Goal: Task Accomplishment & Management: Manage account settings

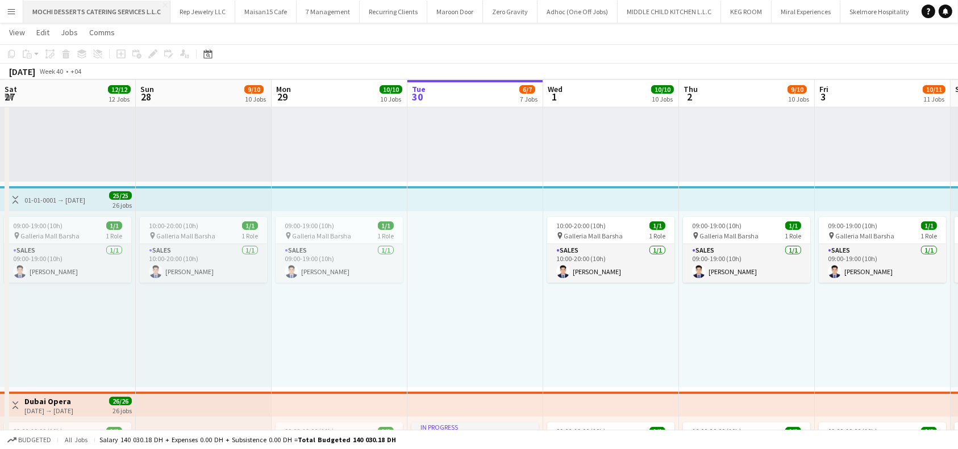
scroll to position [0, 272]
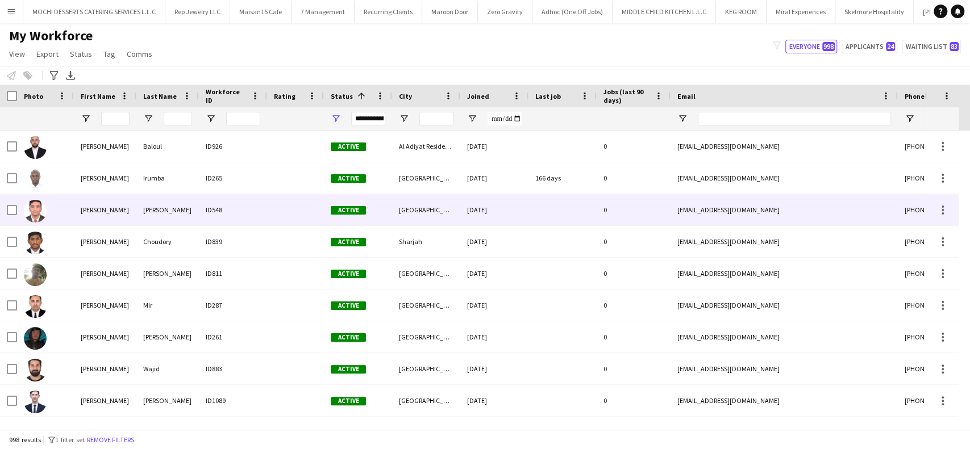
scroll to position [227, 0]
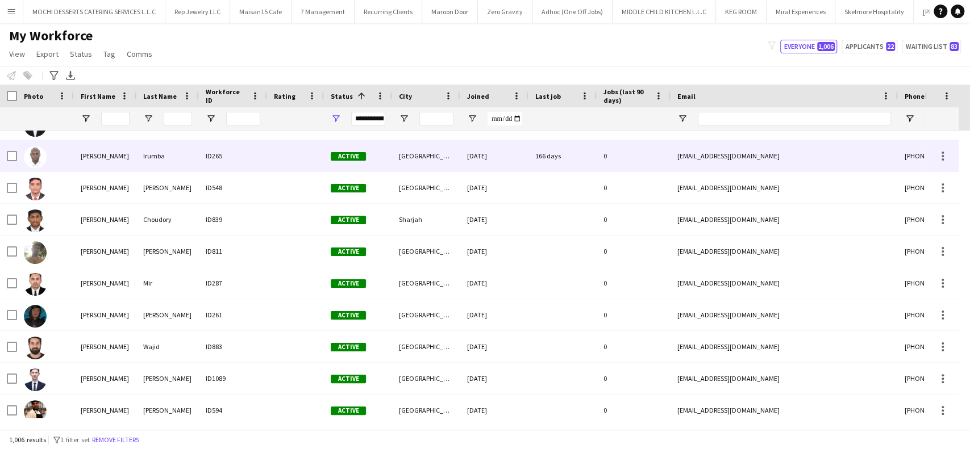
scroll to position [303, 0]
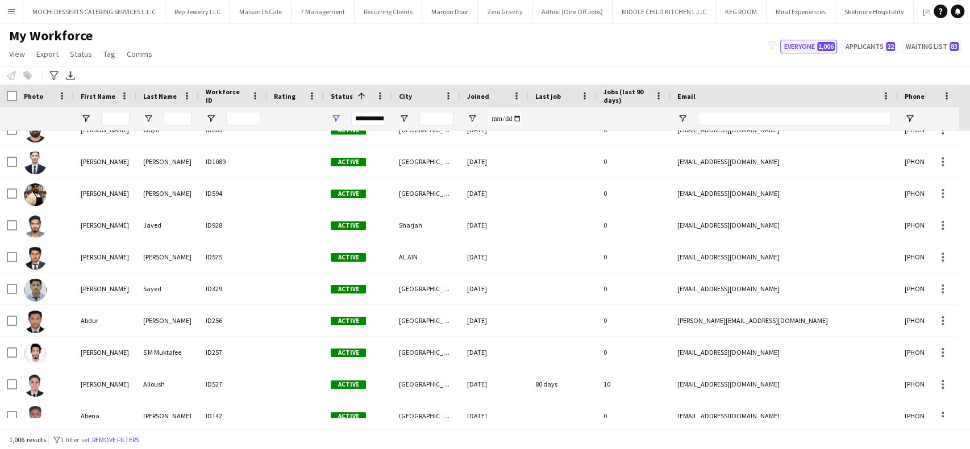
click at [823, 48] on span "1,006" at bounding box center [826, 46] width 18 height 9
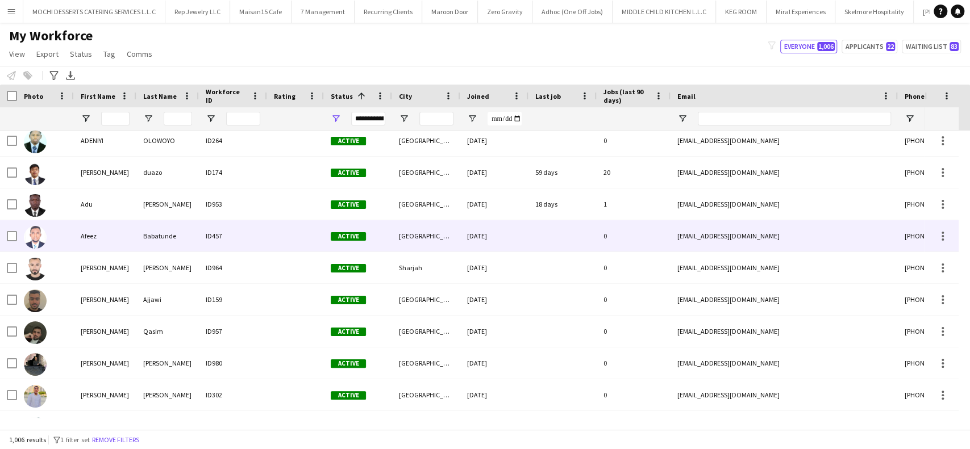
scroll to position [0, 0]
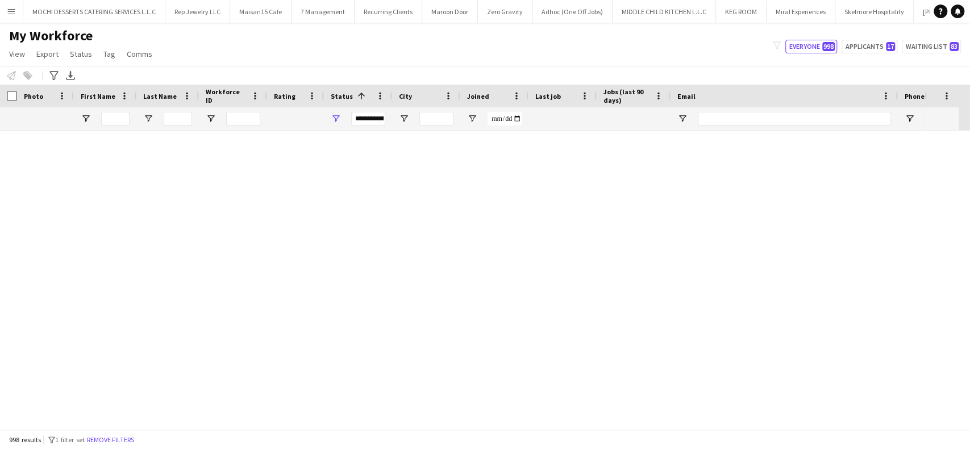
scroll to position [833, 0]
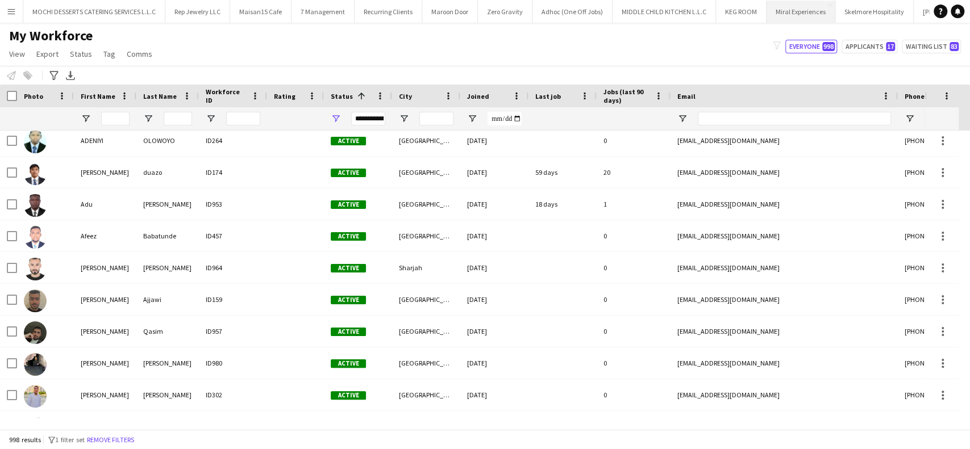
click at [777, 15] on button "Miral Experiences Close" at bounding box center [800, 12] width 69 height 22
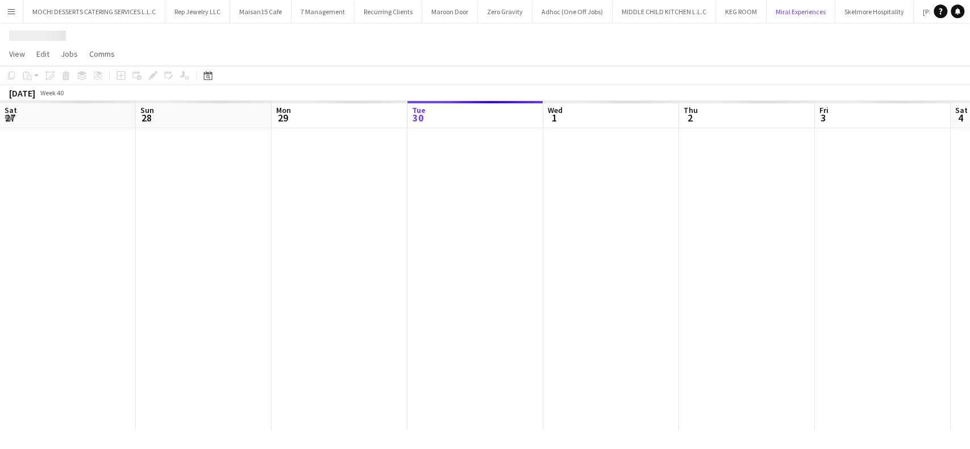
scroll to position [0, 272]
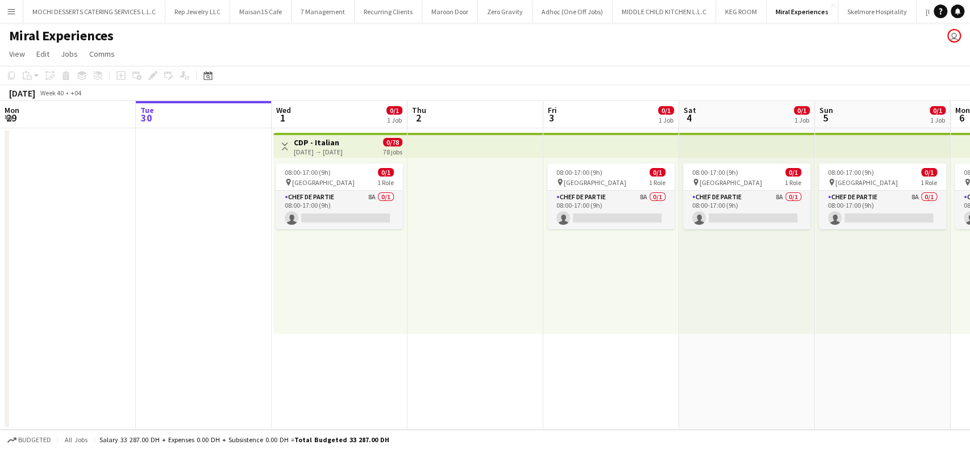
click at [198, 104] on app-board-header-date "Tue 30" at bounding box center [204, 114] width 136 height 27
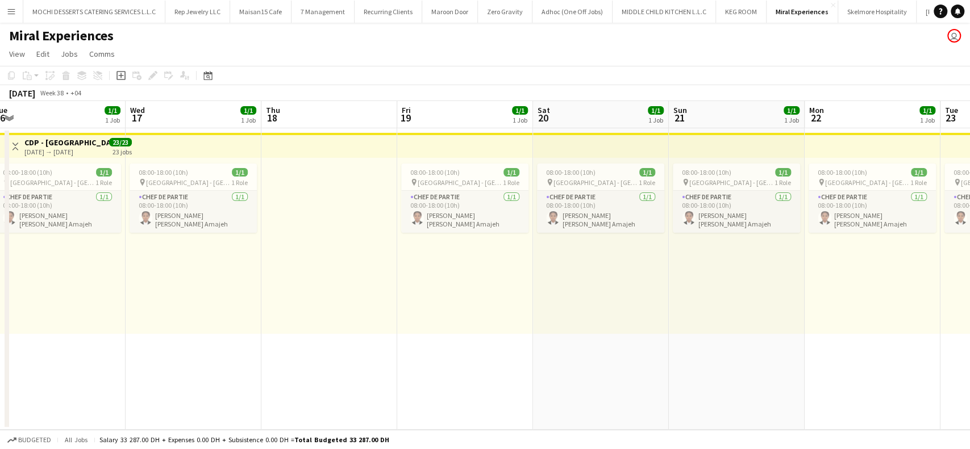
scroll to position [0, 280]
click at [502, 141] on app-top-bar at bounding box center [467, 145] width 136 height 25
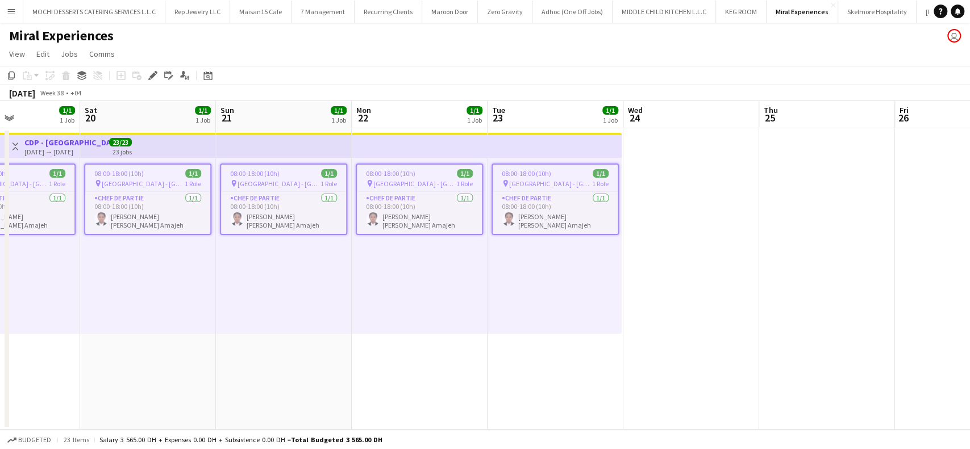
scroll to position [0, 462]
click at [541, 147] on app-top-bar at bounding box center [556, 145] width 134 height 25
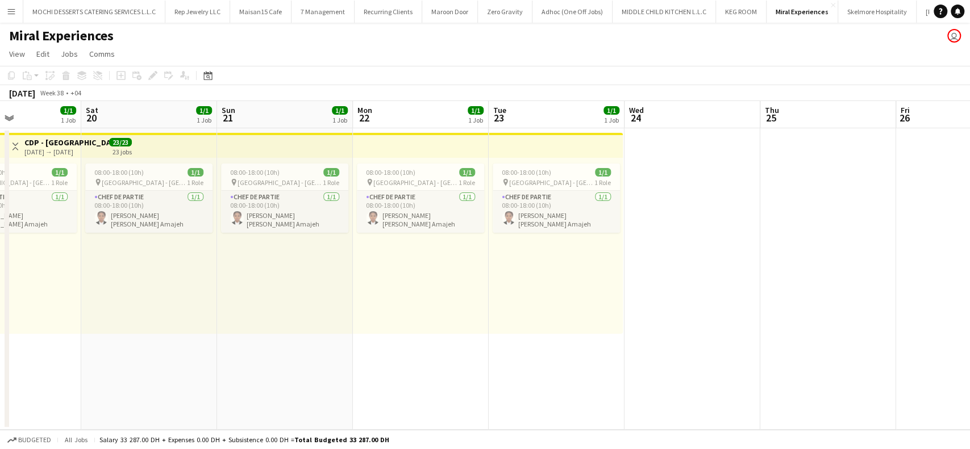
click at [558, 142] on app-top-bar at bounding box center [556, 145] width 134 height 25
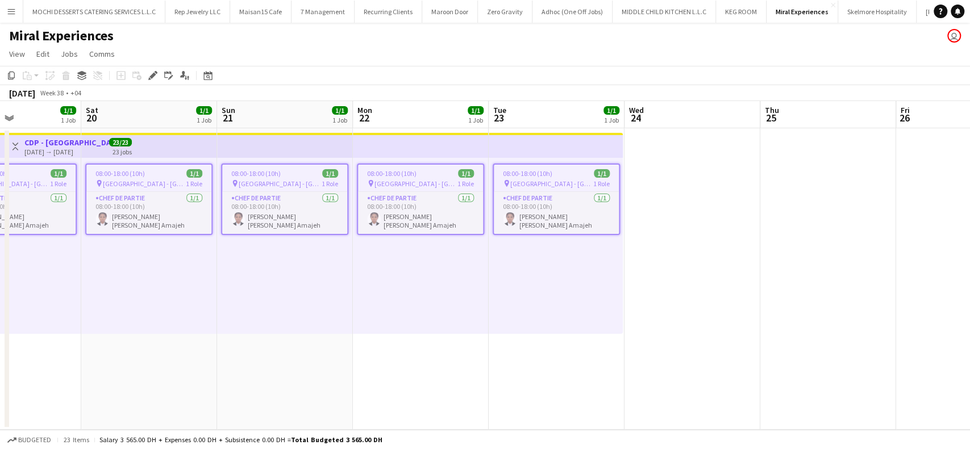
drag, startPoint x: 571, startPoint y: 192, endPoint x: 573, endPoint y: 174, distance: 17.6
click at [573, 186] on app-job-card "08:00-18:00 (10h) 1/1 pin Saadiyat Island - Abu Dhabi 1 Role Chef de Partie 1/1…" at bounding box center [556, 200] width 127 height 72
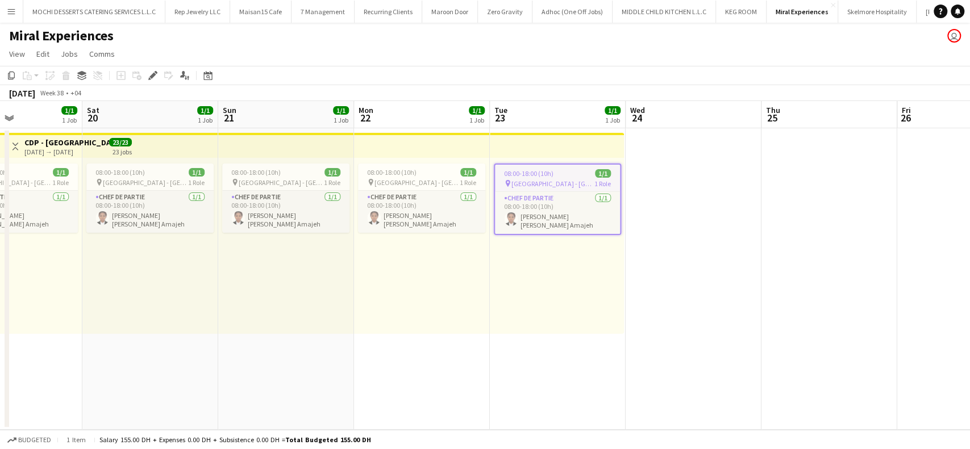
click at [573, 174] on div "08:00-18:00 (10h) 1/1" at bounding box center [557, 173] width 125 height 9
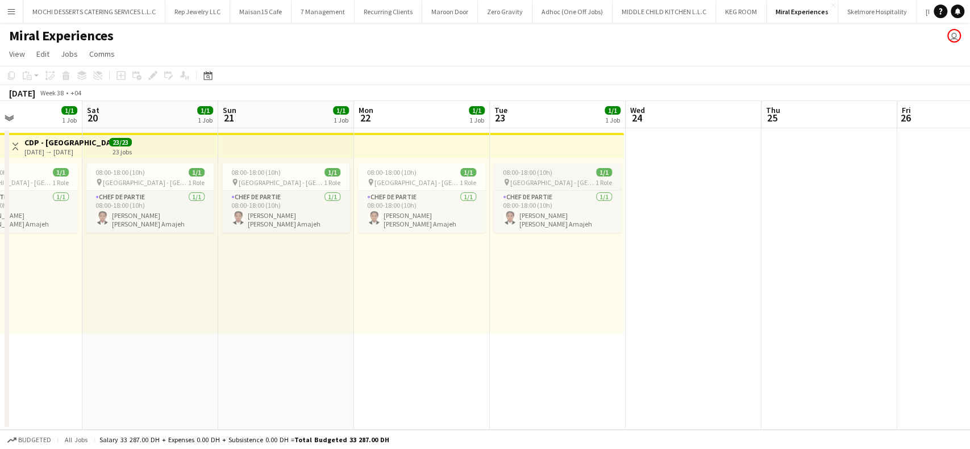
click at [565, 175] on div "08:00-18:00 (10h) 1/1" at bounding box center [557, 172] width 127 height 9
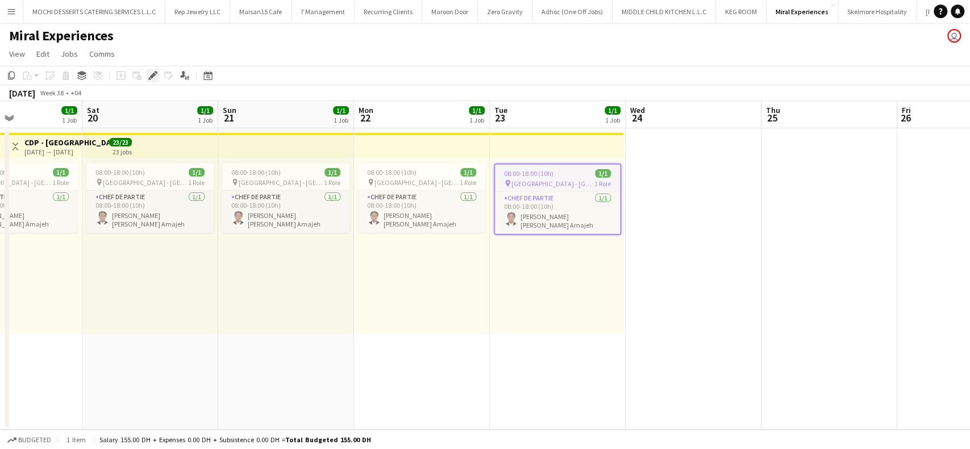
click at [155, 78] on icon "Edit" at bounding box center [152, 75] width 9 height 9
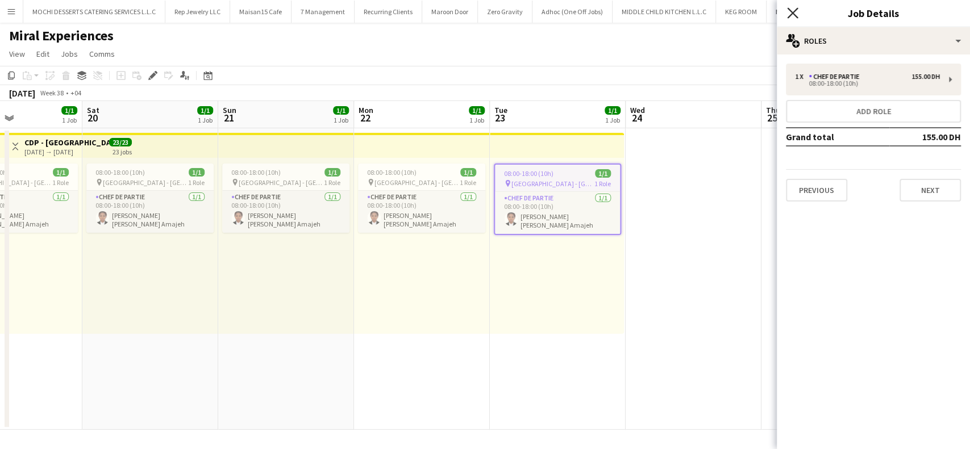
click at [798, 11] on icon "Close pop-in" at bounding box center [792, 12] width 11 height 11
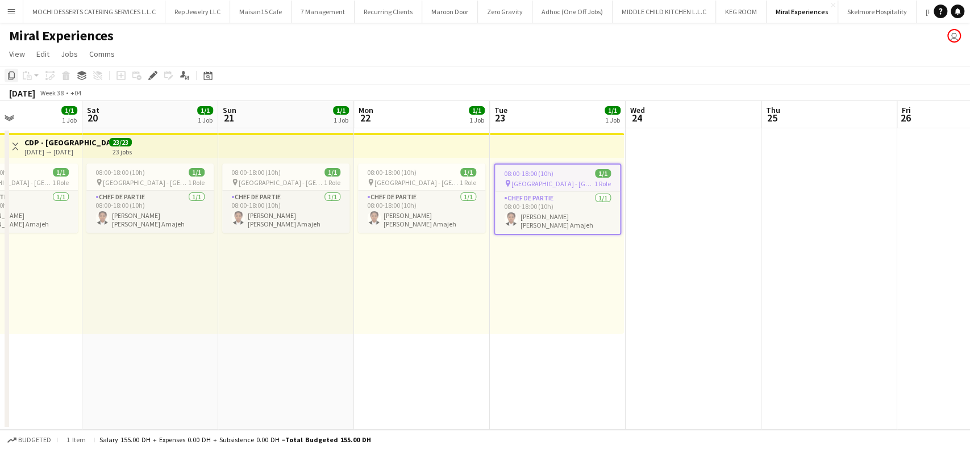
click at [14, 77] on icon "Copy" at bounding box center [11, 75] width 9 height 9
click at [10, 76] on icon "Copy" at bounding box center [11, 75] width 9 height 9
click at [12, 75] on icon "Copy" at bounding box center [11, 75] width 9 height 9
click at [683, 156] on app-date-cell at bounding box center [693, 279] width 136 height 302
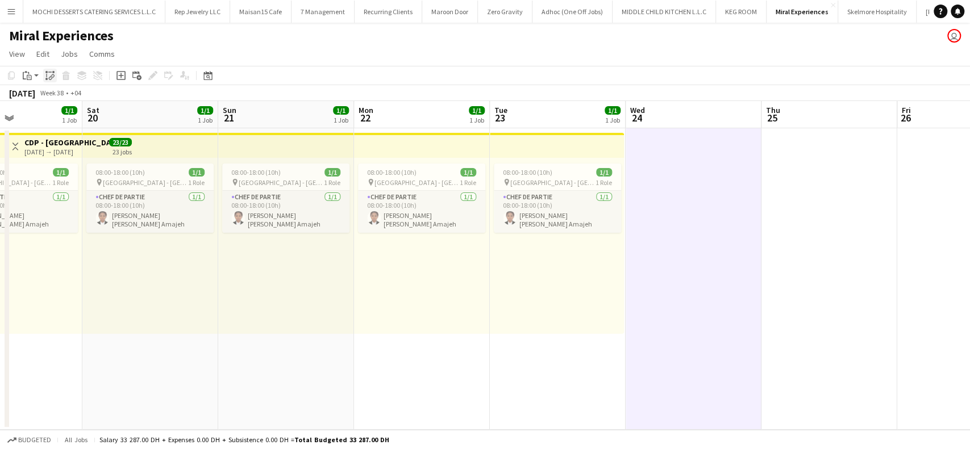
click at [46, 72] on icon at bounding box center [46, 72] width 2 height 2
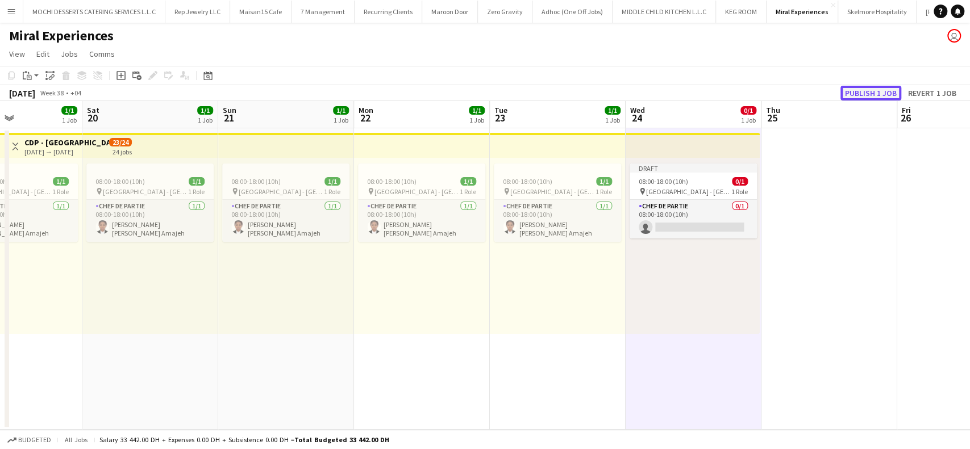
click at [880, 93] on button "Publish 1 job" at bounding box center [870, 93] width 61 height 15
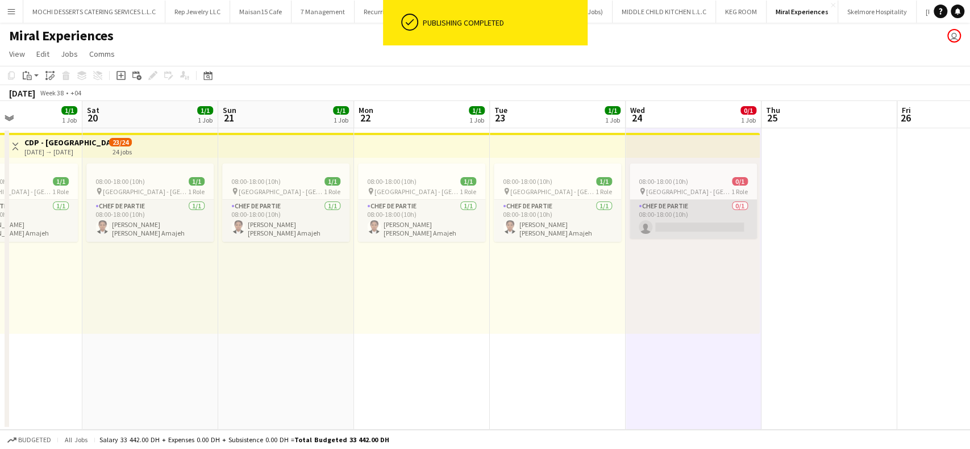
click at [704, 220] on app-card-role "Chef de Partie 0/1 08:00-18:00 (10h) single-neutral-actions" at bounding box center [692, 219] width 127 height 39
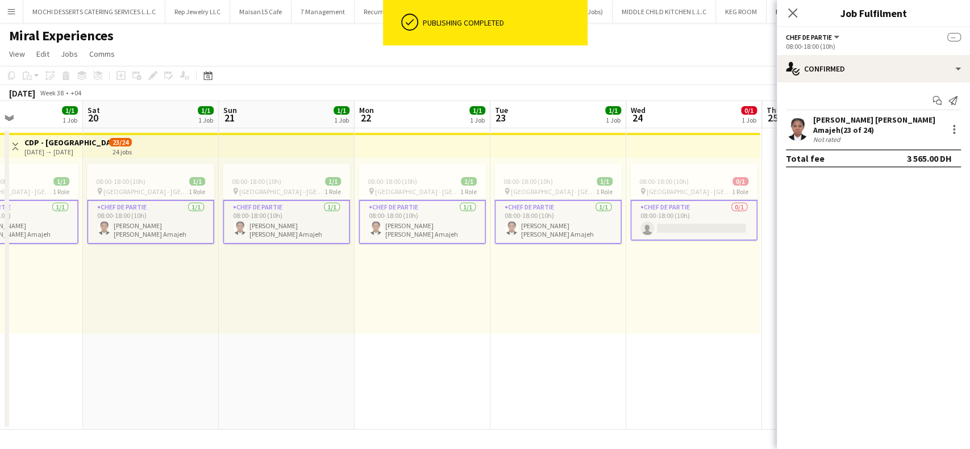
click at [700, 223] on app-card-role "Chef de Partie 0/1 08:00-18:00 (10h) single-neutral-actions" at bounding box center [693, 220] width 127 height 41
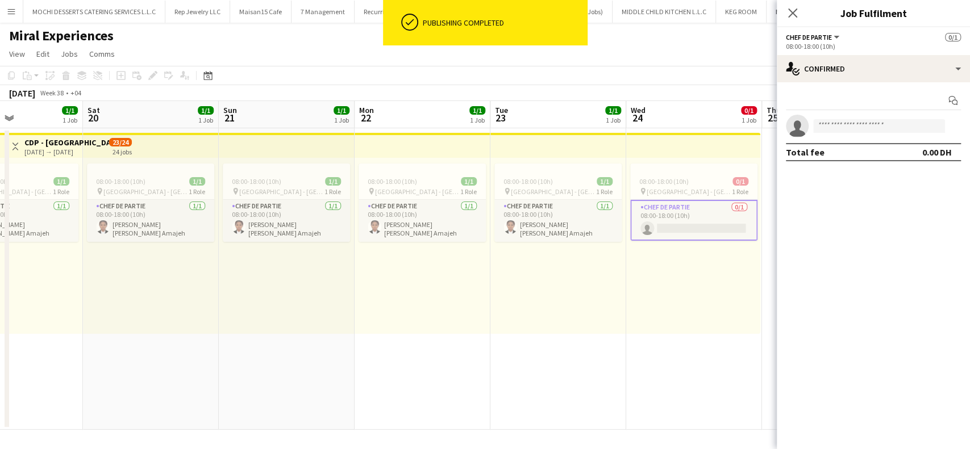
click at [884, 118] on app-invite-slot "single-neutral-actions" at bounding box center [873, 126] width 193 height 23
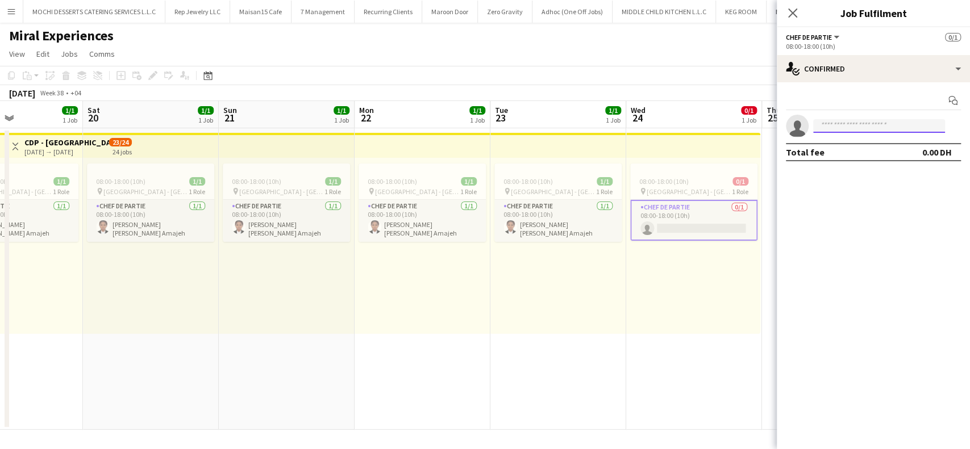
click at [875, 123] on input at bounding box center [879, 126] width 132 height 14
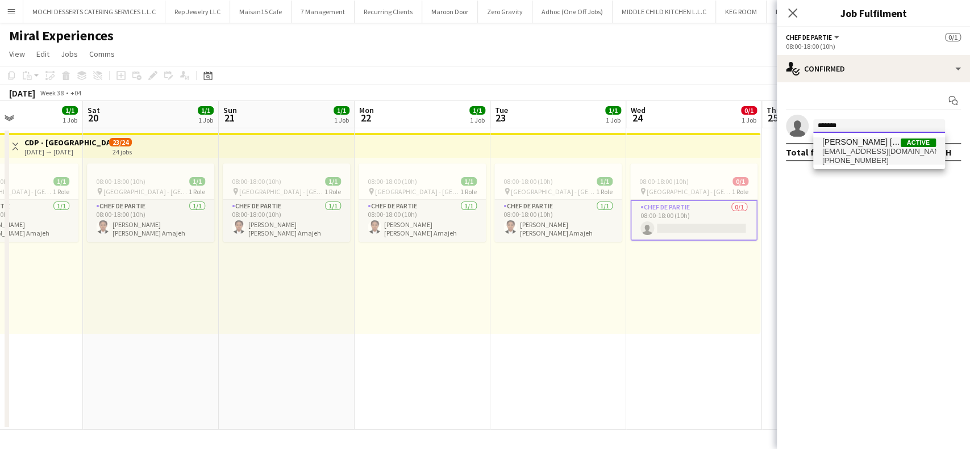
type input "*******"
click at [859, 155] on span "claudinetasha26@gmail.com" at bounding box center [879, 151] width 114 height 9
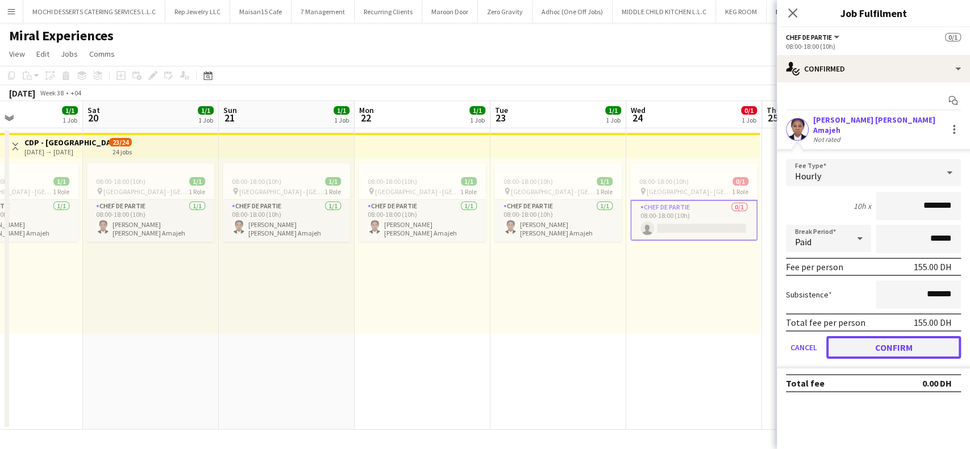
click at [912, 342] on button "Confirm" at bounding box center [893, 347] width 135 height 23
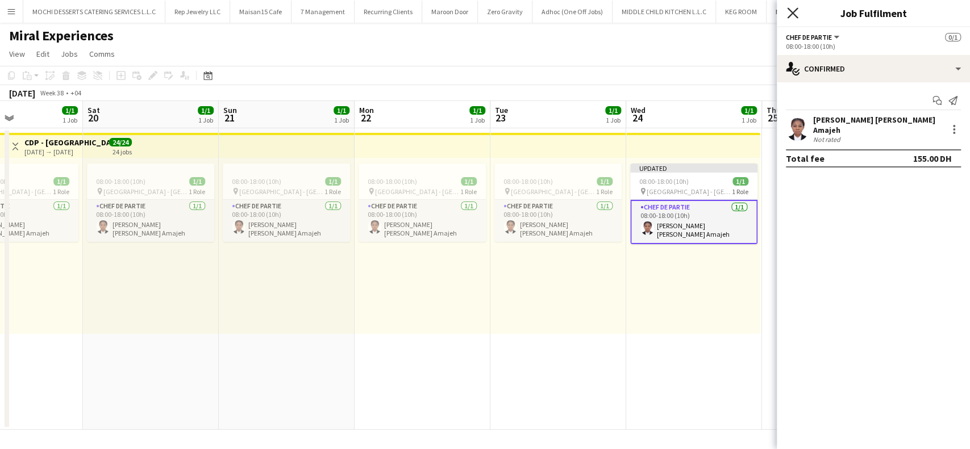
click at [789, 17] on icon at bounding box center [792, 12] width 11 height 11
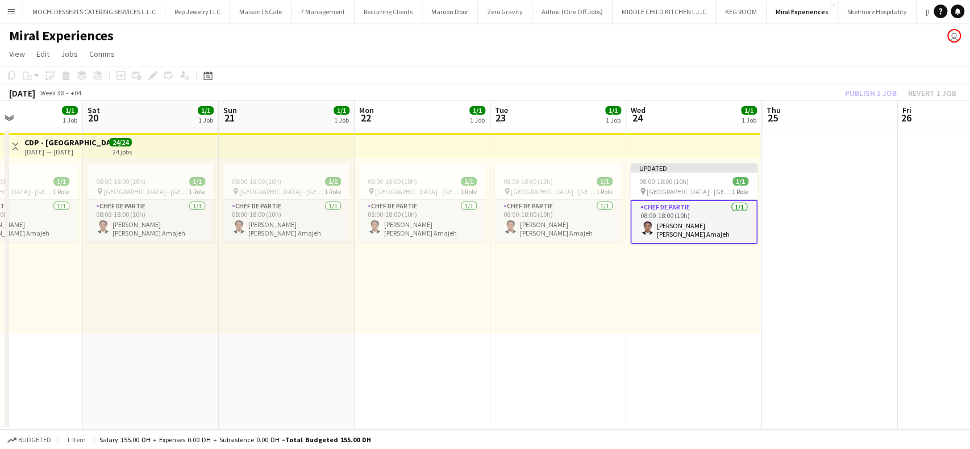
click at [862, 98] on div "Publish 1 job Revert 1 job" at bounding box center [900, 93] width 139 height 15
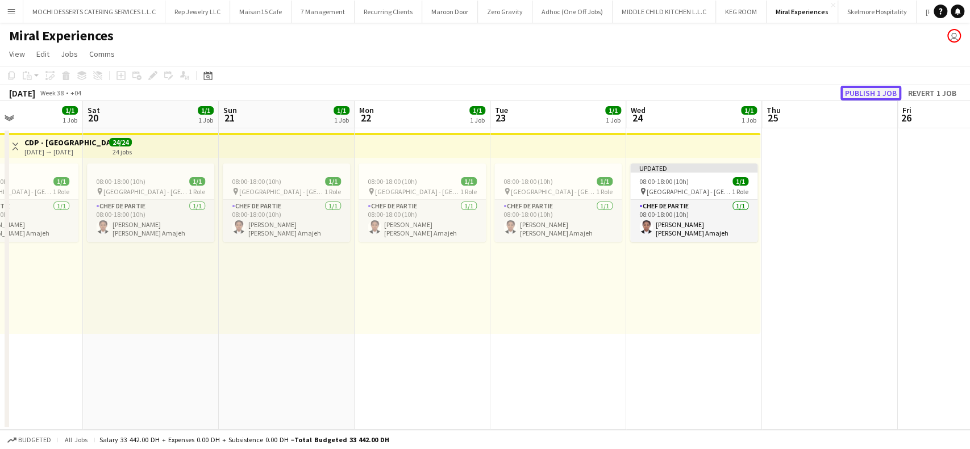
click at [871, 89] on button "Publish 1 job" at bounding box center [870, 93] width 61 height 15
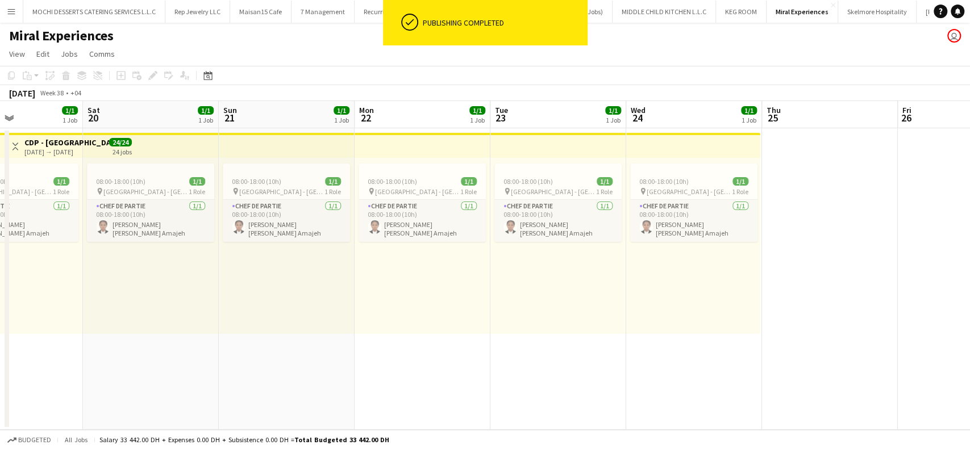
click at [711, 315] on div "08:00-18:00 (10h) 1/1 pin Saadiyat Island - Abu Dhabi 1 Role Chef de Partie 1/1…" at bounding box center [693, 246] width 134 height 176
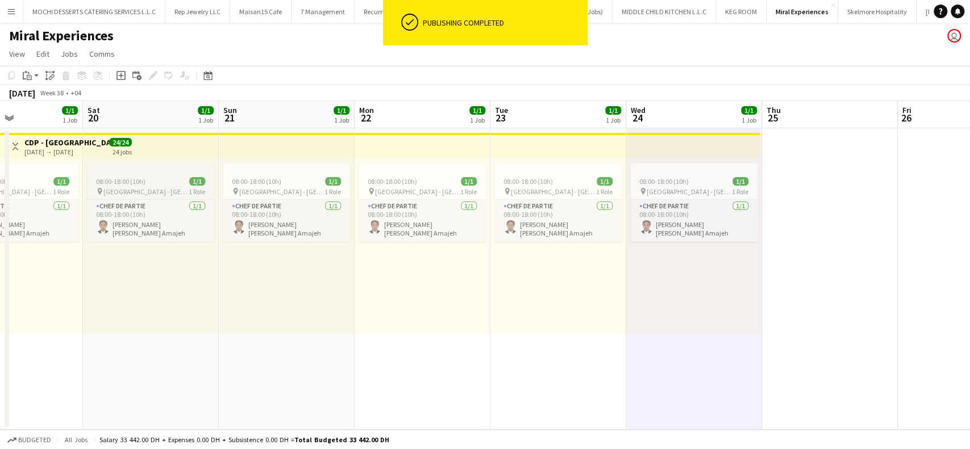
click at [147, 173] on app-job-card "08:00-18:00 (10h) 1/1 pin Saadiyat Island - Abu Dhabi 1 Role Chef de Partie 1/1…" at bounding box center [150, 203] width 127 height 78
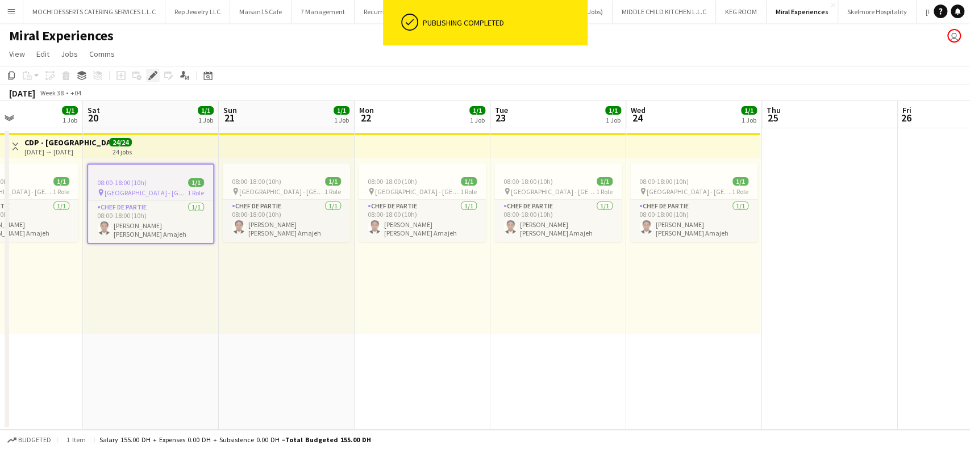
click at [155, 71] on icon at bounding box center [156, 72] width 3 height 3
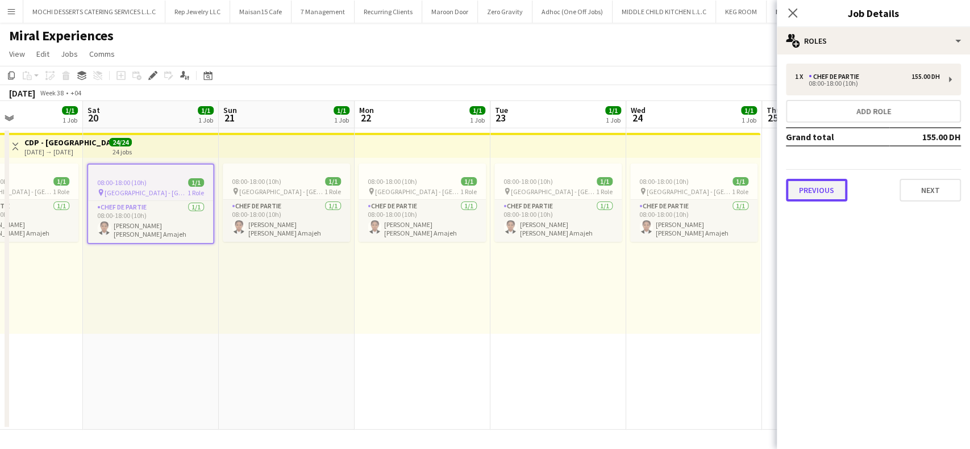
click at [810, 190] on button "Previous" at bounding box center [816, 190] width 61 height 23
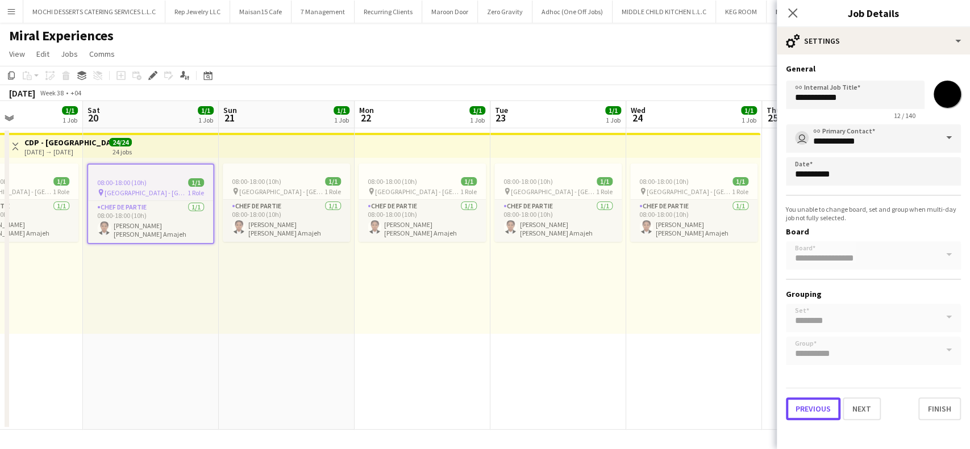
drag, startPoint x: 817, startPoint y: 412, endPoint x: 820, endPoint y: 407, distance: 6.4
click at [817, 411] on button "Previous" at bounding box center [813, 409] width 55 height 23
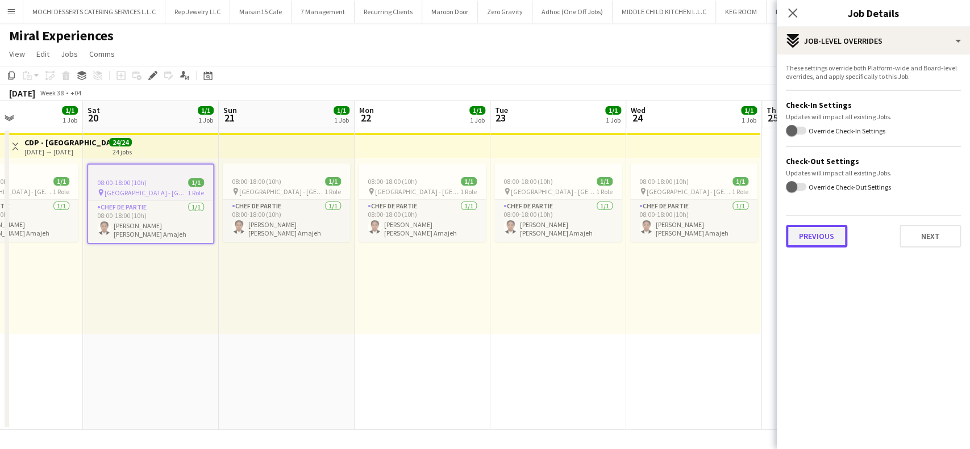
click at [835, 240] on button "Previous" at bounding box center [816, 236] width 61 height 23
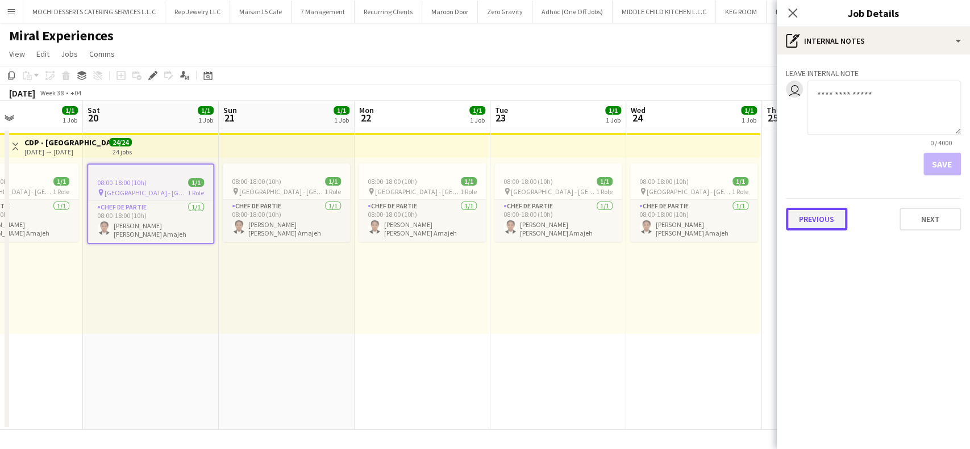
click at [839, 227] on button "Previous" at bounding box center [816, 219] width 61 height 23
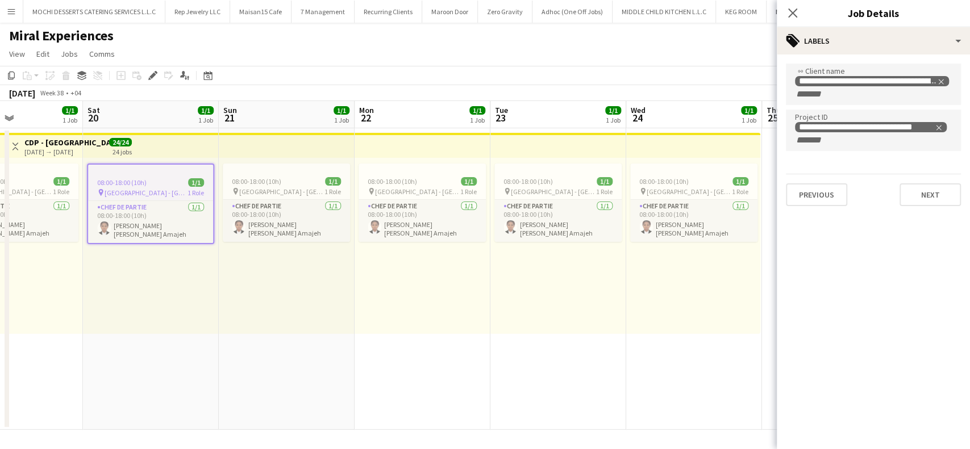
click at [59, 314] on div "08:00-18:00 (10h) 1/1 pin Saadiyat Island - Abu Dhabi 1 Role Chef de Partie 1/1…" at bounding box center [15, 246] width 136 height 176
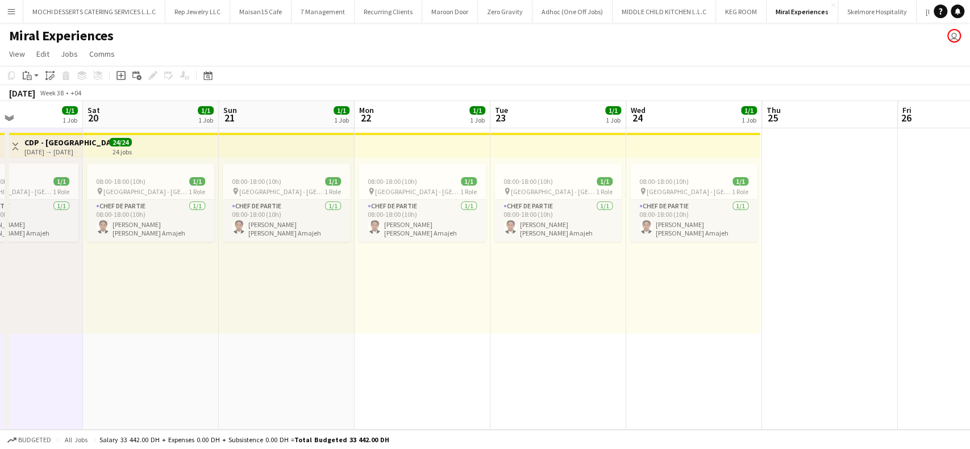
click at [451, 146] on app-top-bar at bounding box center [422, 145] width 136 height 25
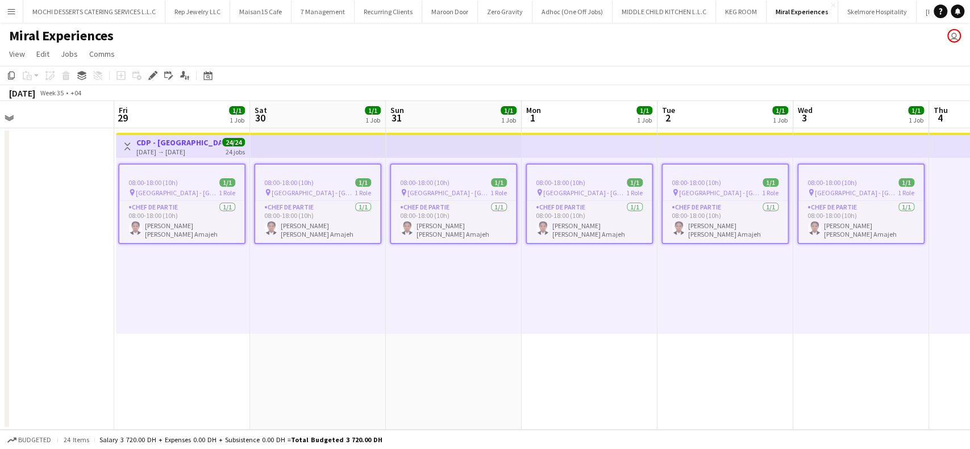
scroll to position [0, 449]
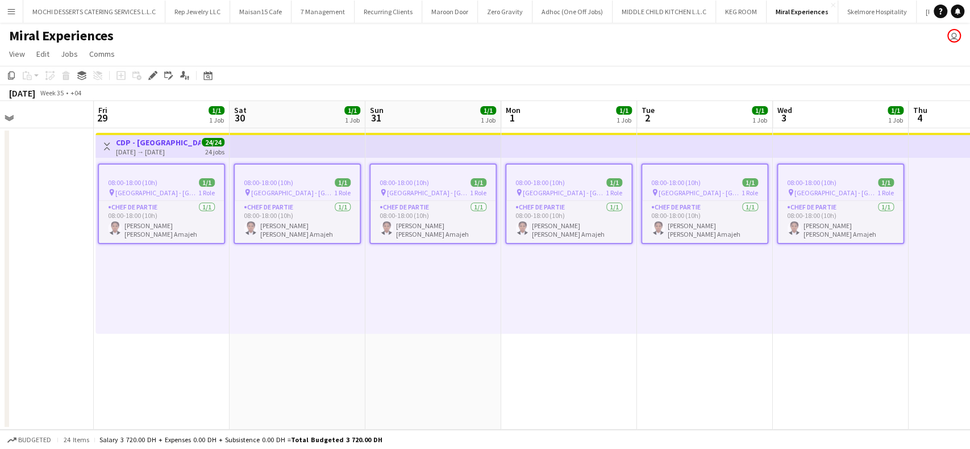
click at [165, 148] on div "29-08-2025 → 24-09-2025" at bounding box center [158, 152] width 85 height 9
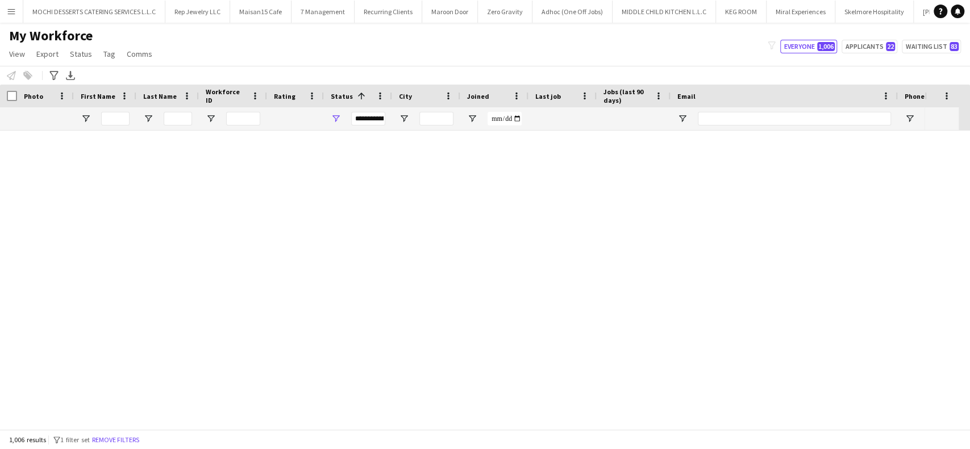
scroll to position [1591, 0]
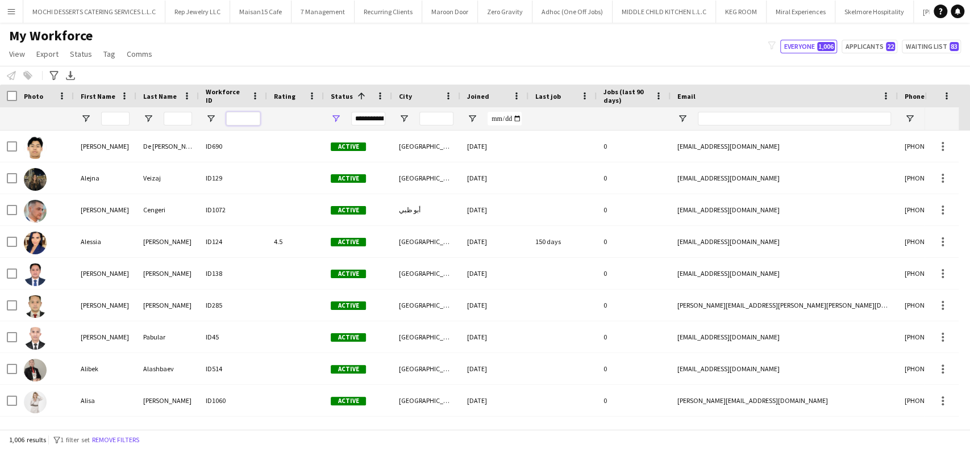
click at [245, 120] on input "Workforce ID Filter Input" at bounding box center [243, 119] width 34 height 14
paste input "****"
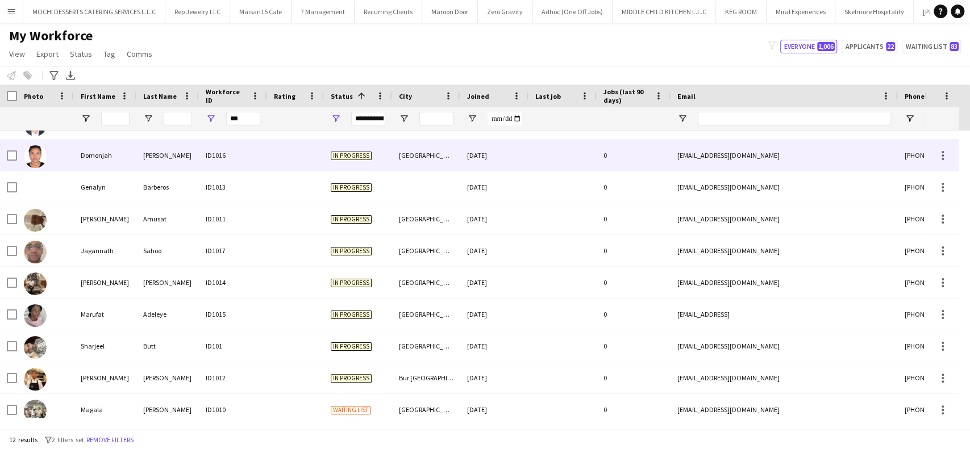
scroll to position [94, 0]
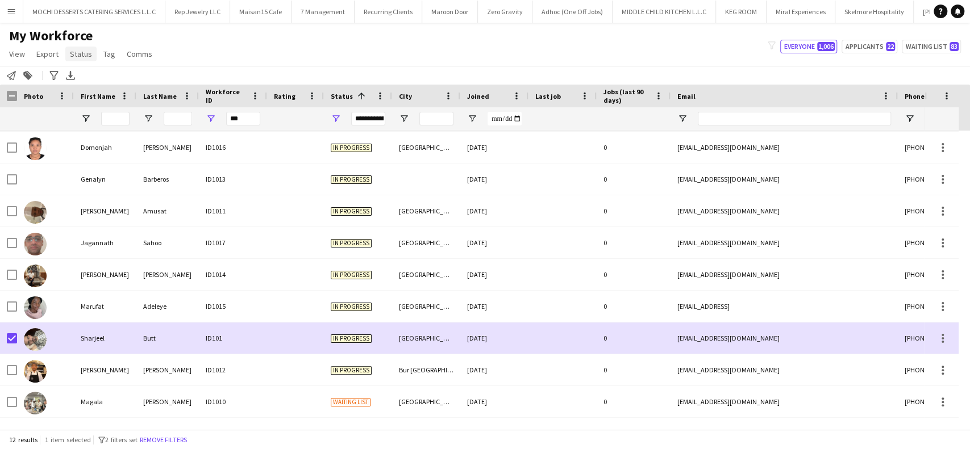
click at [79, 57] on span "Status" at bounding box center [81, 54] width 22 height 10
click at [87, 78] on span "Edit" at bounding box center [80, 78] width 13 height 10
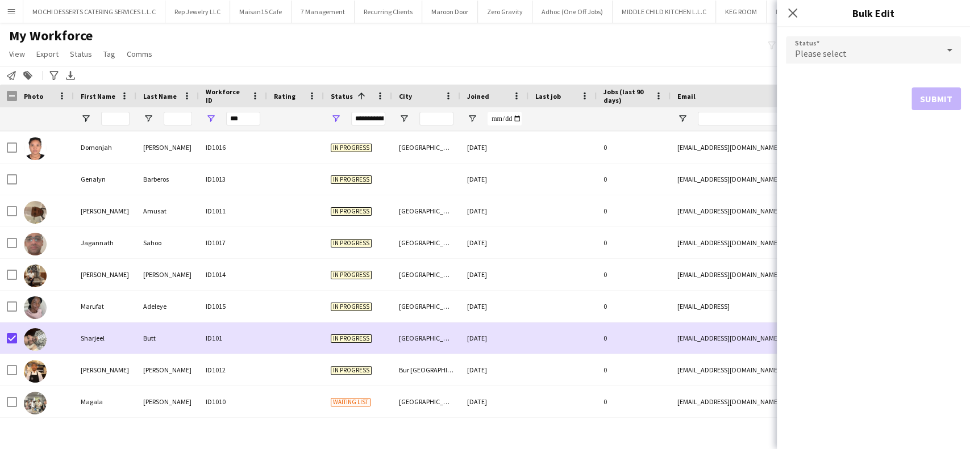
click at [932, 54] on div "Please select" at bounding box center [862, 49] width 152 height 27
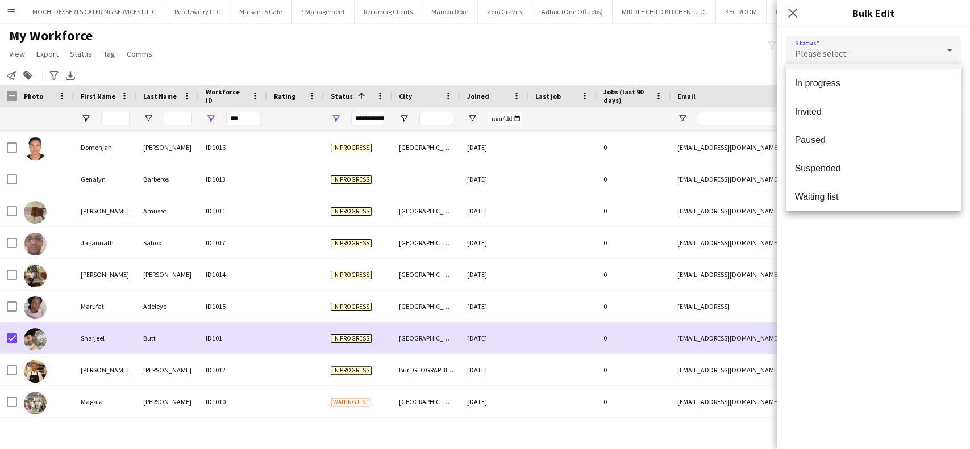
scroll to position [116, 0]
click at [864, 162] on span "Suspended" at bounding box center [873, 164] width 157 height 11
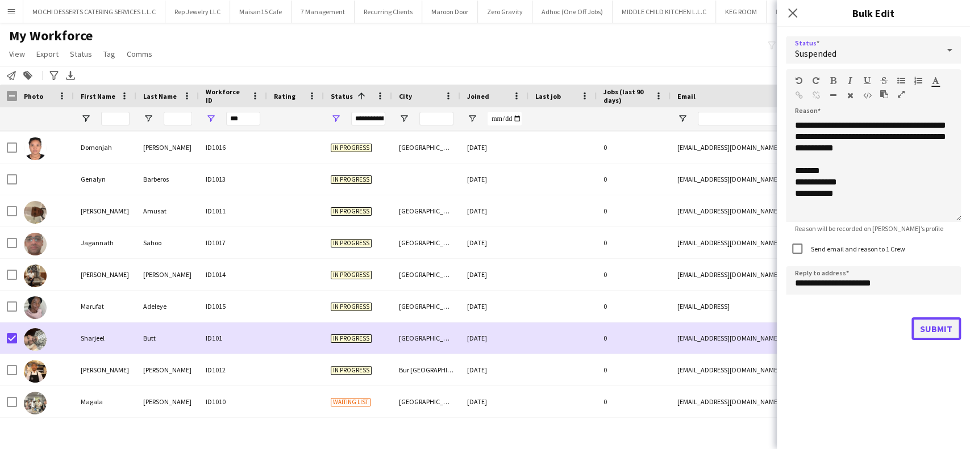
click at [923, 318] on button "Submit" at bounding box center [935, 329] width 49 height 23
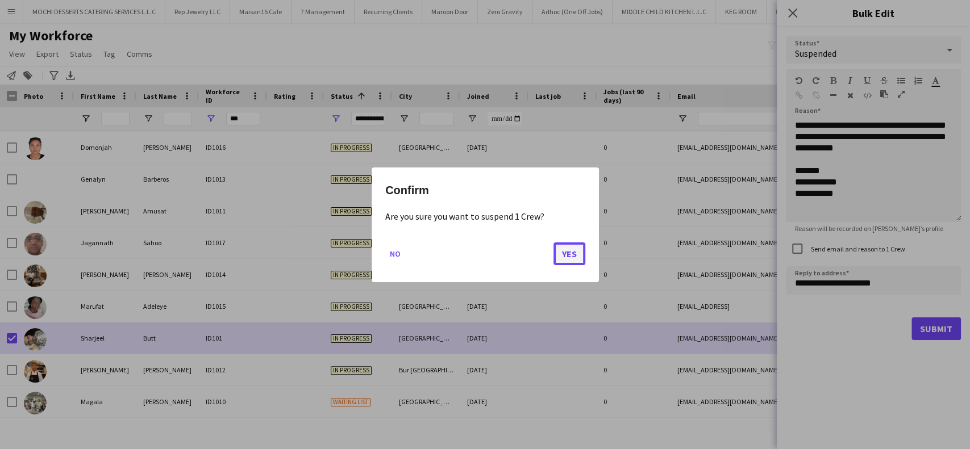
click at [577, 258] on button "Yes" at bounding box center [569, 253] width 32 height 23
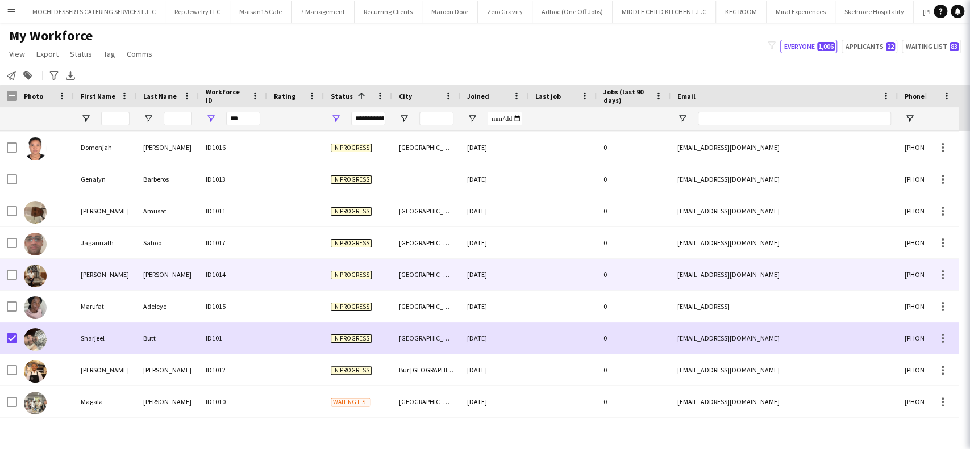
scroll to position [62, 0]
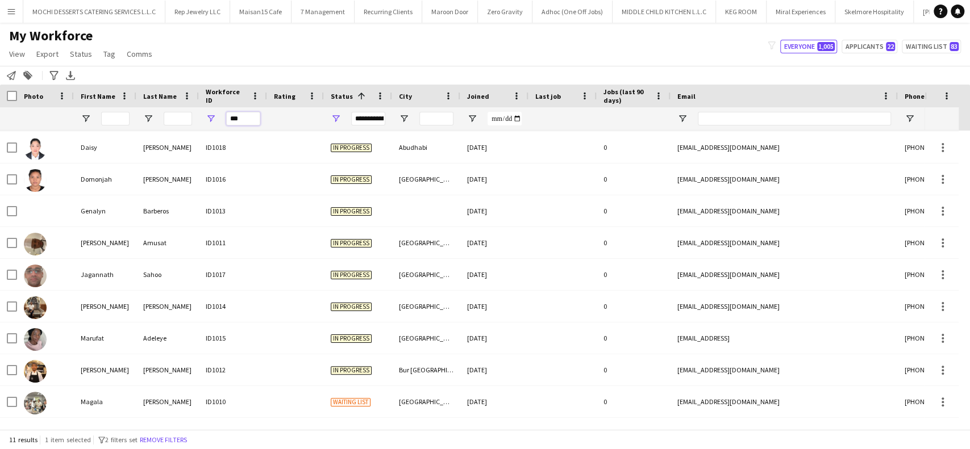
drag, startPoint x: 245, startPoint y: 119, endPoint x: 202, endPoint y: 116, distance: 43.8
click at [202, 116] on div "***" at bounding box center [233, 118] width 68 height 23
paste input "Workforce ID Filter Input"
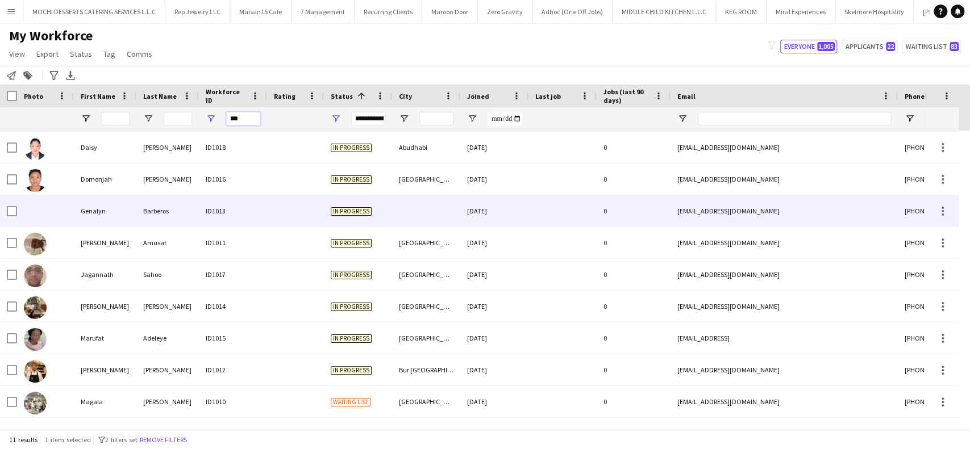
scroll to position [0, 0]
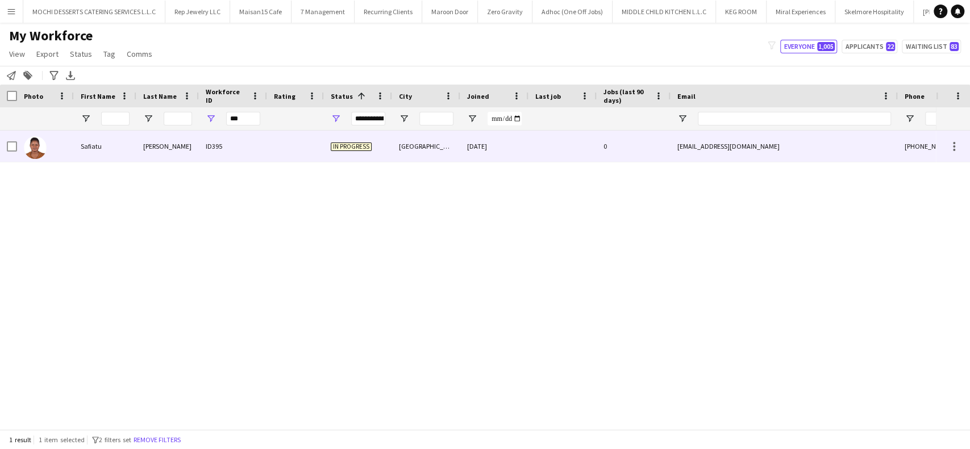
click at [19, 145] on div at bounding box center [45, 146] width 57 height 31
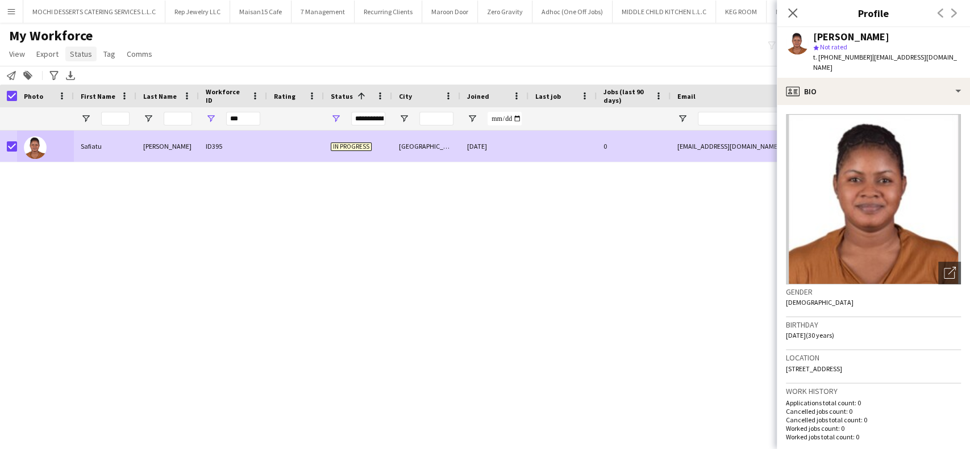
click at [84, 53] on span "Status" at bounding box center [81, 54] width 22 height 10
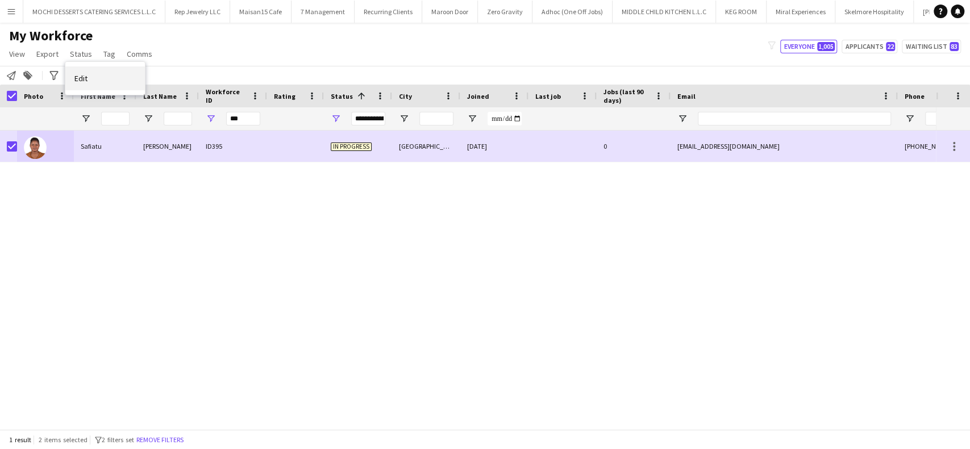
click at [105, 82] on link "Edit" at bounding box center [105, 78] width 80 height 24
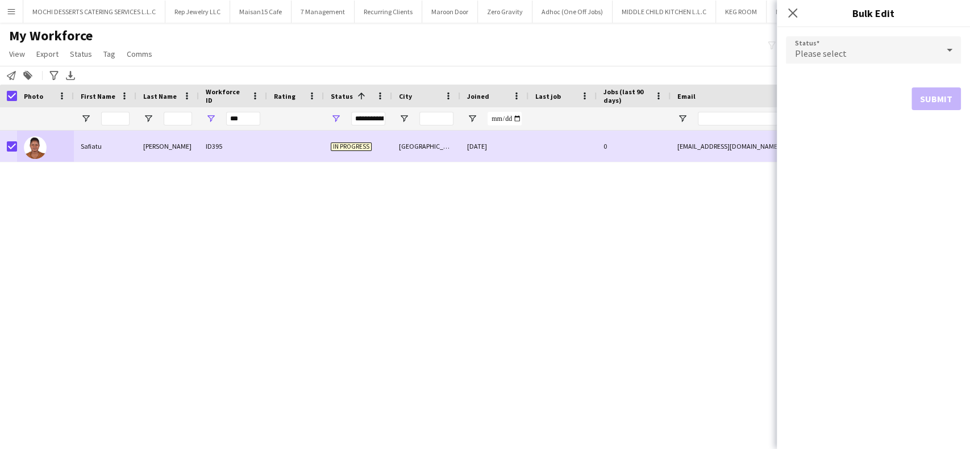
click at [952, 49] on icon at bounding box center [949, 50] width 14 height 23
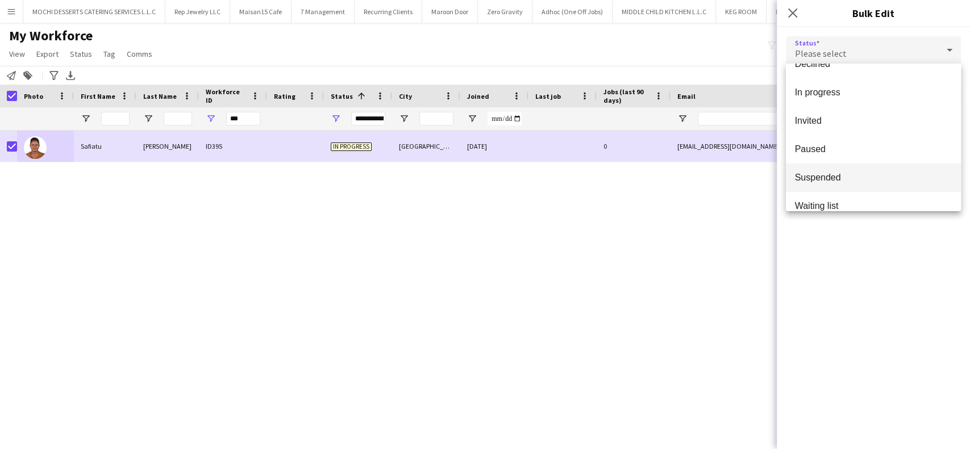
scroll to position [116, 0]
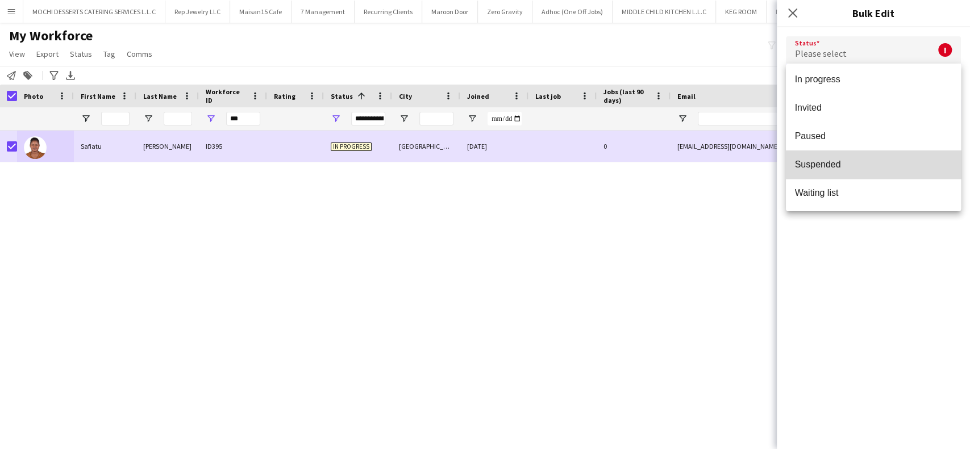
click at [888, 166] on span "Suspended" at bounding box center [873, 164] width 157 height 11
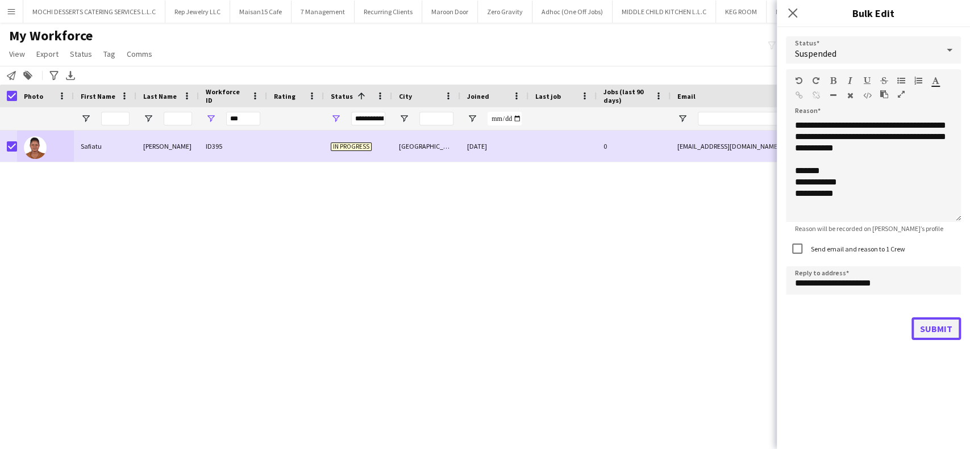
click at [927, 327] on button "Submit" at bounding box center [935, 329] width 49 height 23
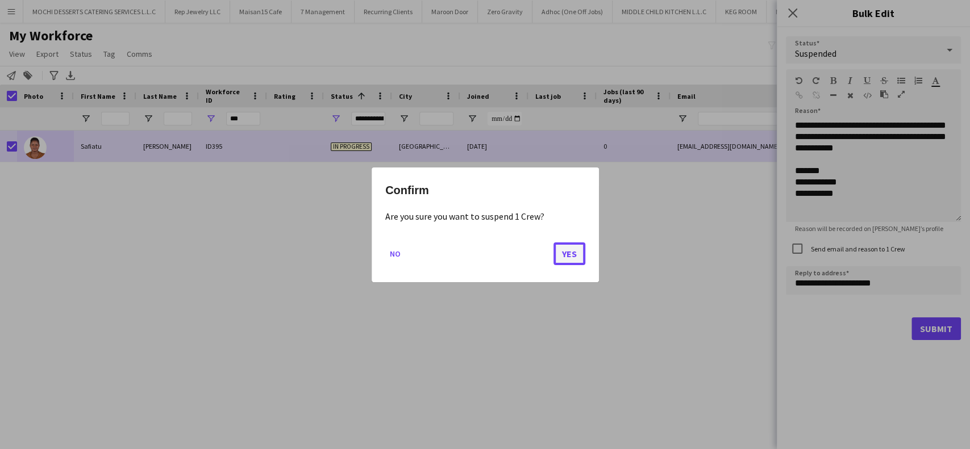
click at [575, 256] on button "Yes" at bounding box center [569, 253] width 32 height 23
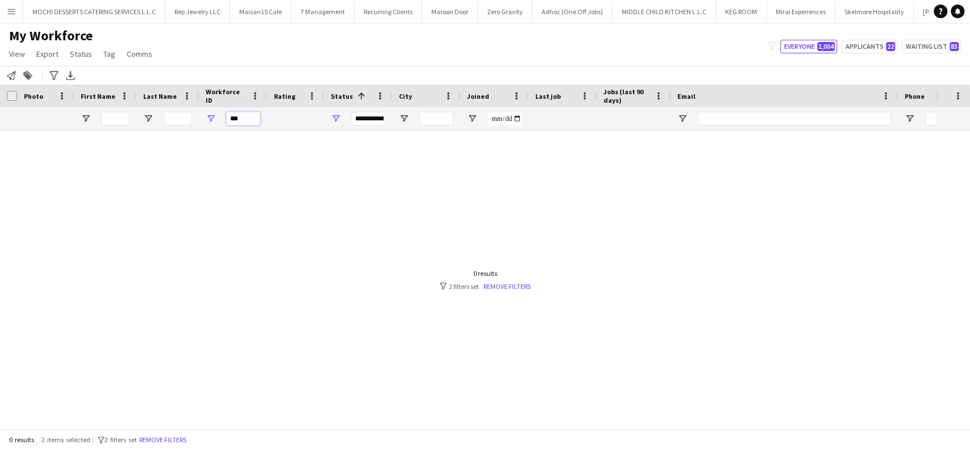
drag, startPoint x: 250, startPoint y: 120, endPoint x: 214, endPoint y: 116, distance: 36.0
click at [214, 116] on div "***" at bounding box center [233, 118] width 68 height 23
paste input "Workforce ID Filter Input"
drag, startPoint x: 246, startPoint y: 119, endPoint x: 193, endPoint y: 115, distance: 53.5
click at [193, 115] on div "***" at bounding box center [616, 118] width 1232 height 23
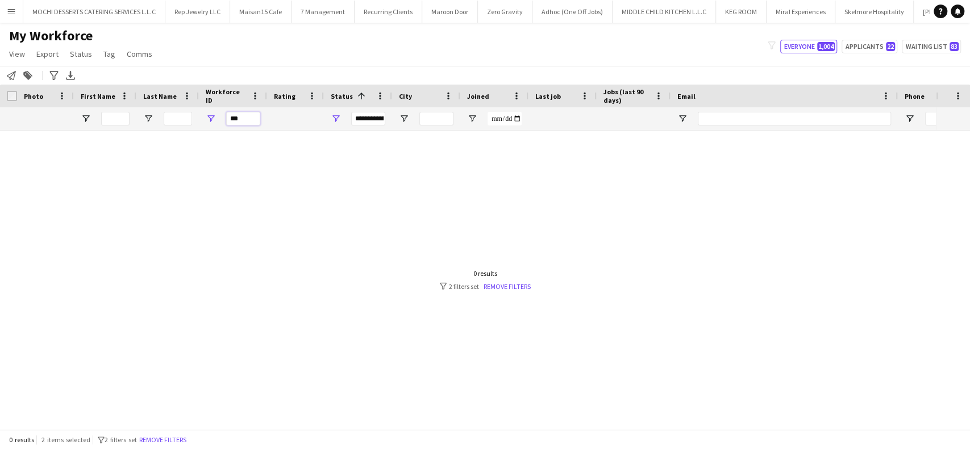
paste input "Workforce ID Filter Input"
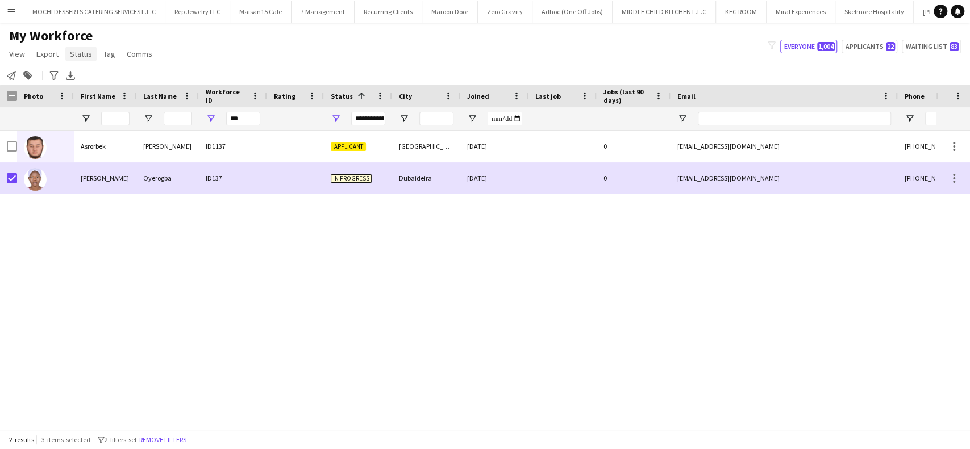
click at [80, 52] on span "Status" at bounding box center [81, 54] width 22 height 10
click at [74, 74] on span "Edit" at bounding box center [80, 78] width 13 height 10
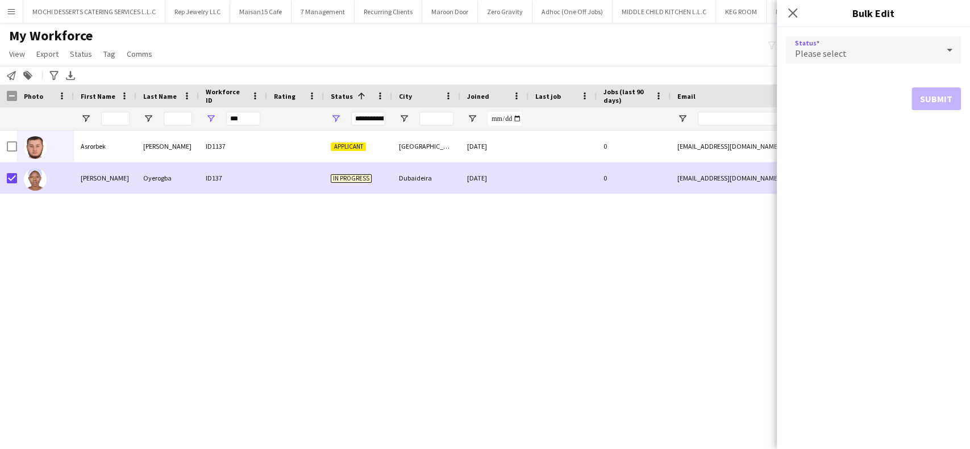
click at [938, 53] on div at bounding box center [949, 50] width 23 height 23
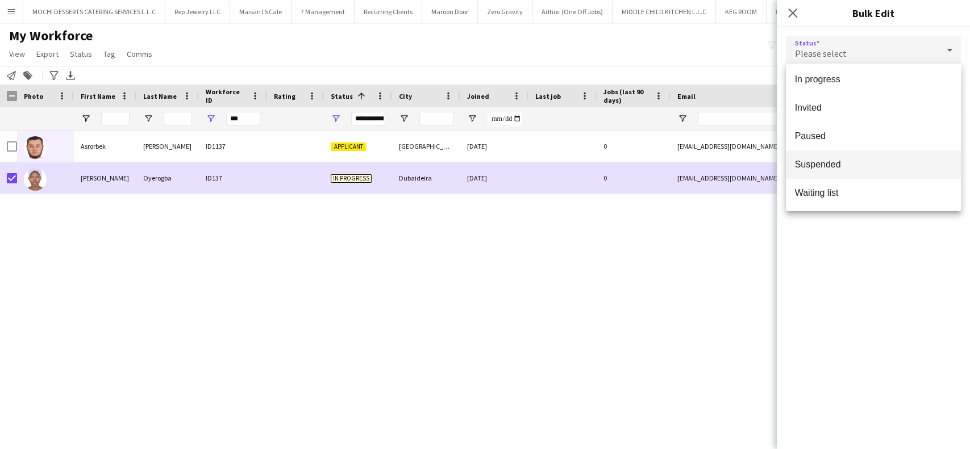
click at [892, 160] on span "Suspended" at bounding box center [873, 164] width 157 height 11
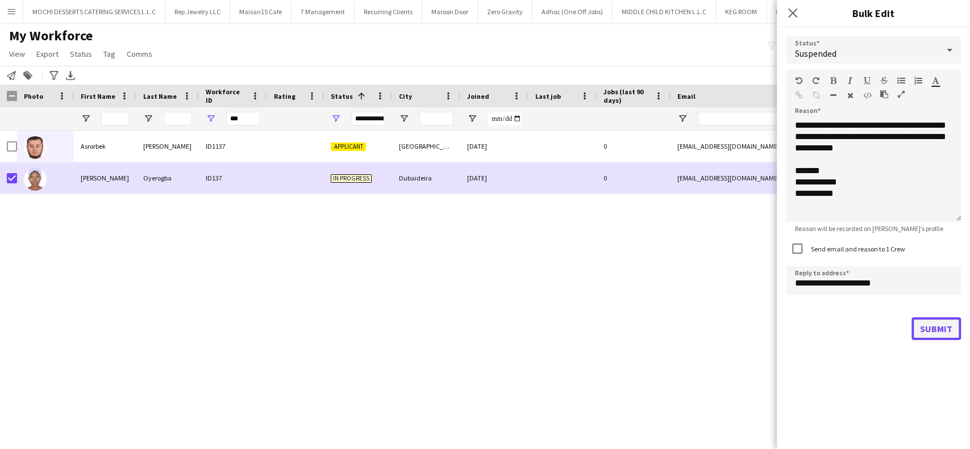
click at [925, 320] on button "Submit" at bounding box center [935, 329] width 49 height 23
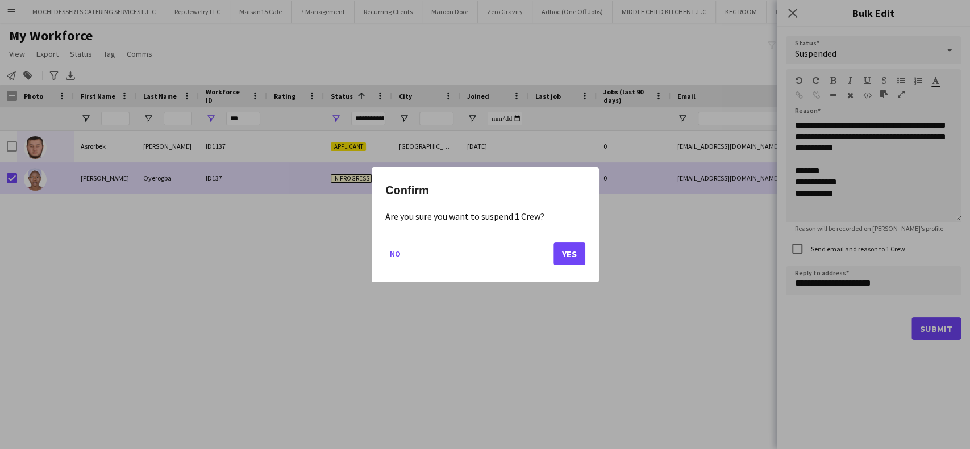
click at [588, 259] on div "Confirm Are you sure you want to suspend 1 Crew? No Yes" at bounding box center [485, 225] width 227 height 115
click at [570, 256] on button "Yes" at bounding box center [569, 253] width 32 height 23
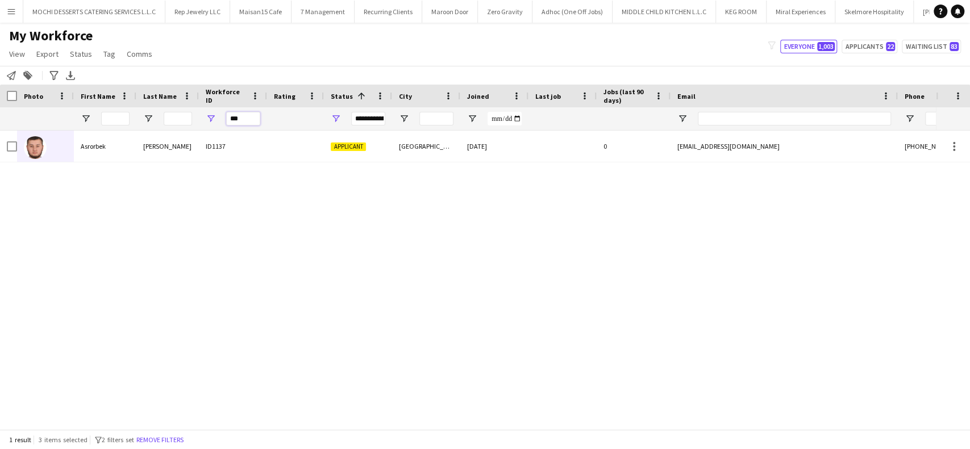
drag, startPoint x: 246, startPoint y: 120, endPoint x: 205, endPoint y: 113, distance: 42.0
click at [208, 115] on div "***" at bounding box center [233, 118] width 68 height 23
paste input "*"
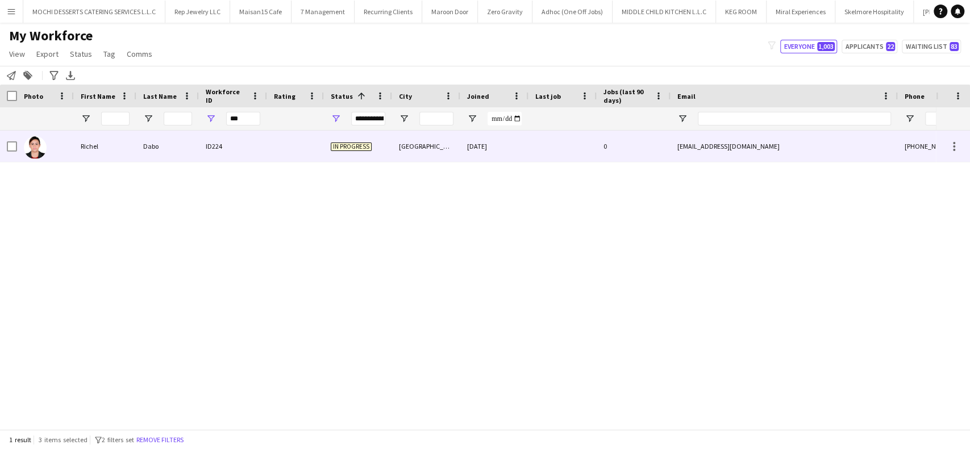
click at [18, 149] on div at bounding box center [45, 146] width 57 height 31
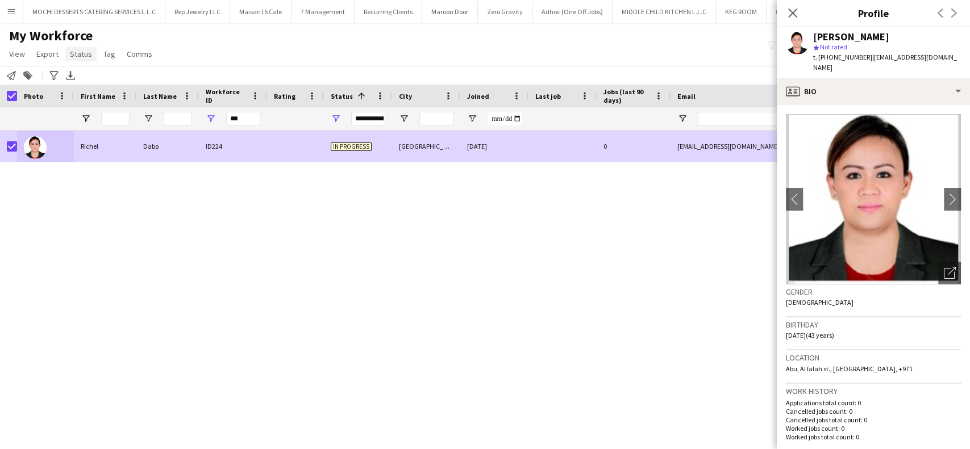
click at [81, 57] on span "Status" at bounding box center [81, 54] width 22 height 10
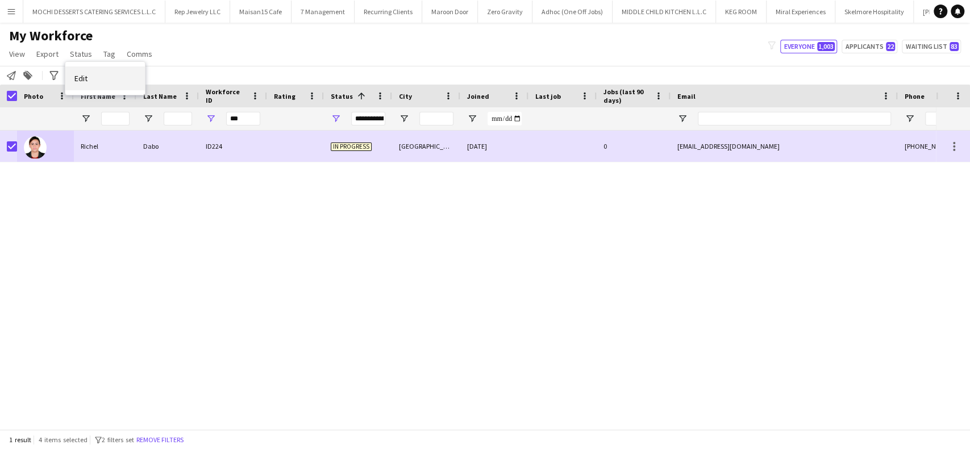
click at [113, 79] on link "Edit" at bounding box center [105, 78] width 80 height 24
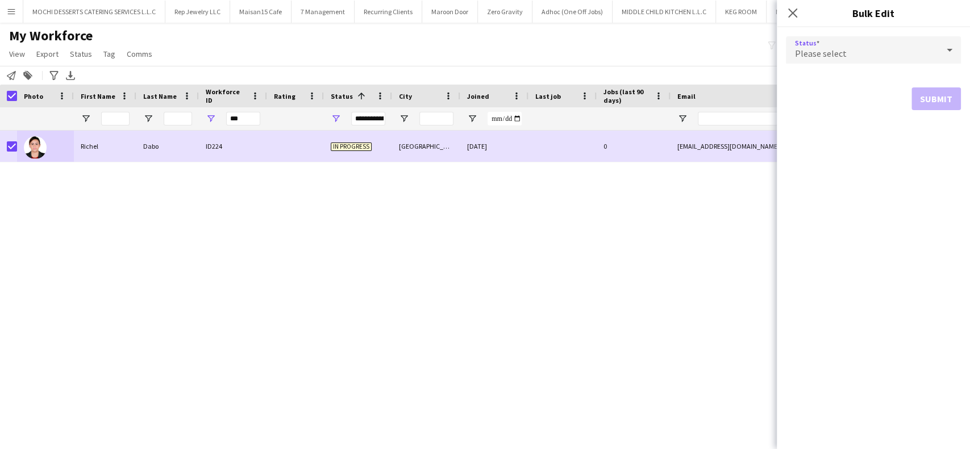
click at [917, 48] on div "Please select" at bounding box center [862, 49] width 152 height 27
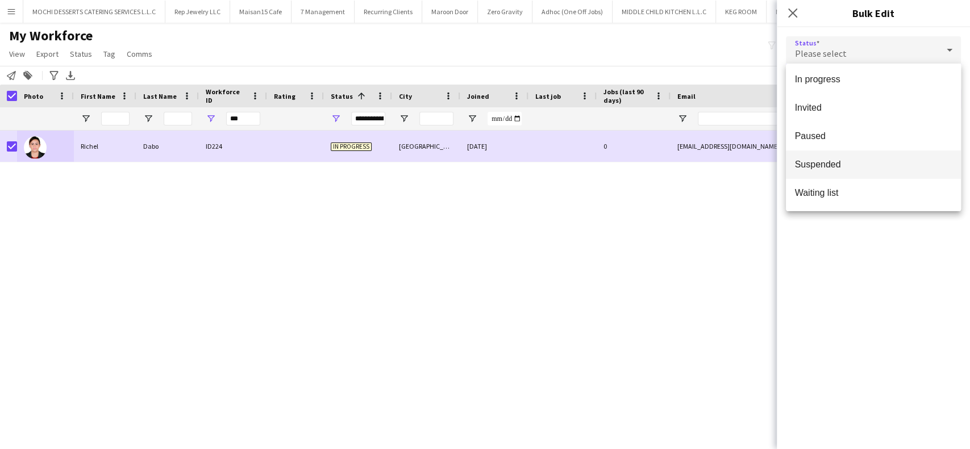
click at [856, 166] on span "Suspended" at bounding box center [873, 164] width 157 height 11
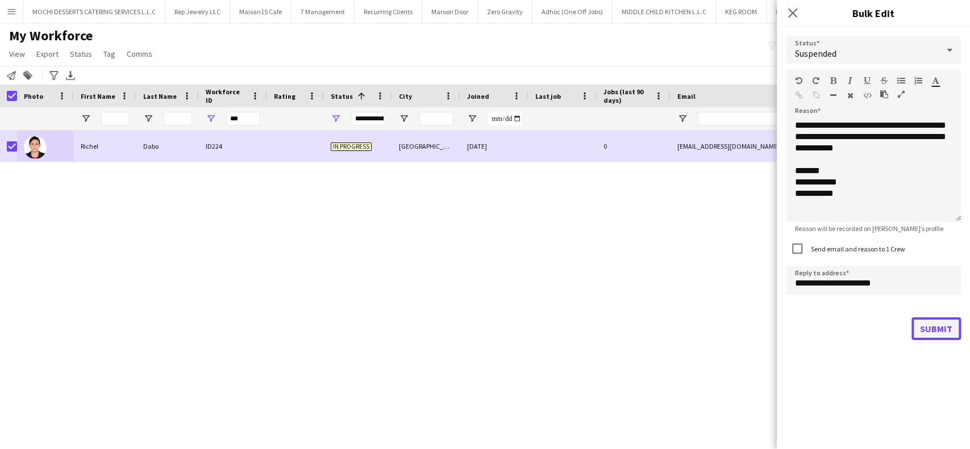
click at [922, 327] on button "Submit" at bounding box center [935, 329] width 49 height 23
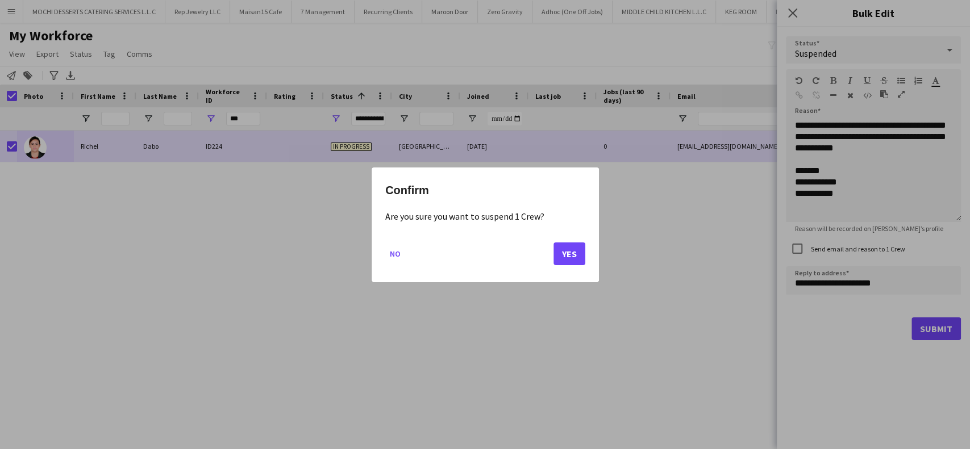
click at [583, 256] on div "Confirm Are you sure you want to suspend 1 Crew? No Yes" at bounding box center [485, 225] width 227 height 115
click at [586, 255] on div "Confirm Are you sure you want to suspend 1 Crew? No Yes" at bounding box center [485, 225] width 227 height 115
click at [560, 254] on button "Yes" at bounding box center [569, 253] width 32 height 23
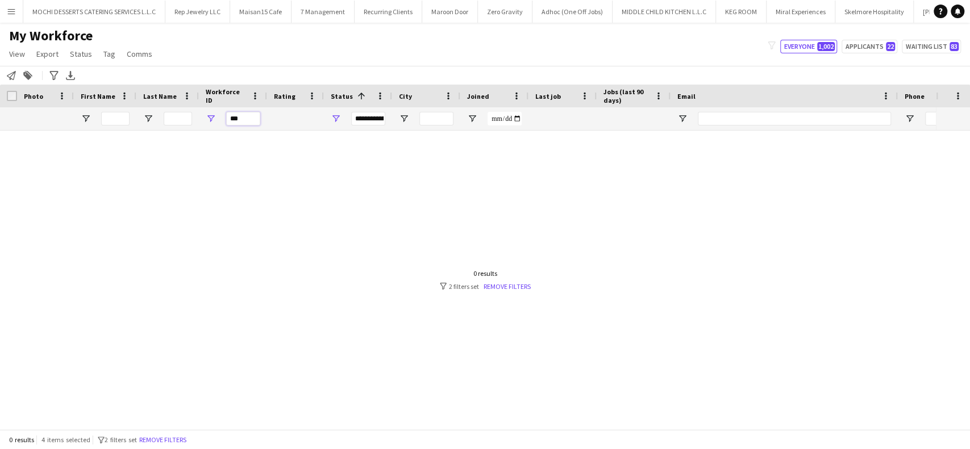
drag, startPoint x: 251, startPoint y: 120, endPoint x: 204, endPoint y: 119, distance: 46.6
click at [206, 118] on div "***" at bounding box center [233, 118] width 68 height 23
paste input "*"
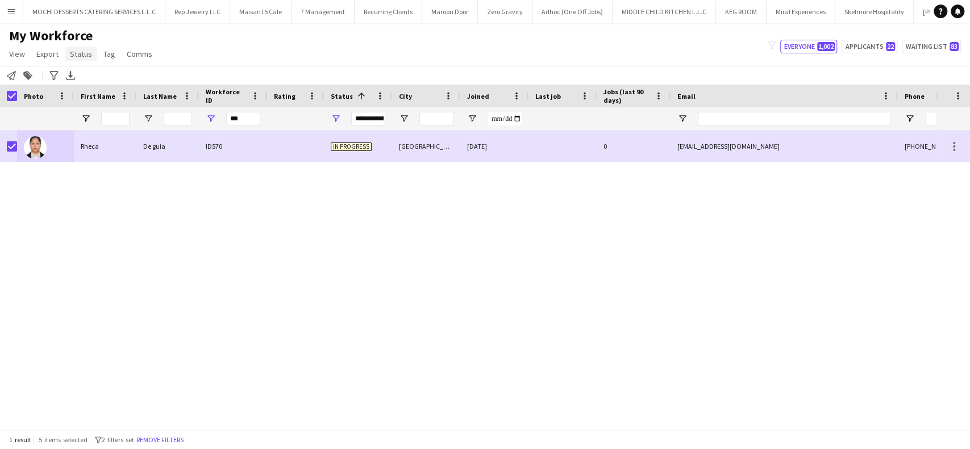
click at [82, 55] on span "Status" at bounding box center [81, 54] width 22 height 10
drag, startPoint x: 121, startPoint y: 77, endPoint x: 445, endPoint y: 111, distance: 326.1
click at [122, 77] on link "Edit" at bounding box center [105, 78] width 80 height 24
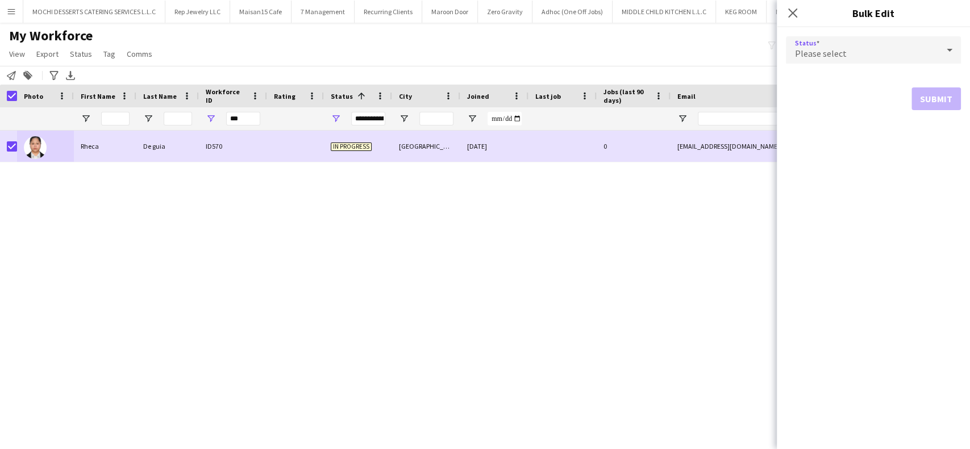
click at [928, 51] on div "Please select" at bounding box center [862, 49] width 152 height 27
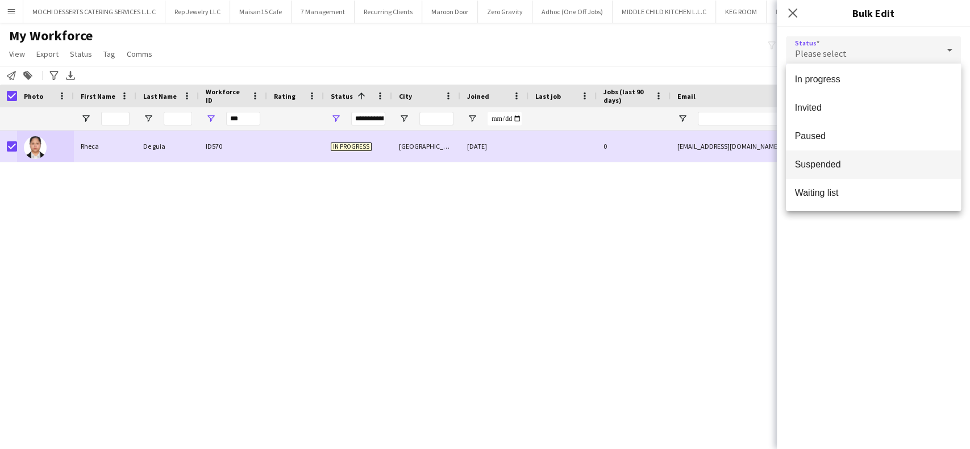
click at [885, 164] on span "Suspended" at bounding box center [873, 164] width 157 height 11
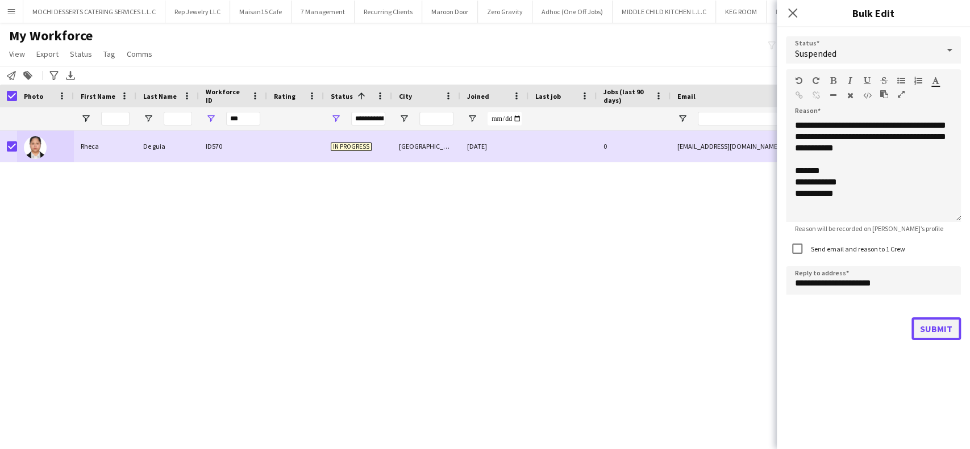
click at [919, 318] on button "Submit" at bounding box center [935, 329] width 49 height 23
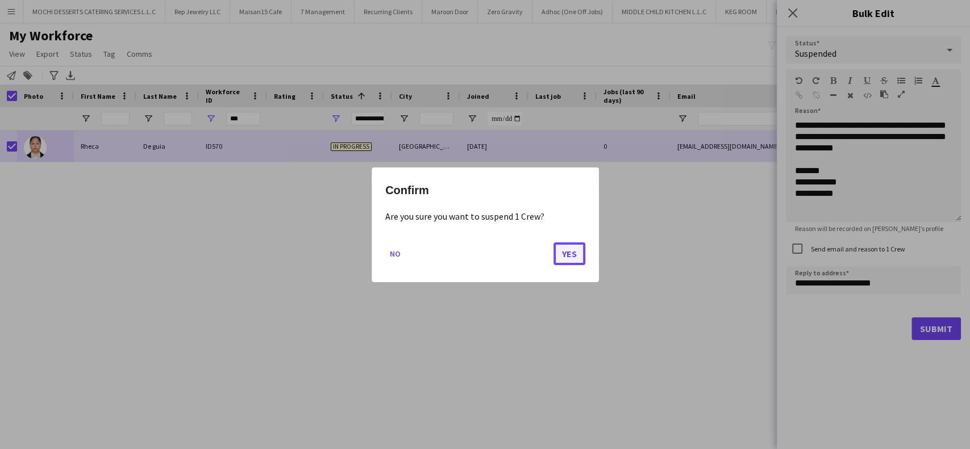
click at [567, 248] on button "Yes" at bounding box center [569, 253] width 32 height 23
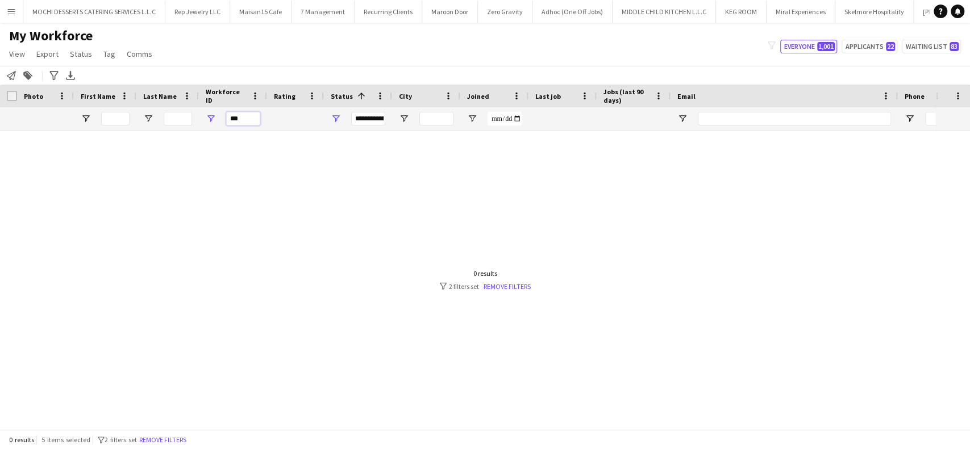
drag, startPoint x: 242, startPoint y: 119, endPoint x: 183, endPoint y: 106, distance: 60.0
click at [183, 106] on div "Workforce Details Photo First Name 1" at bounding box center [616, 108] width 1232 height 46
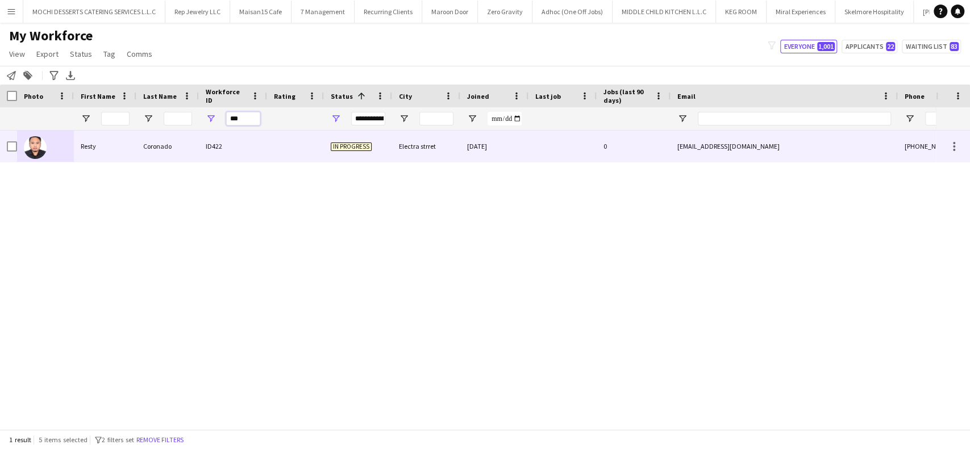
type input "***"
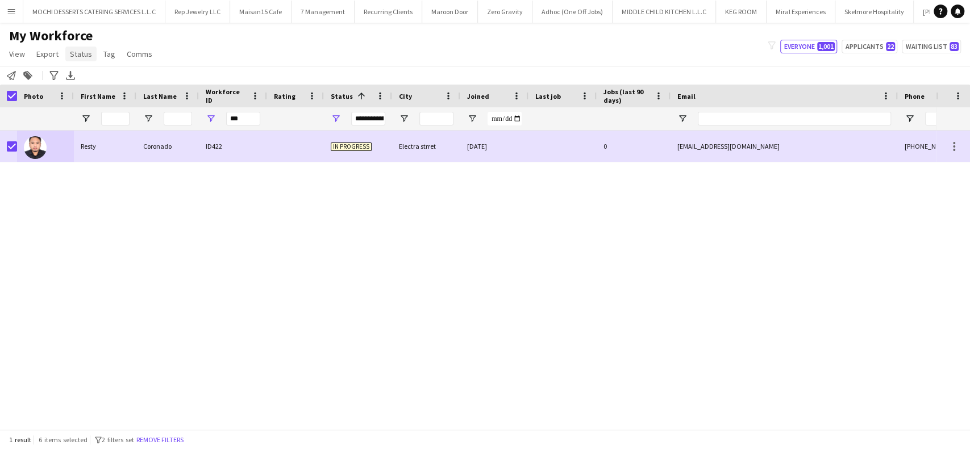
click at [84, 57] on span "Status" at bounding box center [81, 54] width 22 height 10
click at [135, 78] on link "Edit" at bounding box center [105, 78] width 80 height 24
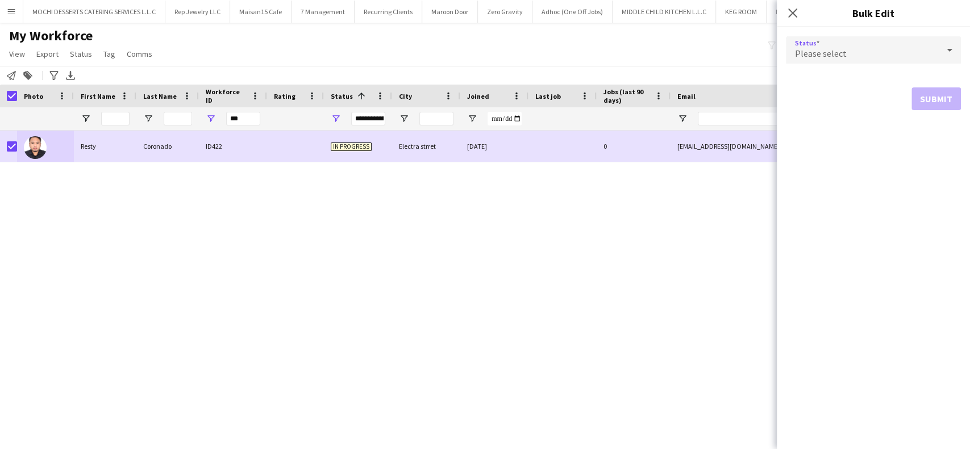
click at [941, 55] on div at bounding box center [949, 50] width 23 height 23
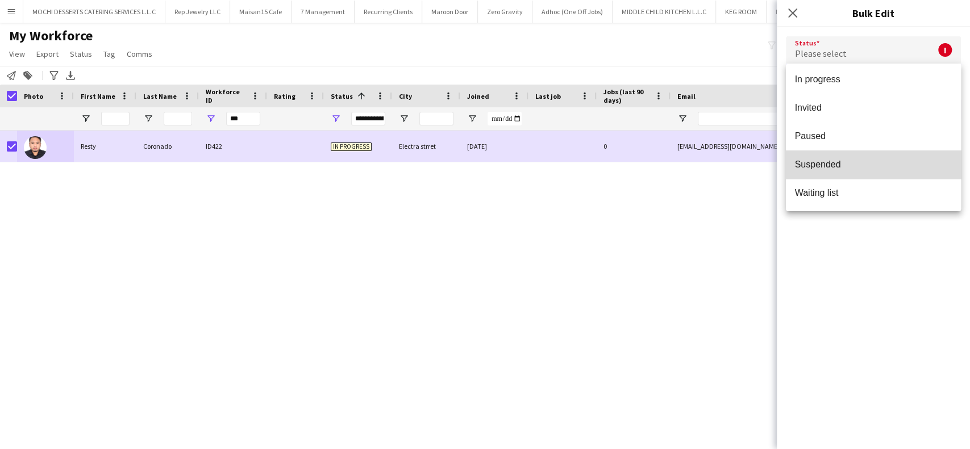
click at [893, 169] on span "Suspended" at bounding box center [873, 164] width 157 height 11
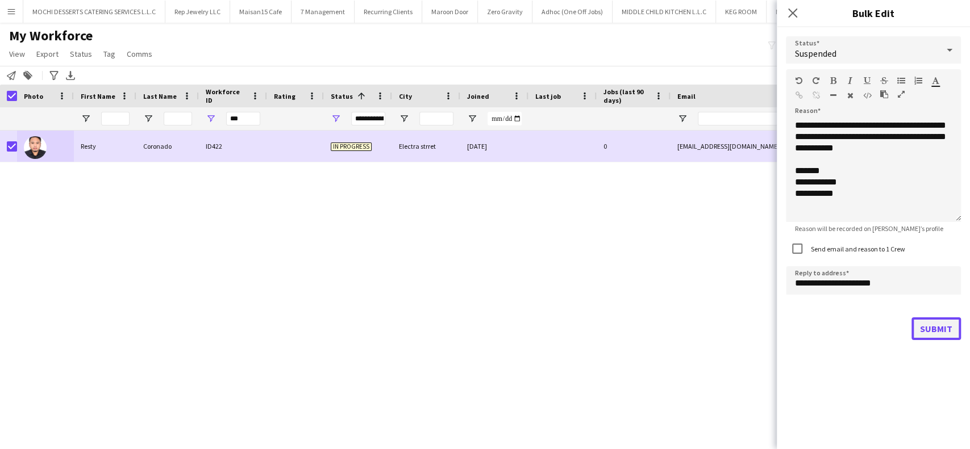
click at [925, 325] on button "Submit" at bounding box center [935, 329] width 49 height 23
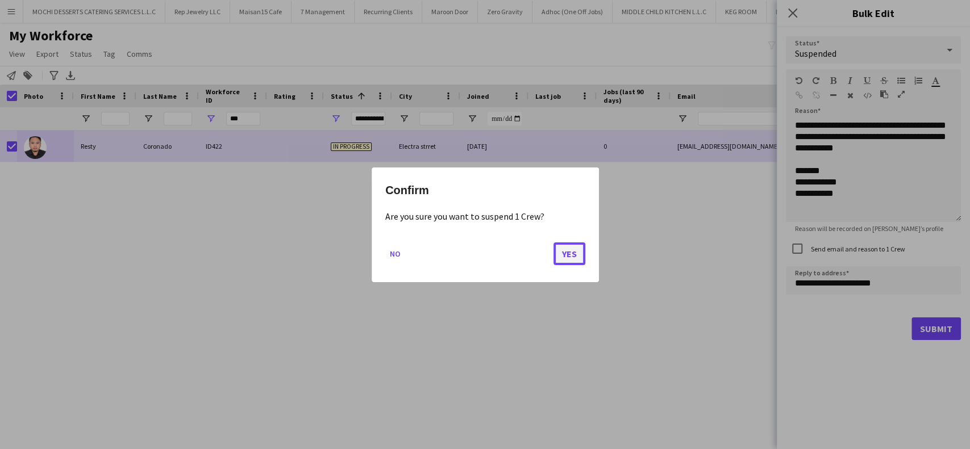
click at [567, 256] on button "Yes" at bounding box center [569, 253] width 32 height 23
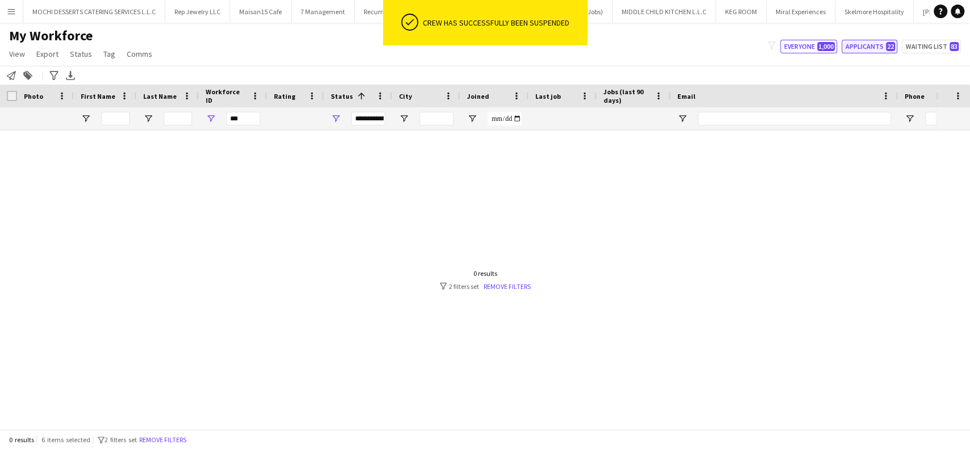
click at [865, 45] on button "Applicants 22" at bounding box center [869, 47] width 56 height 14
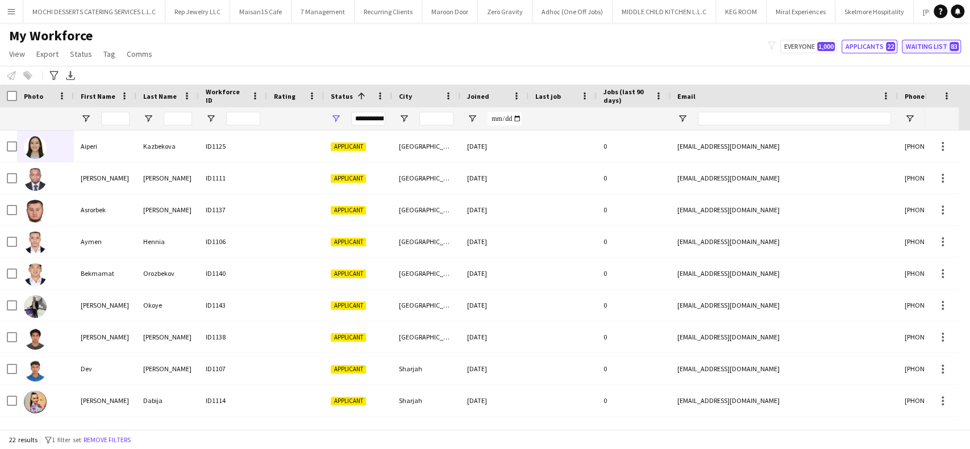
click at [948, 44] on button "Waiting list 83" at bounding box center [931, 47] width 59 height 14
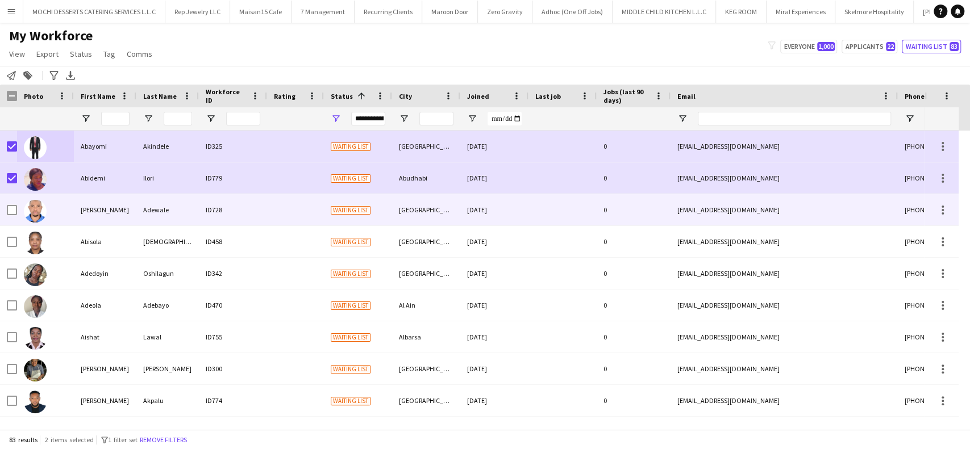
click at [12, 203] on div at bounding box center [12, 210] width 10 height 32
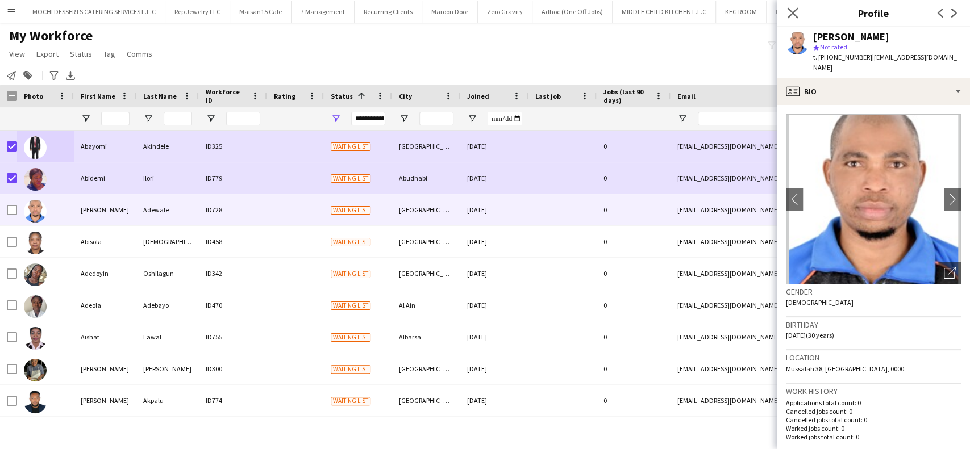
click at [796, 11] on icon "Close pop-in" at bounding box center [792, 12] width 11 height 11
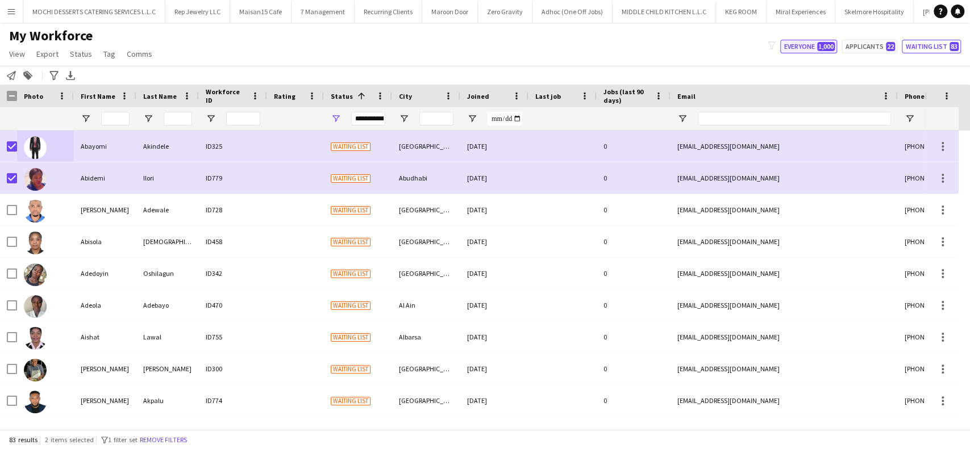
click at [805, 48] on button "Everyone 1,000" at bounding box center [808, 47] width 57 height 14
type input "**********"
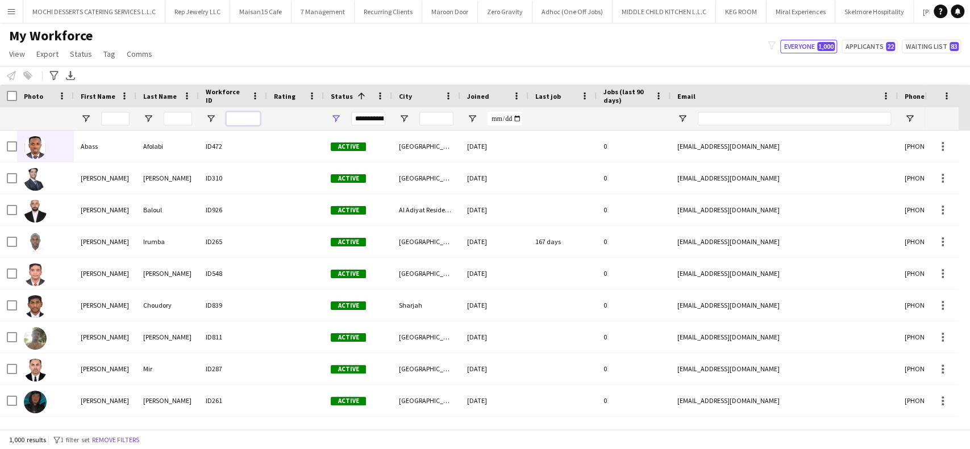
click at [239, 119] on input "Workforce ID Filter Input" at bounding box center [243, 119] width 34 height 14
paste input "***"
type input "***"
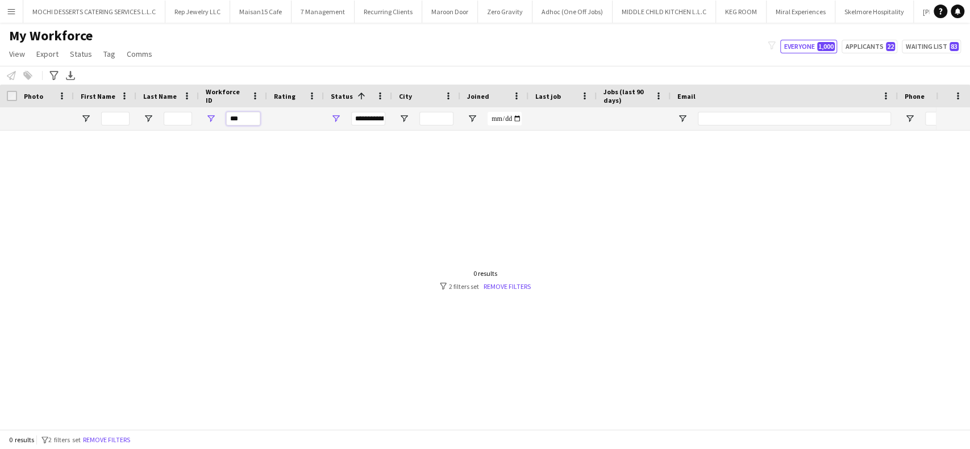
drag, startPoint x: 249, startPoint y: 118, endPoint x: 220, endPoint y: 118, distance: 29.5
click at [220, 118] on div "***" at bounding box center [233, 118] width 68 height 23
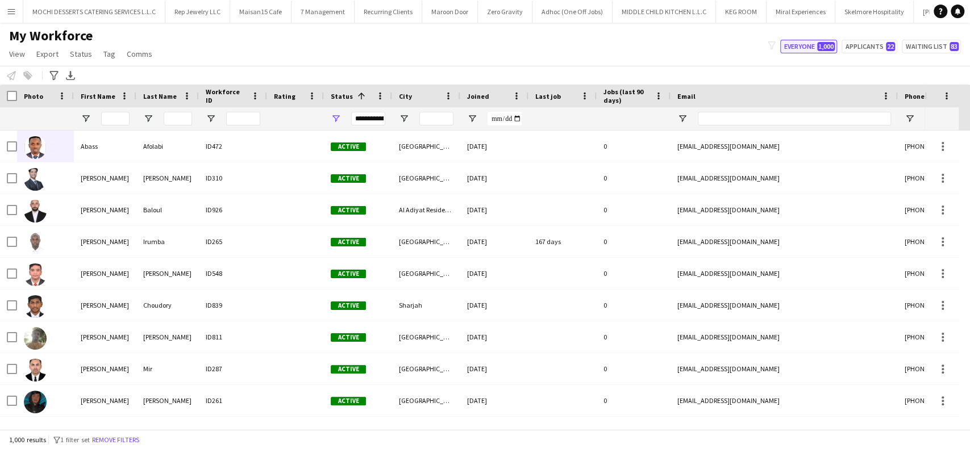
click at [810, 45] on button "Everyone 1,000" at bounding box center [808, 47] width 57 height 14
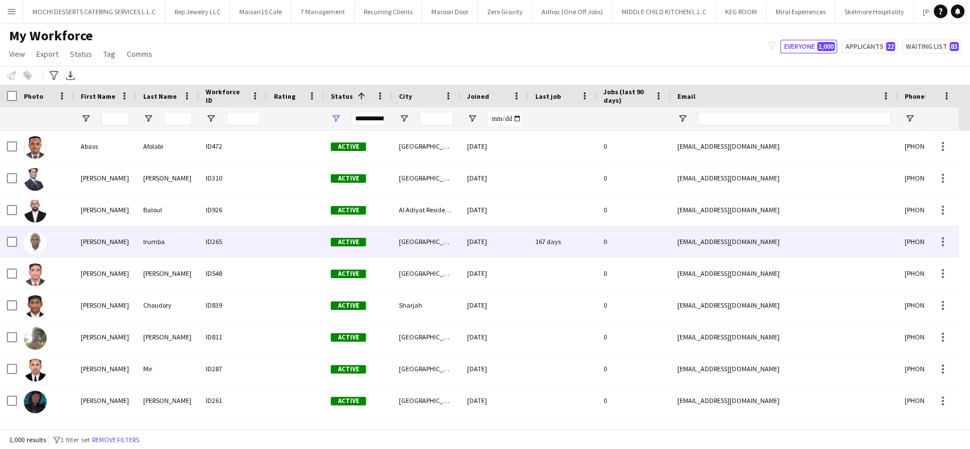
click at [575, 244] on div "167 days" at bounding box center [562, 241] width 68 height 31
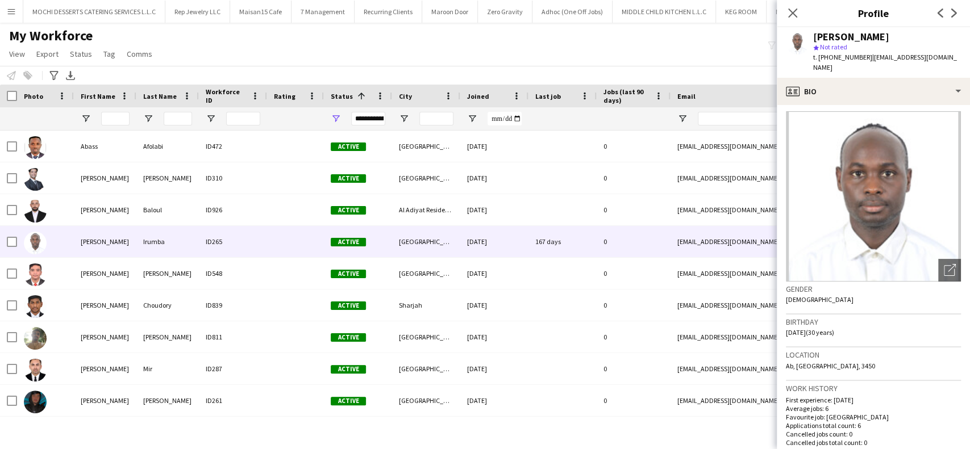
scroll to position [0, 0]
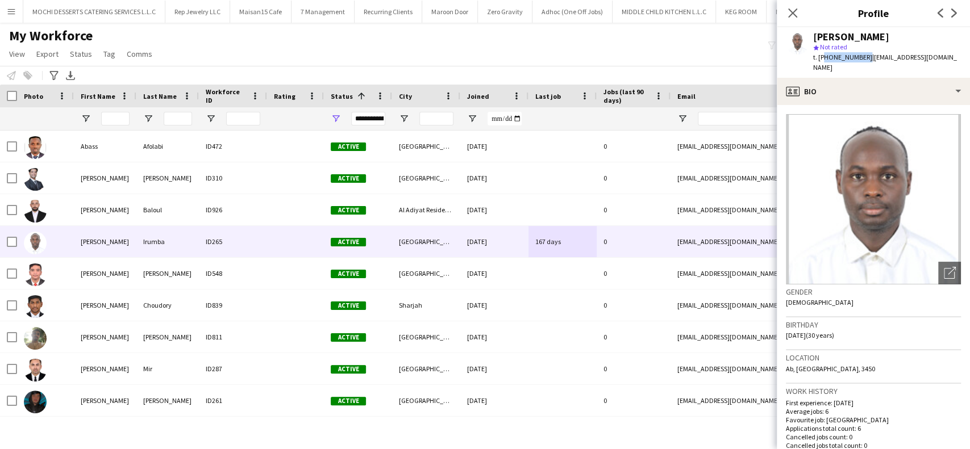
drag, startPoint x: 862, startPoint y: 54, endPoint x: 823, endPoint y: 57, distance: 39.3
click at [823, 57] on span "t. +971529519524" at bounding box center [842, 57] width 59 height 9
copy span "971529519524"
click at [790, 14] on icon "Close pop-in" at bounding box center [792, 12] width 11 height 11
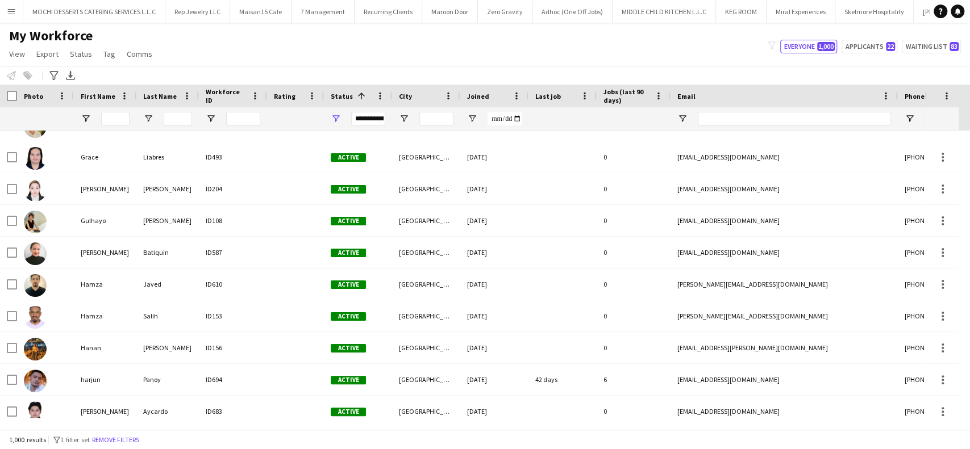
click at [359, 97] on span at bounding box center [361, 96] width 10 height 10
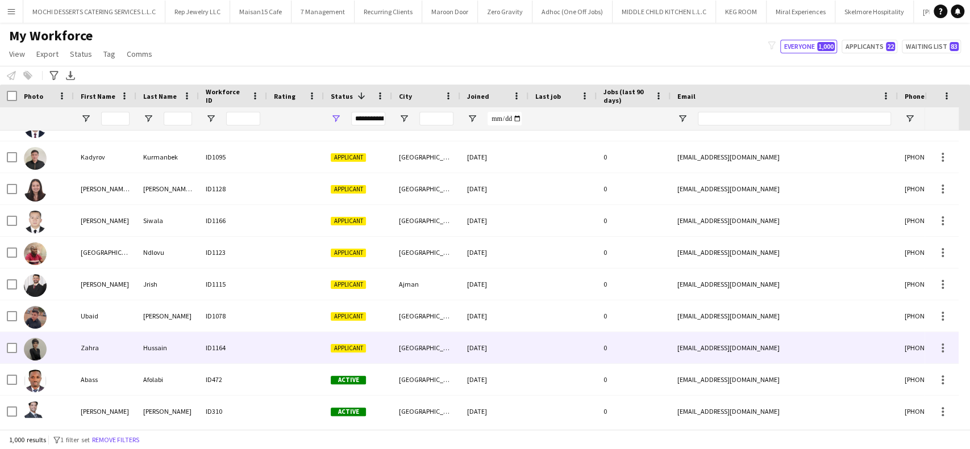
click at [177, 349] on div "Hussain" at bounding box center [167, 347] width 62 height 31
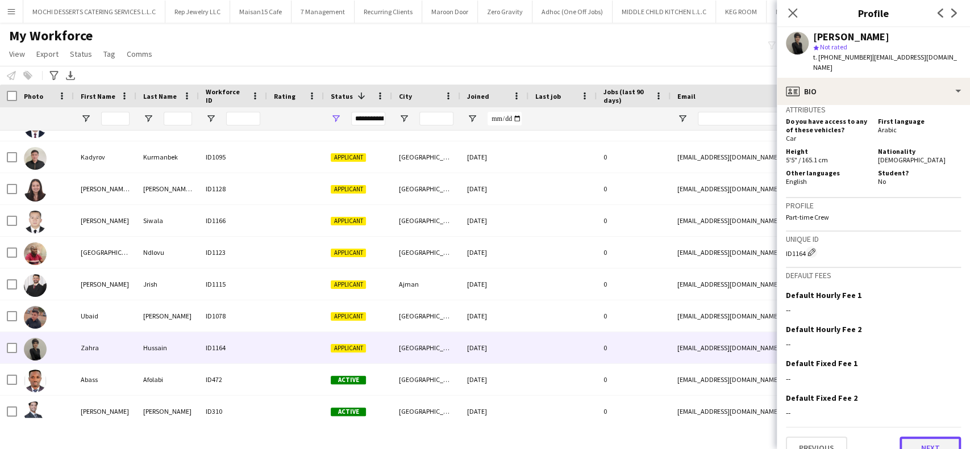
click at [916, 437] on button "Next" at bounding box center [929, 448] width 61 height 23
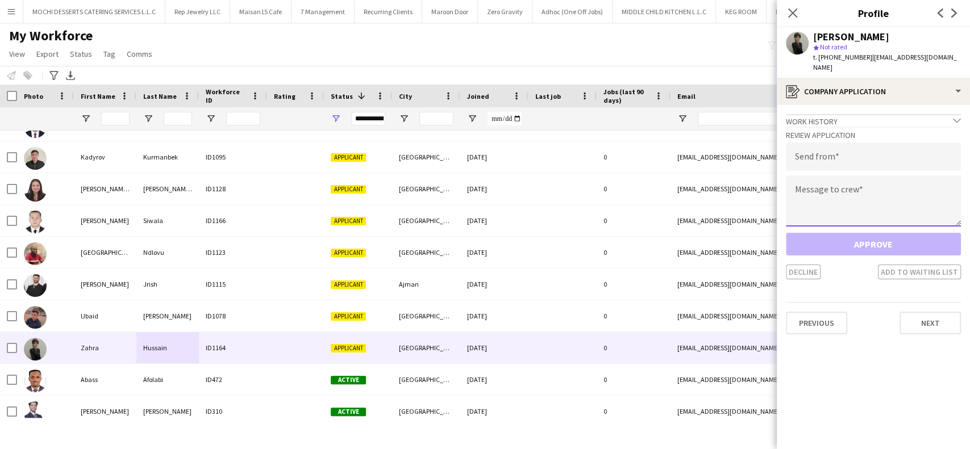
click at [868, 185] on textarea at bounding box center [873, 201] width 175 height 51
paste textarea "**********"
type textarea "**********"
click at [859, 143] on input "email" at bounding box center [873, 157] width 175 height 28
paste input "**********"
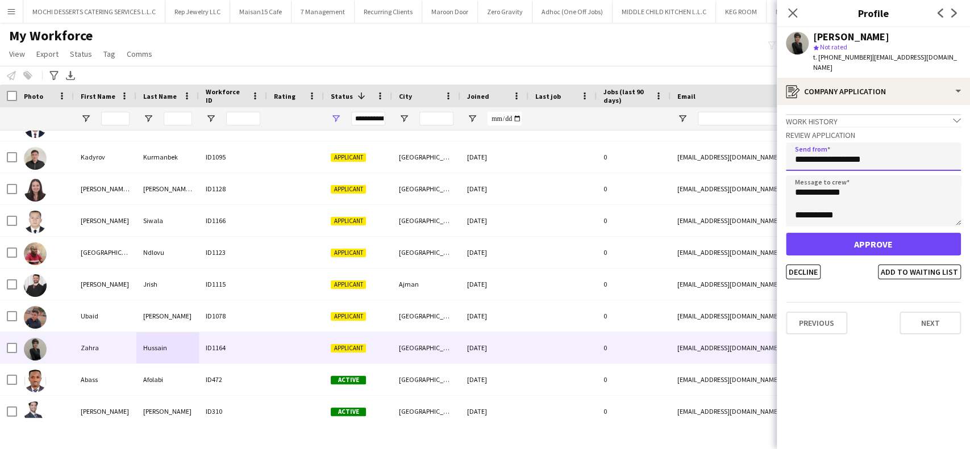
type input "**********"
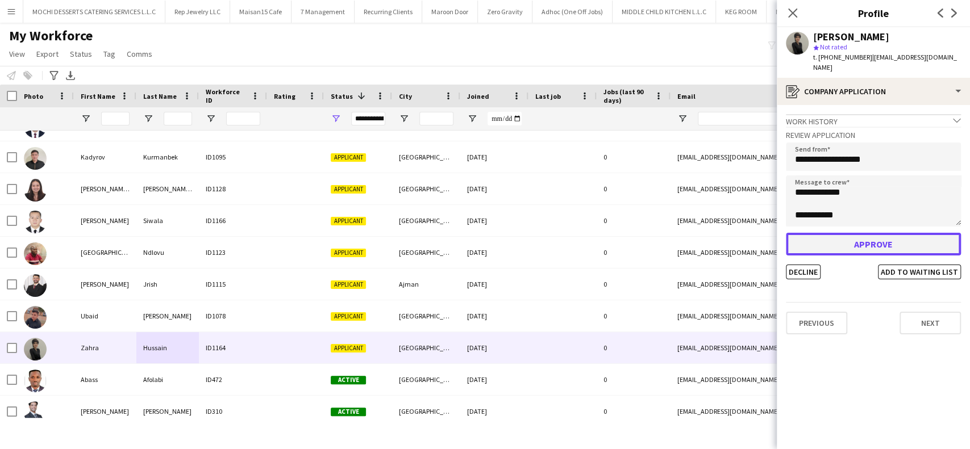
click at [851, 234] on button "Approve" at bounding box center [873, 244] width 175 height 23
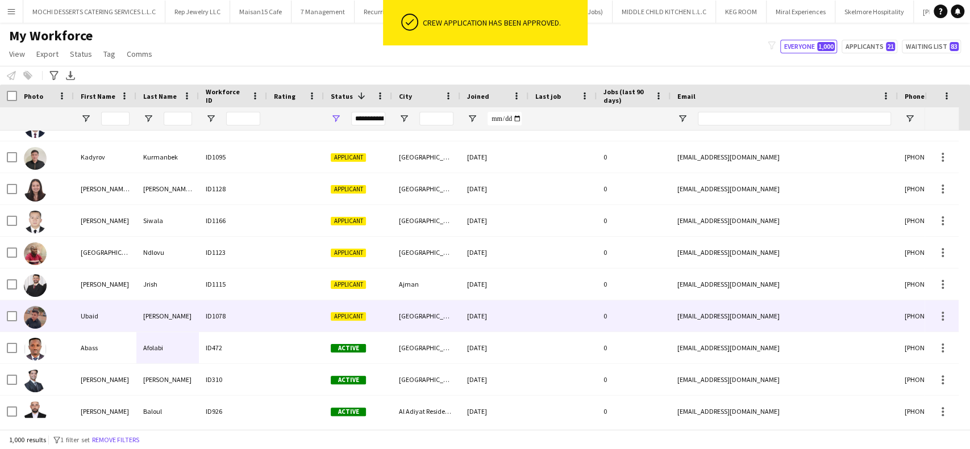
click at [356, 314] on span "Applicant" at bounding box center [348, 316] width 35 height 9
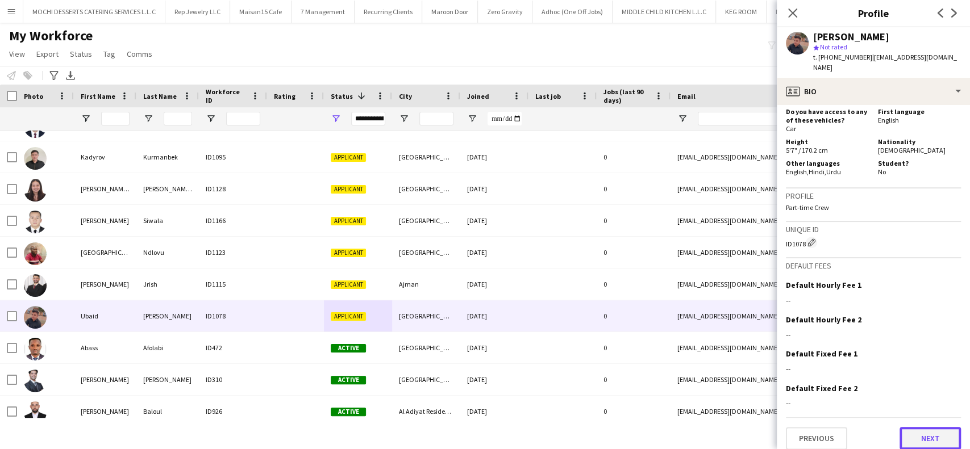
click at [915, 428] on button "Next" at bounding box center [929, 438] width 61 height 23
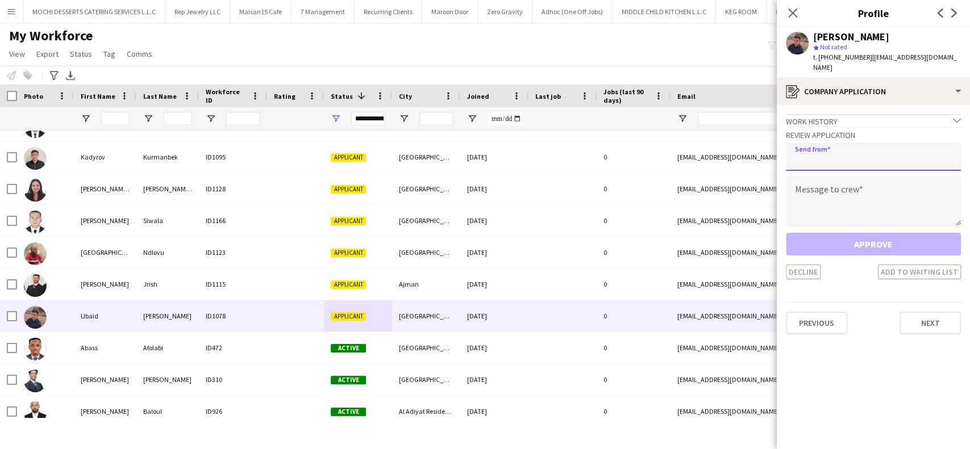
click at [867, 143] on input "email" at bounding box center [873, 157] width 175 height 28
paste input "**********"
type input "**********"
click at [823, 193] on textarea at bounding box center [873, 201] width 175 height 51
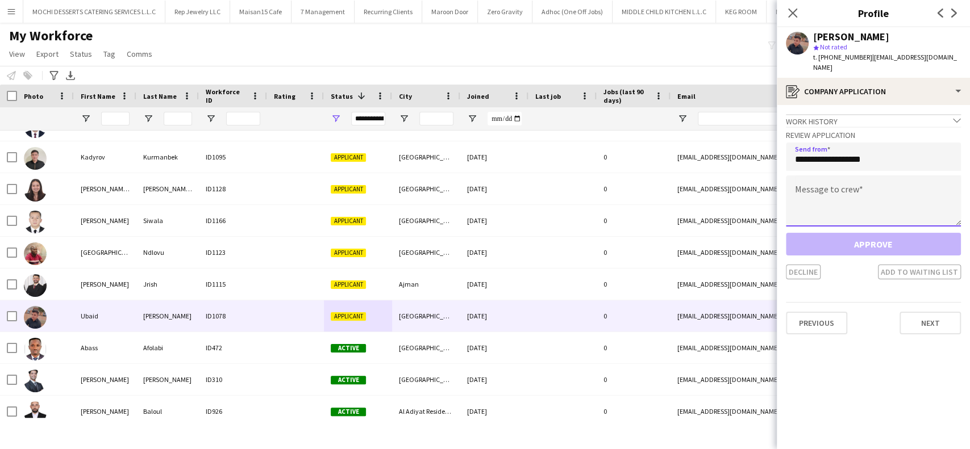
paste textarea "**********"
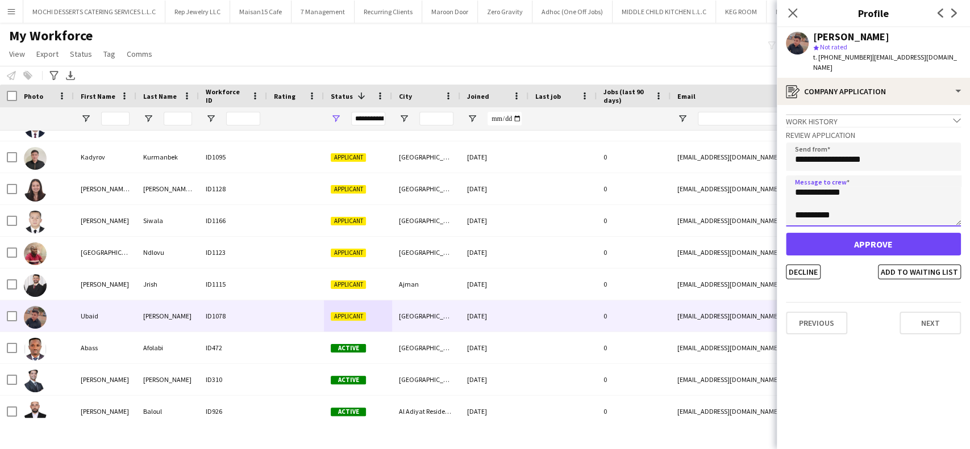
type textarea "**********"
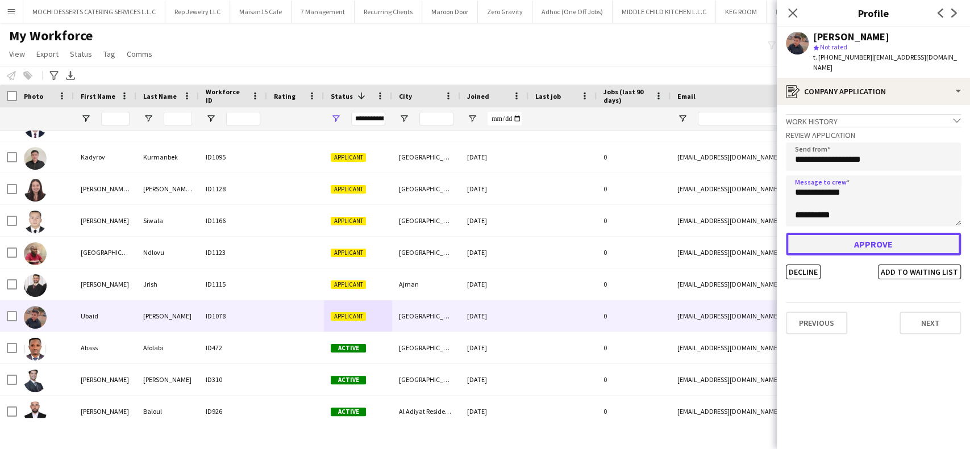
click at [831, 233] on button "Approve" at bounding box center [873, 244] width 175 height 23
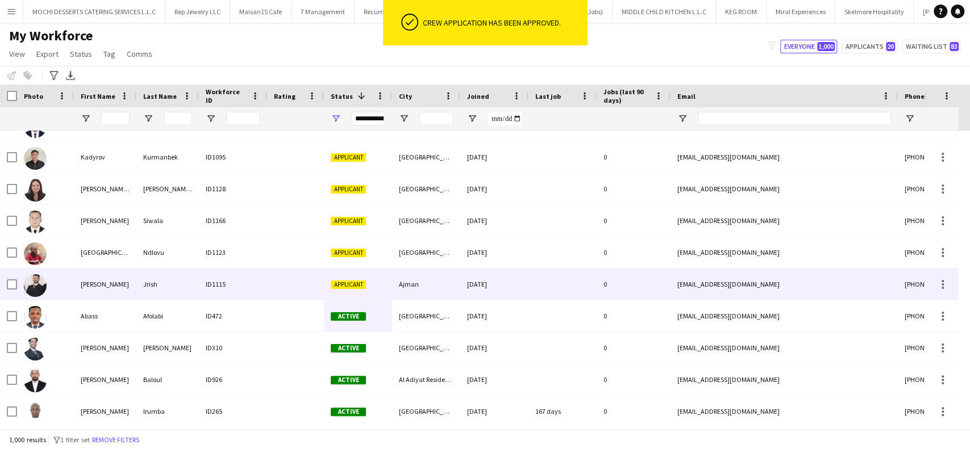
click at [345, 288] on span "Applicant" at bounding box center [348, 285] width 35 height 9
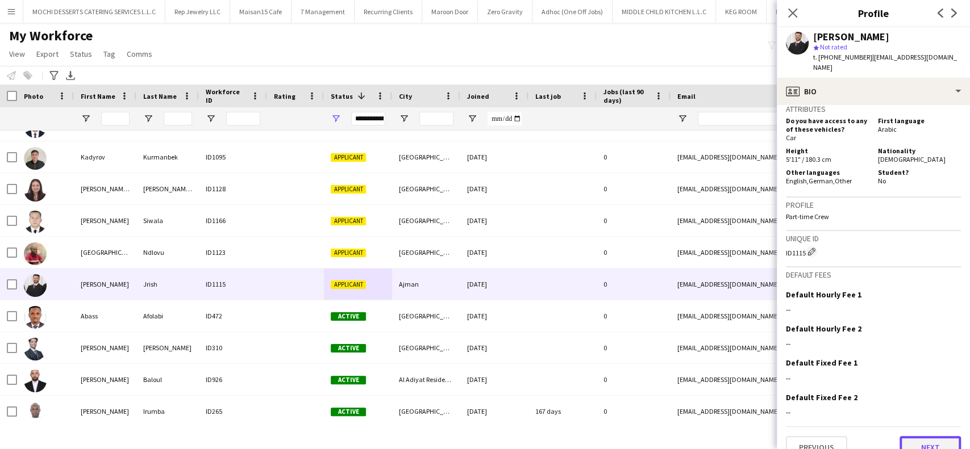
click at [903, 436] on button "Next" at bounding box center [929, 447] width 61 height 23
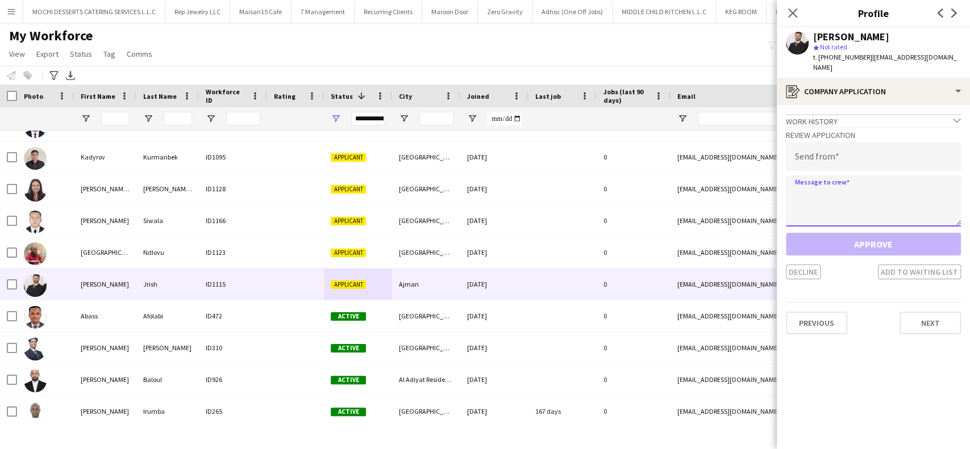
click at [840, 187] on textarea at bounding box center [873, 201] width 175 height 51
paste textarea "**********"
type textarea "**********"
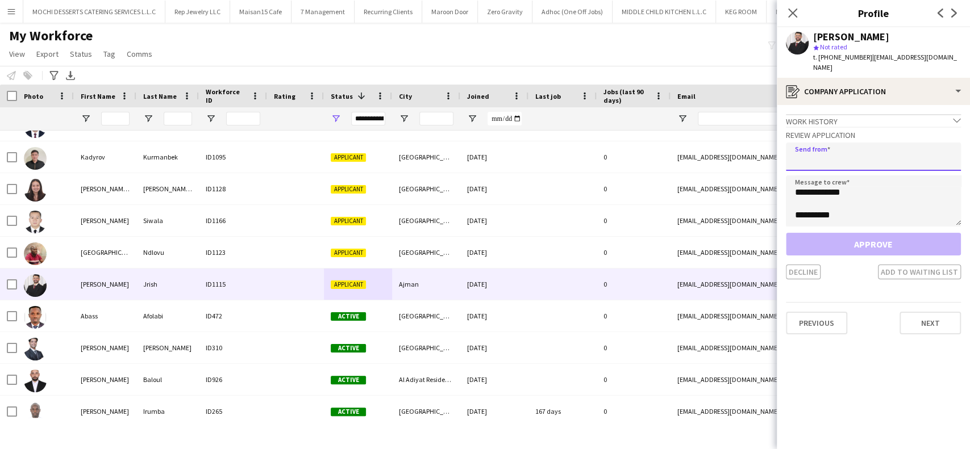
click at [847, 158] on input "email" at bounding box center [873, 157] width 175 height 28
paste input "**********"
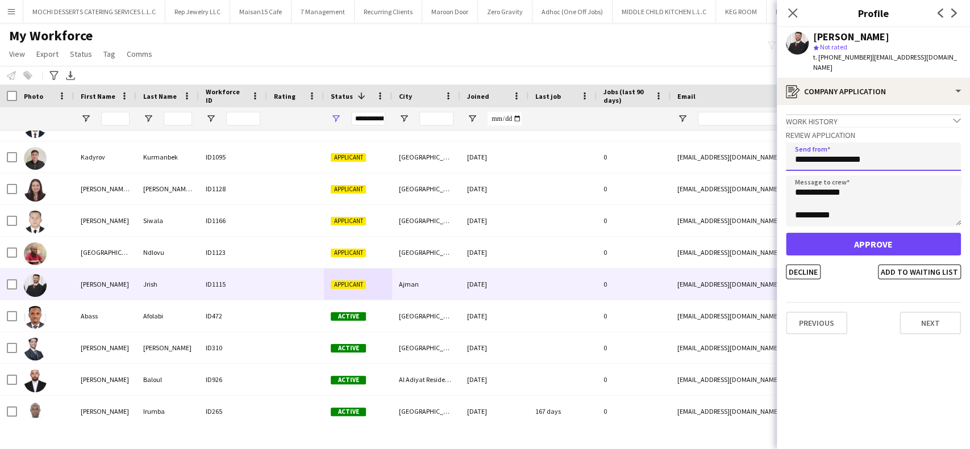
type input "**********"
click at [840, 221] on div "**********" at bounding box center [873, 203] width 175 height 153
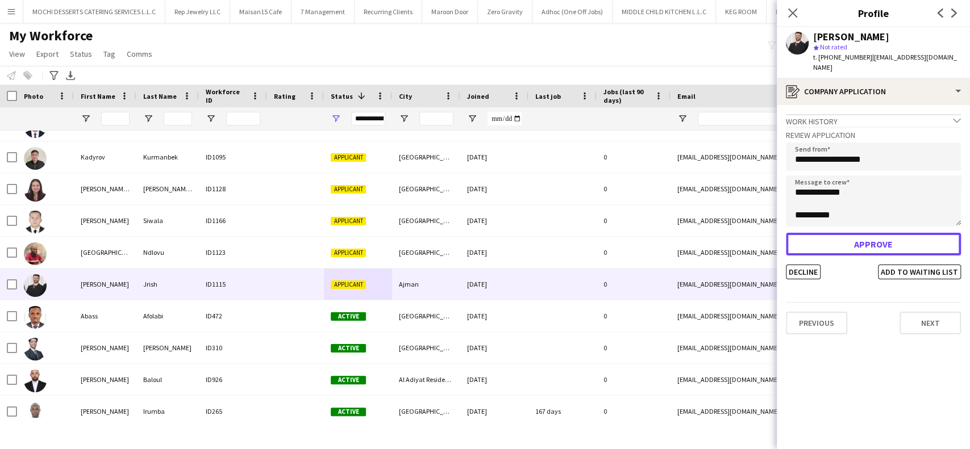
drag, startPoint x: 838, startPoint y: 226, endPoint x: 831, endPoint y: 227, distance: 7.5
click at [838, 233] on button "Approve" at bounding box center [873, 244] width 175 height 23
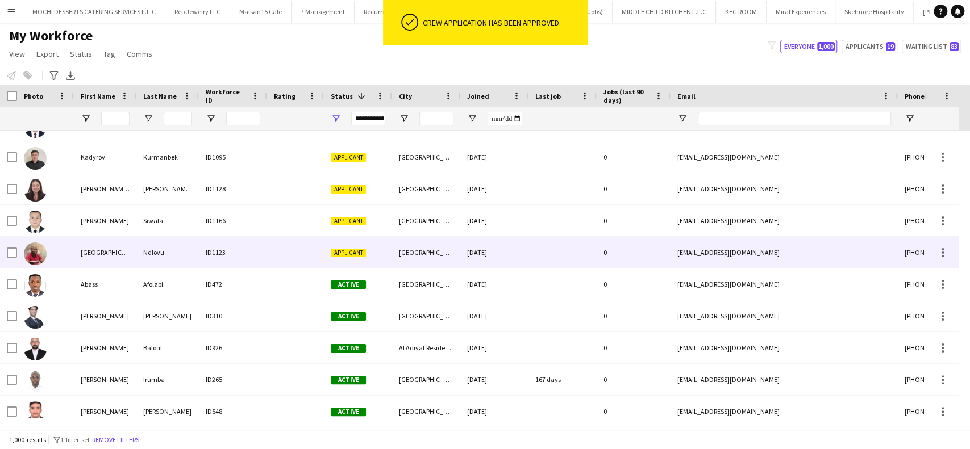
click at [394, 250] on div "Dubai" at bounding box center [426, 252] width 68 height 31
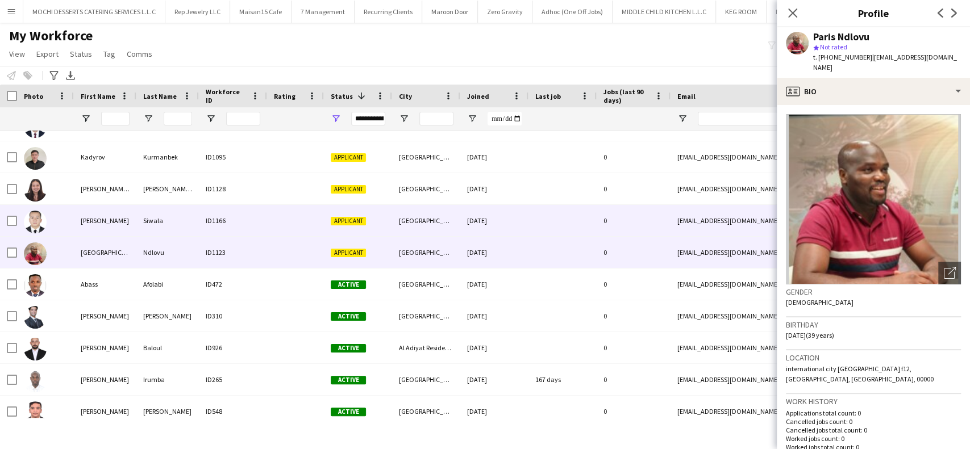
click at [384, 219] on div "Applicant" at bounding box center [358, 220] width 68 height 31
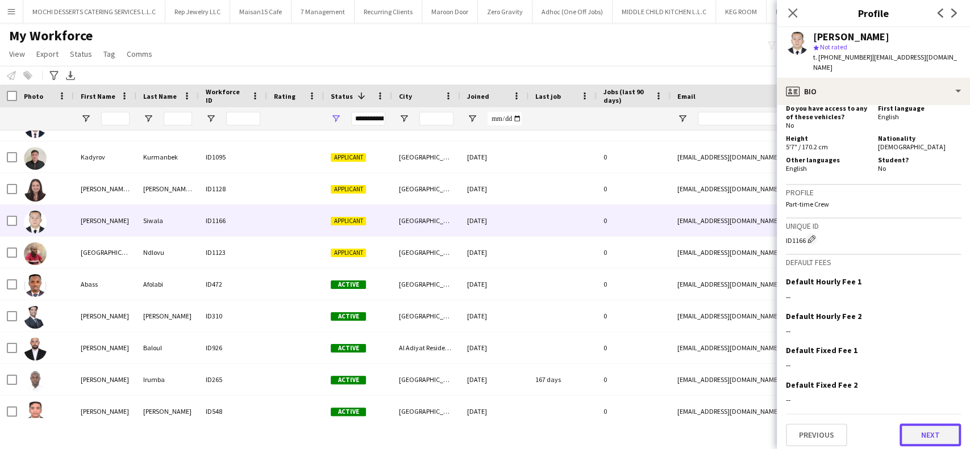
click at [910, 428] on button "Next" at bounding box center [929, 435] width 61 height 23
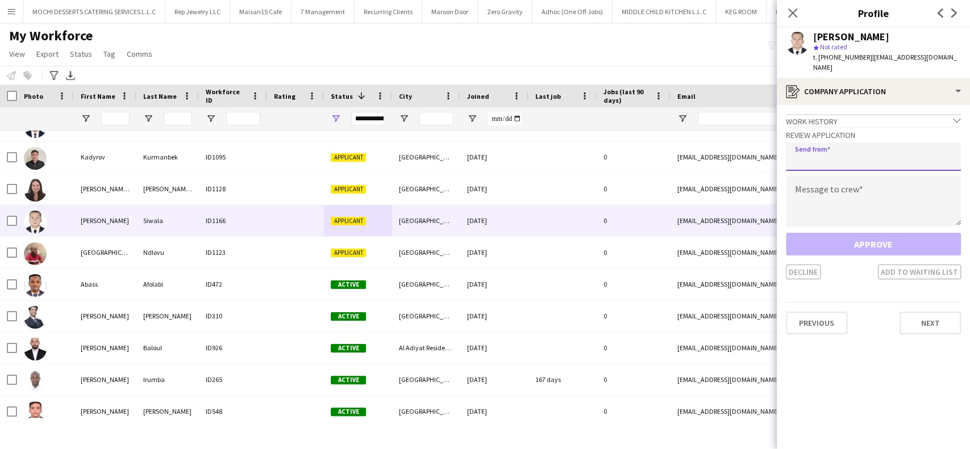
click at [856, 147] on input "email" at bounding box center [873, 157] width 175 height 28
paste input "**********"
type input "**********"
click at [841, 196] on textarea at bounding box center [873, 201] width 175 height 51
paste textarea "**********"
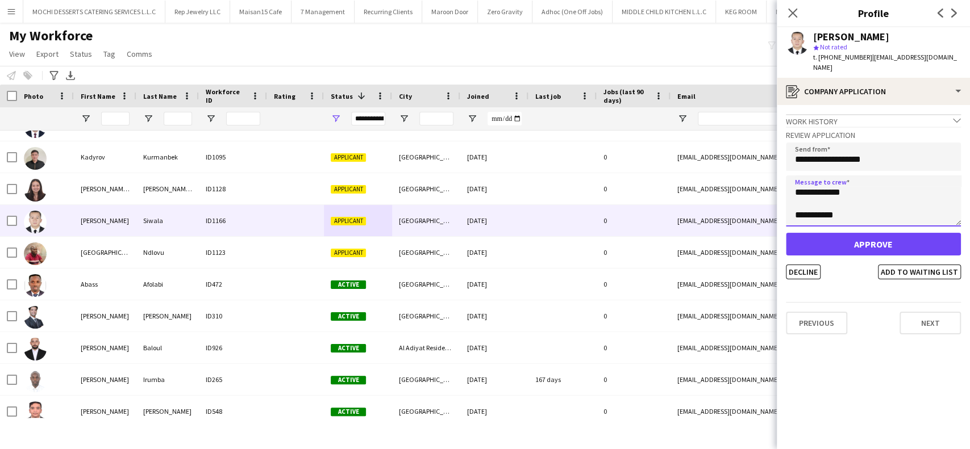
type textarea "**********"
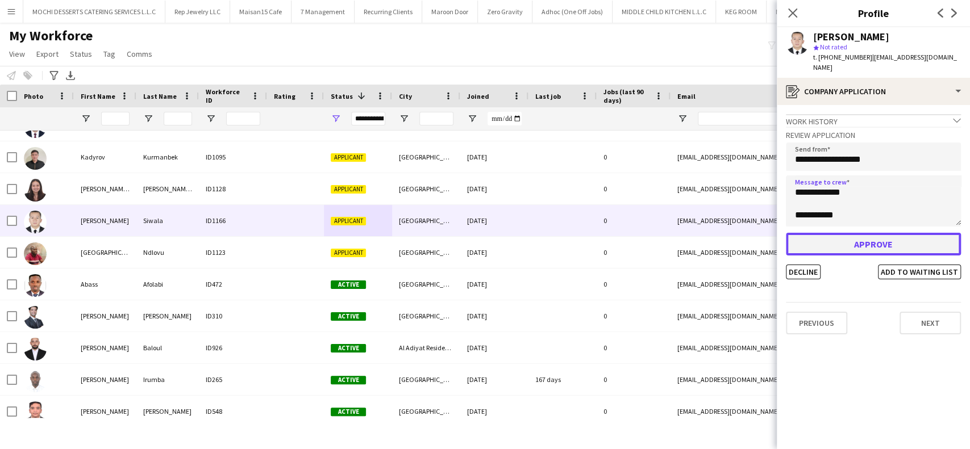
click at [843, 233] on button "Approve" at bounding box center [873, 244] width 175 height 23
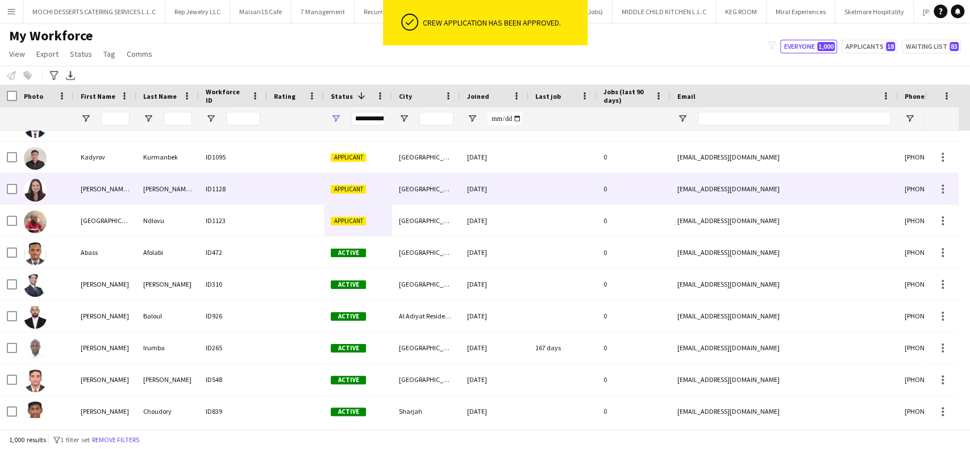
drag, startPoint x: 359, startPoint y: 184, endPoint x: 369, endPoint y: 183, distance: 9.7
click at [359, 184] on div "Applicant" at bounding box center [358, 188] width 68 height 31
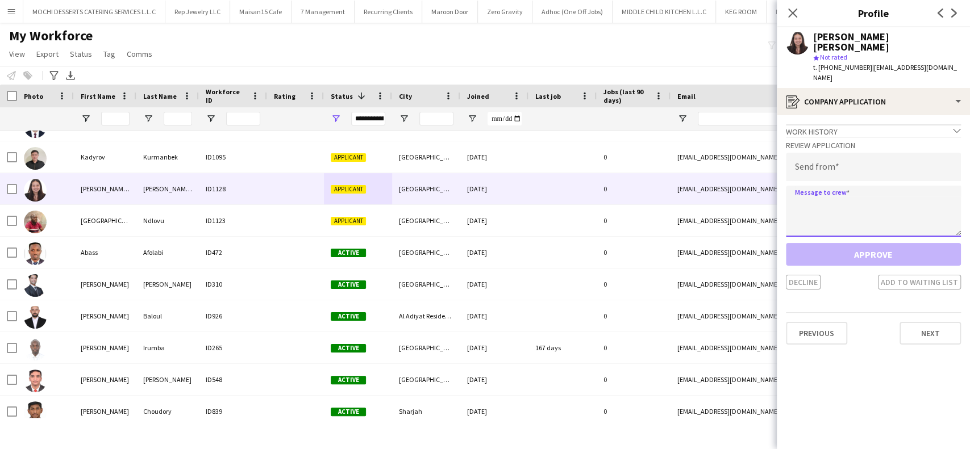
click at [859, 186] on textarea at bounding box center [873, 211] width 175 height 51
paste textarea "**********"
type textarea "**********"
click at [856, 153] on input "email" at bounding box center [873, 167] width 175 height 28
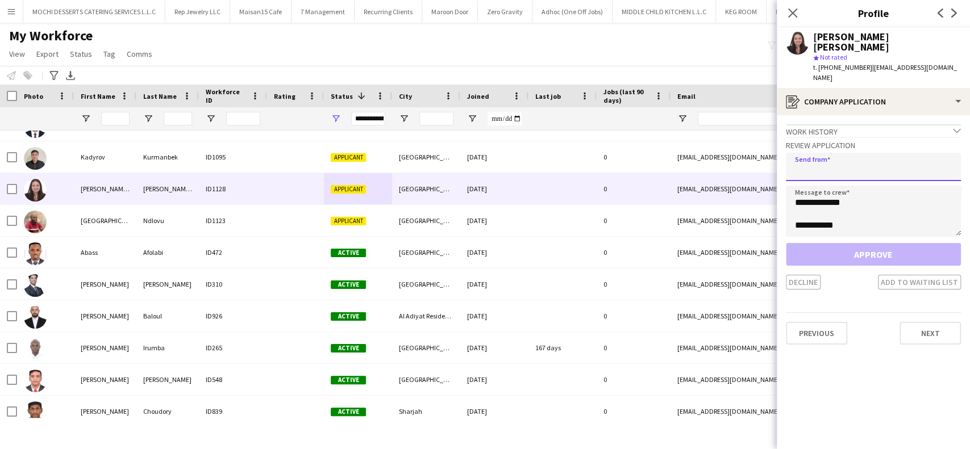
paste input "**********"
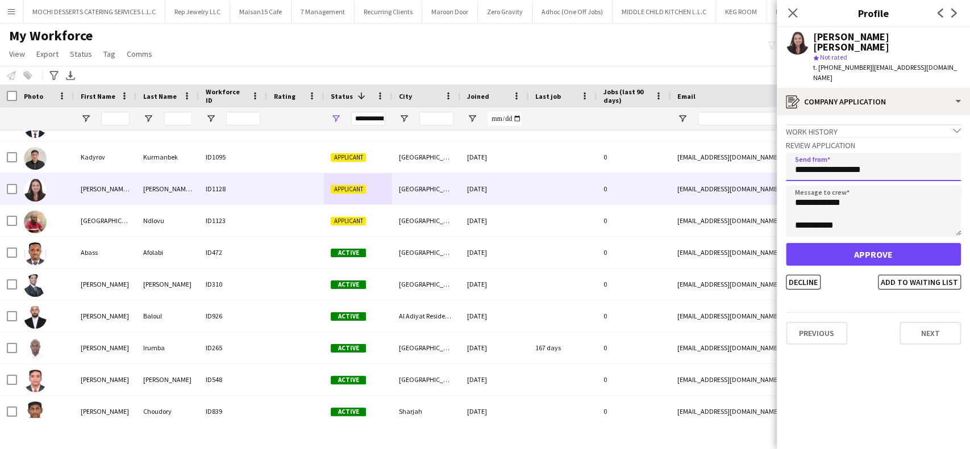
type input "**********"
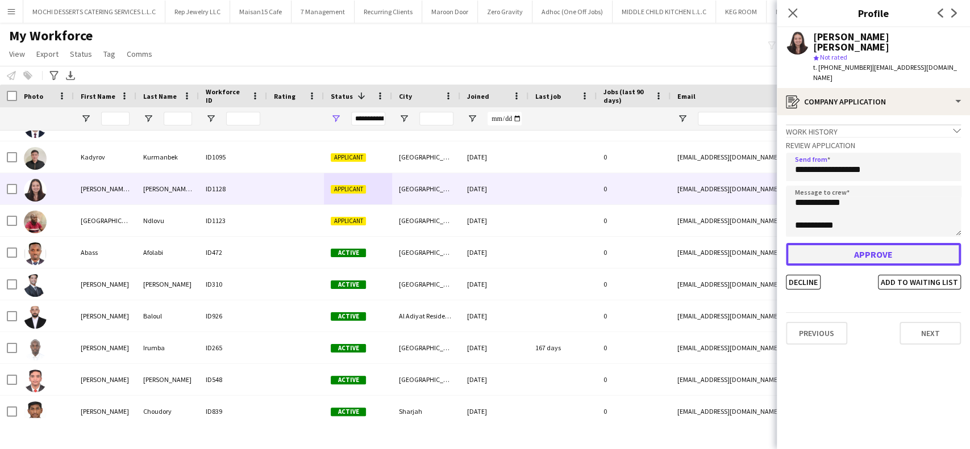
click at [861, 243] on button "Approve" at bounding box center [873, 254] width 175 height 23
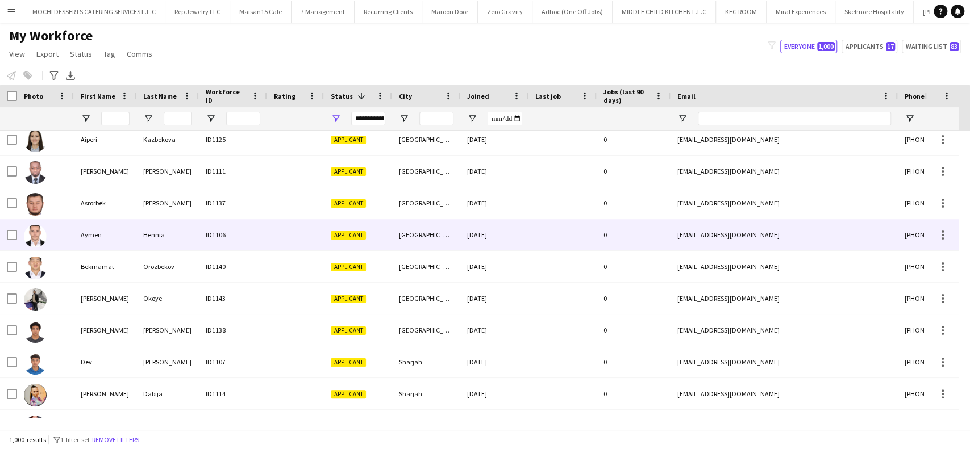
scroll to position [11338, 0]
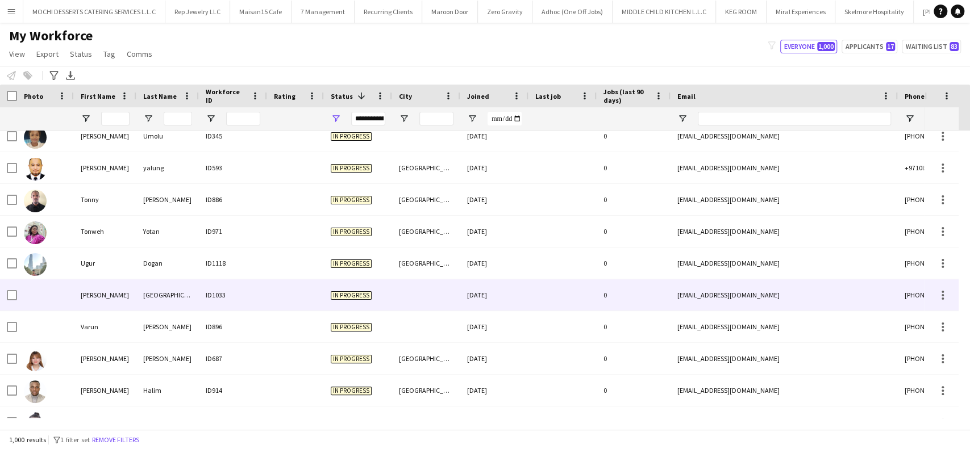
click at [128, 297] on div "Vanessa" at bounding box center [105, 294] width 62 height 31
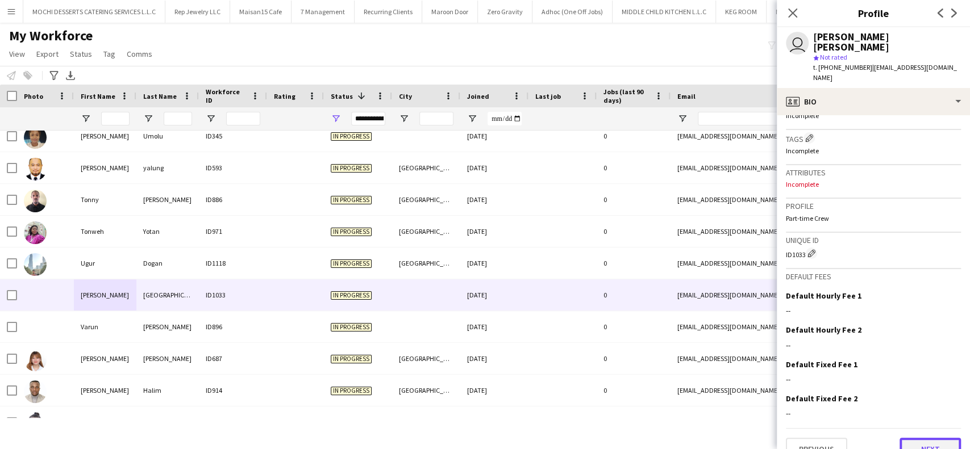
click at [921, 438] on button "Next" at bounding box center [929, 449] width 61 height 23
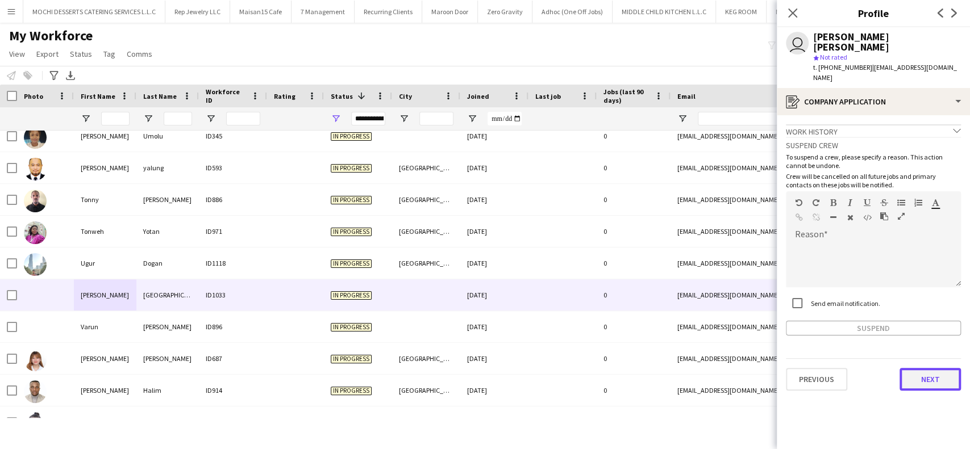
click at [926, 368] on button "Next" at bounding box center [929, 379] width 61 height 23
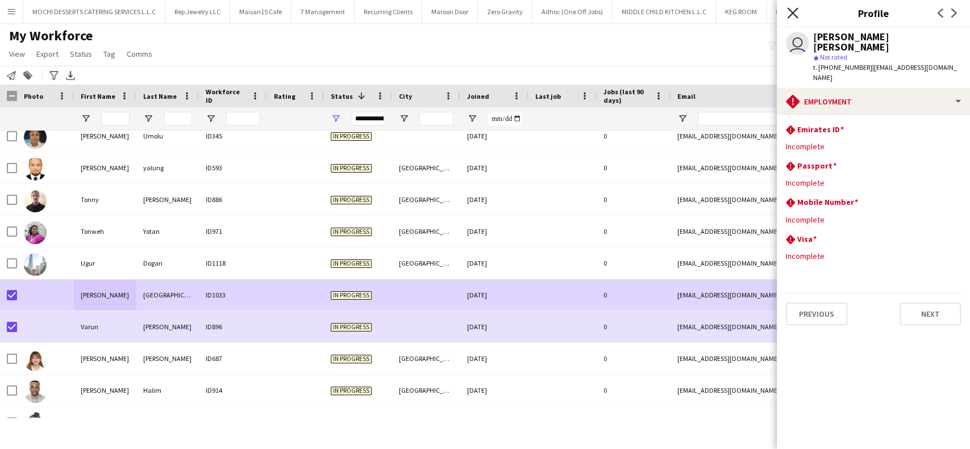
click at [797, 11] on icon "Close pop-in" at bounding box center [792, 12] width 11 height 11
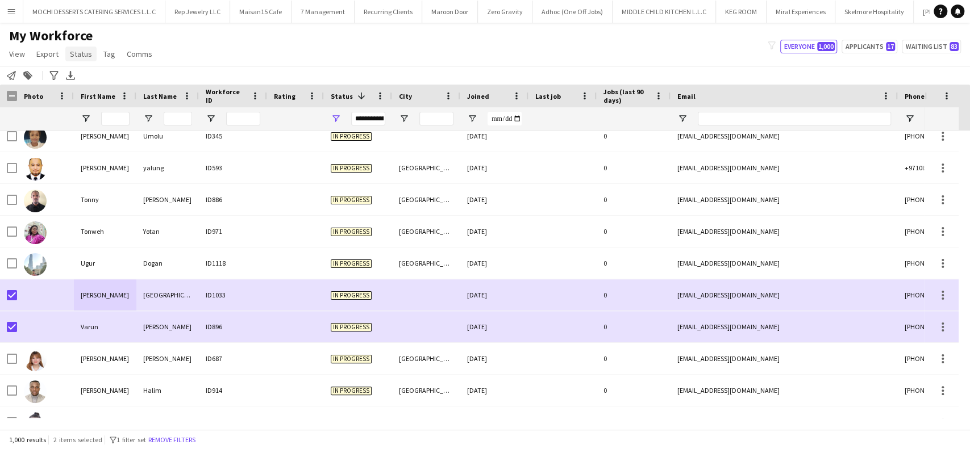
click at [73, 53] on span "Status" at bounding box center [81, 54] width 22 height 10
click at [90, 78] on link "Edit" at bounding box center [105, 78] width 80 height 24
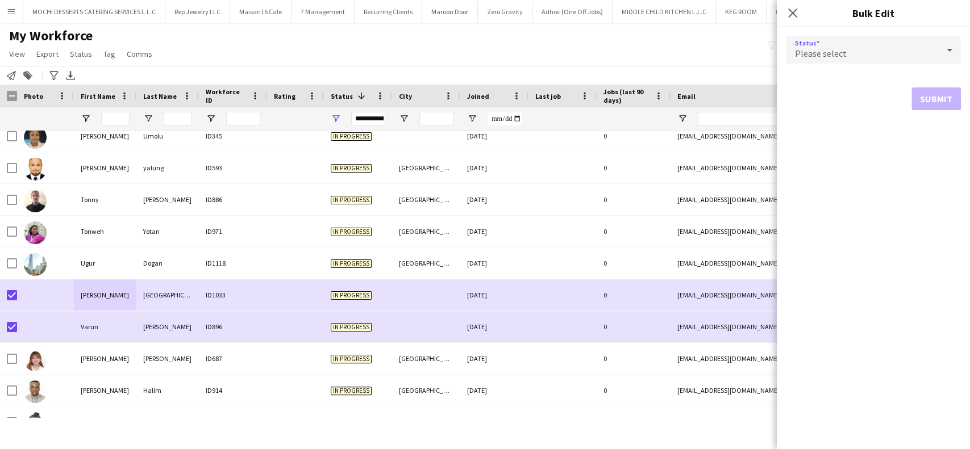
click at [954, 56] on icon at bounding box center [949, 50] width 14 height 23
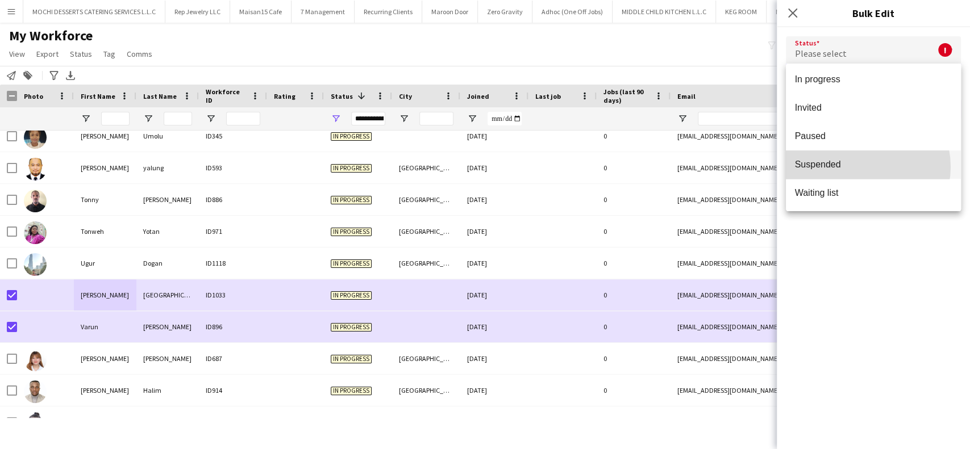
click at [860, 166] on span "Suspended" at bounding box center [873, 164] width 157 height 11
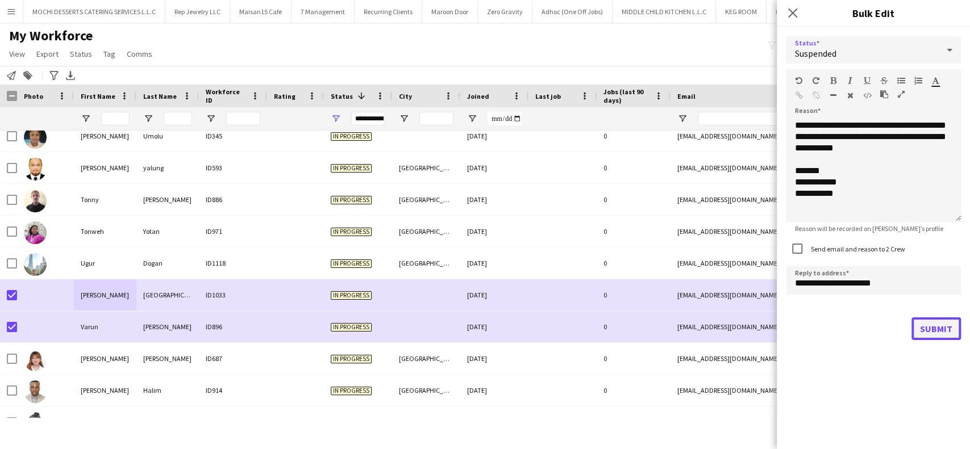
click at [928, 327] on button "Submit" at bounding box center [935, 329] width 49 height 23
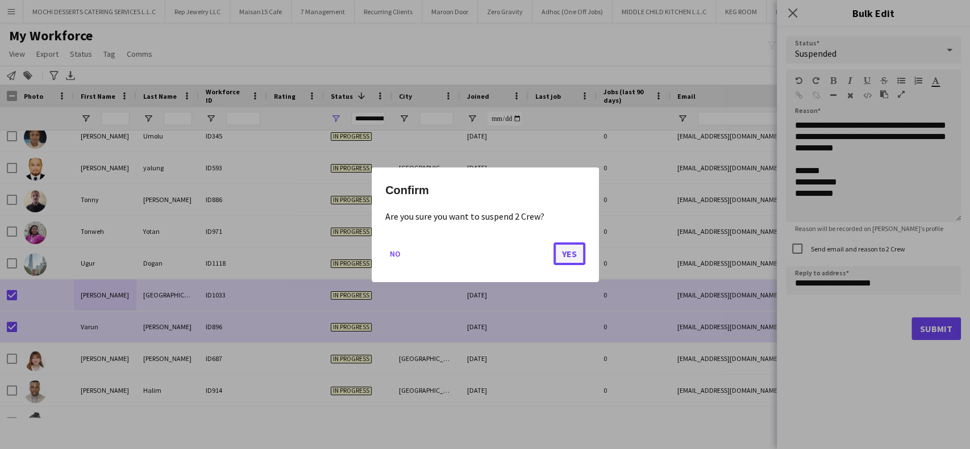
click at [568, 253] on button "Yes" at bounding box center [569, 253] width 32 height 23
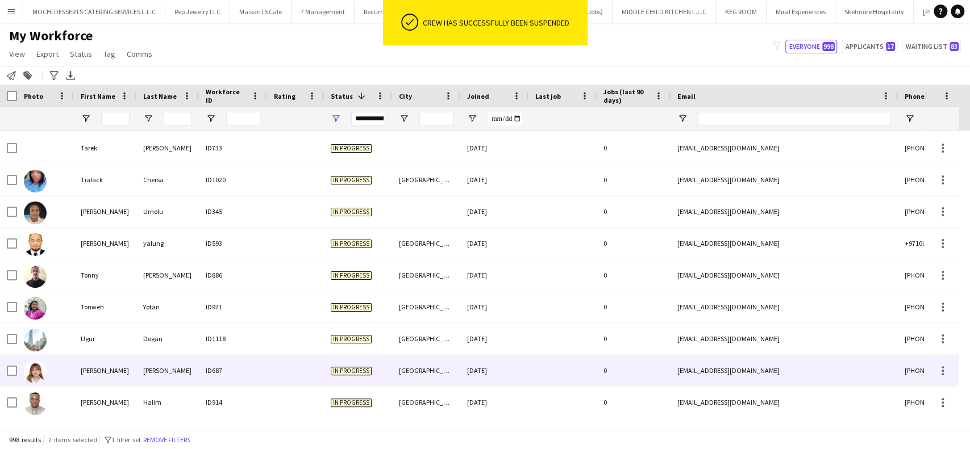
click at [103, 364] on div "Venus Mariz" at bounding box center [105, 370] width 62 height 31
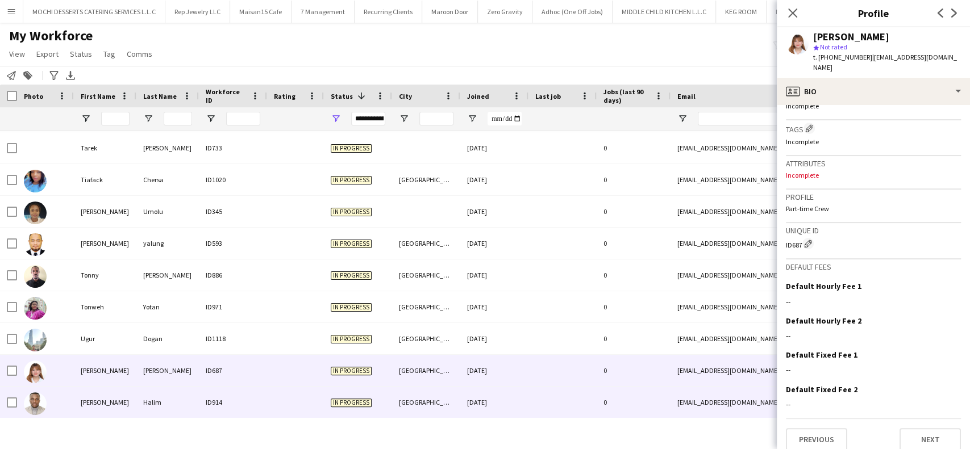
click at [147, 408] on div "Halim" at bounding box center [167, 402] width 62 height 31
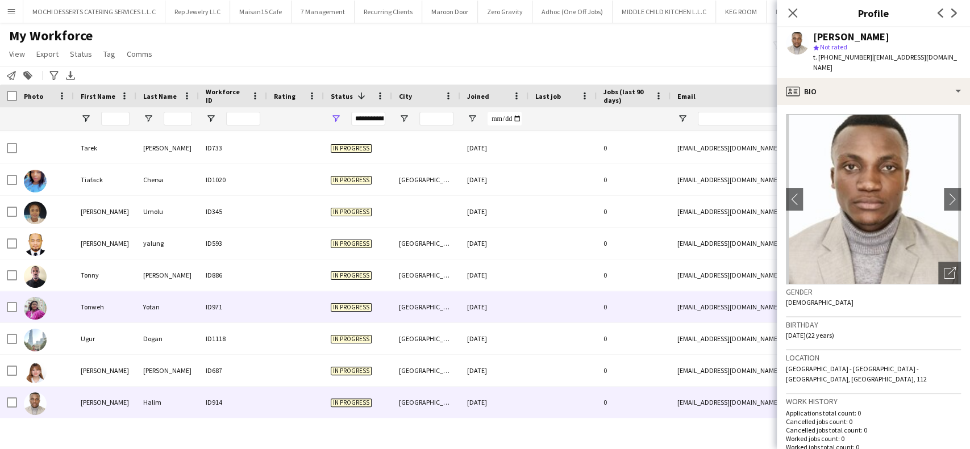
click at [100, 307] on div "Tonweh" at bounding box center [105, 306] width 62 height 31
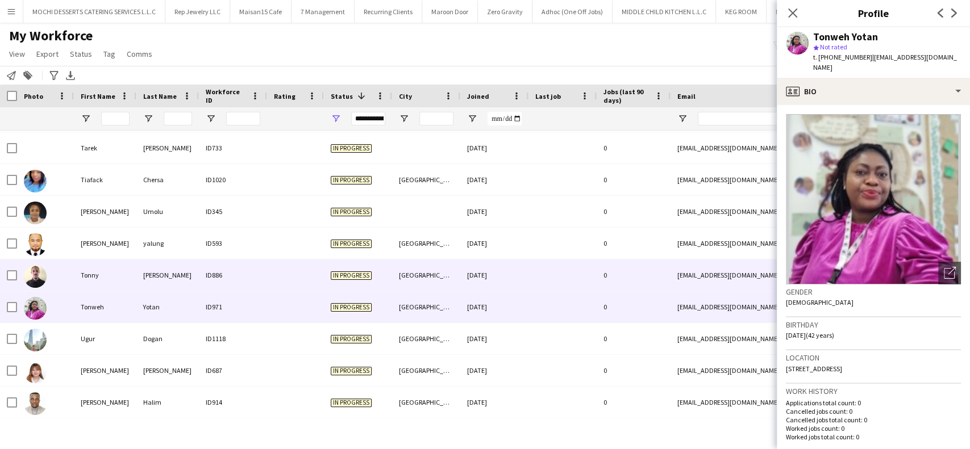
click at [103, 288] on div "Tonny" at bounding box center [105, 275] width 62 height 31
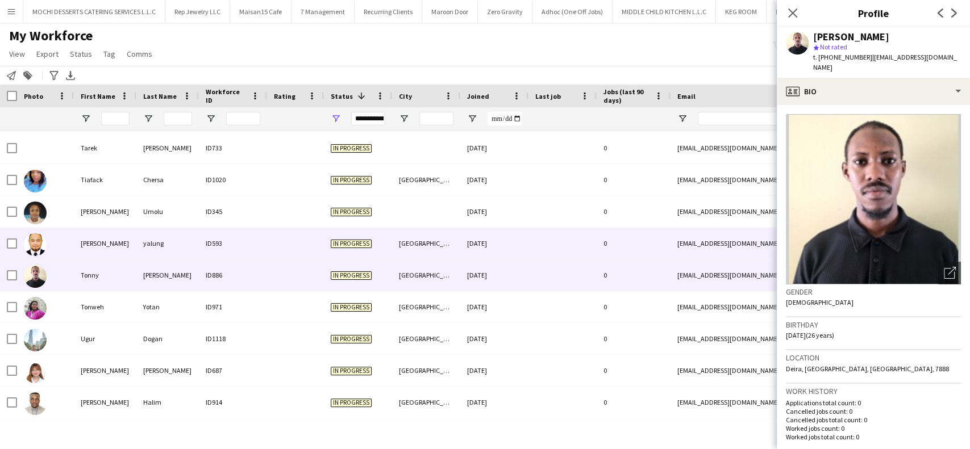
click at [103, 253] on div "tommy" at bounding box center [105, 243] width 62 height 31
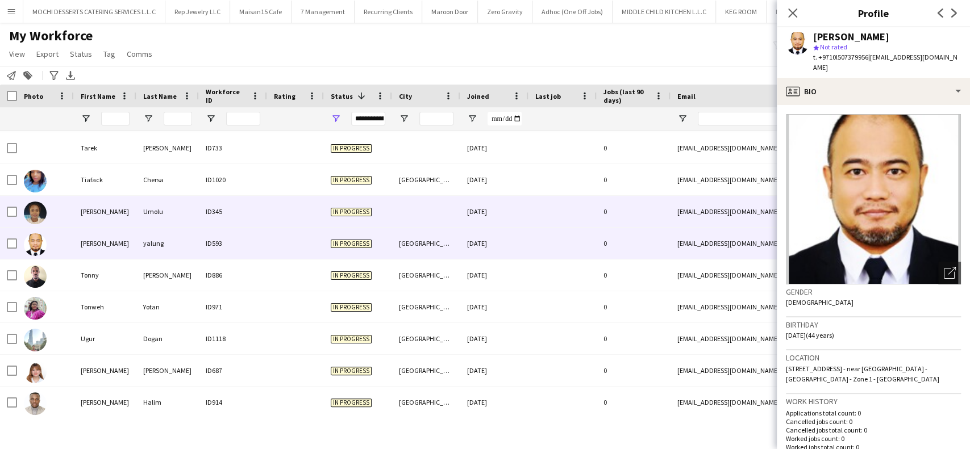
click at [102, 219] on div "Tina otibhor" at bounding box center [105, 211] width 62 height 31
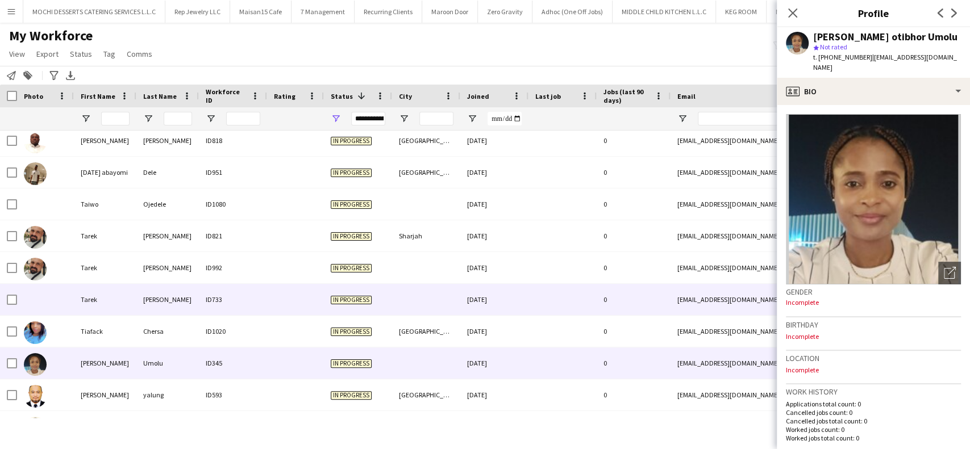
click at [120, 301] on div "Tarek" at bounding box center [105, 299] width 62 height 31
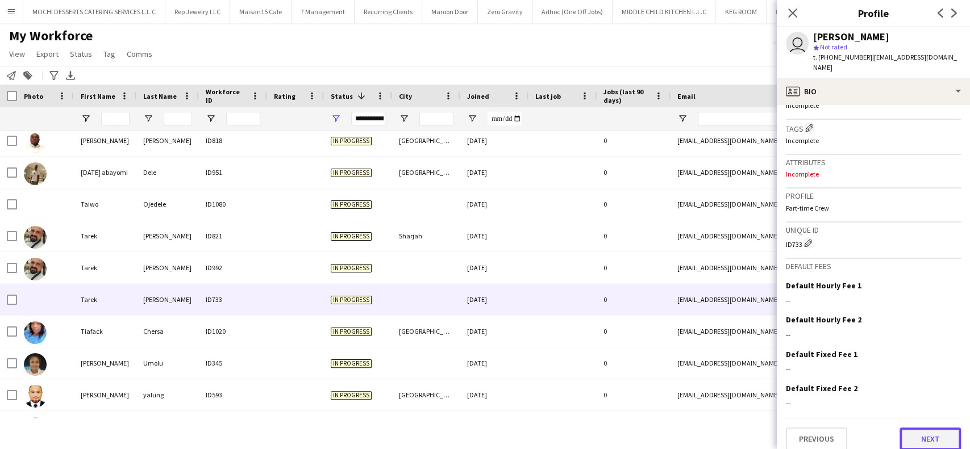
click at [933, 432] on button "Next" at bounding box center [929, 439] width 61 height 23
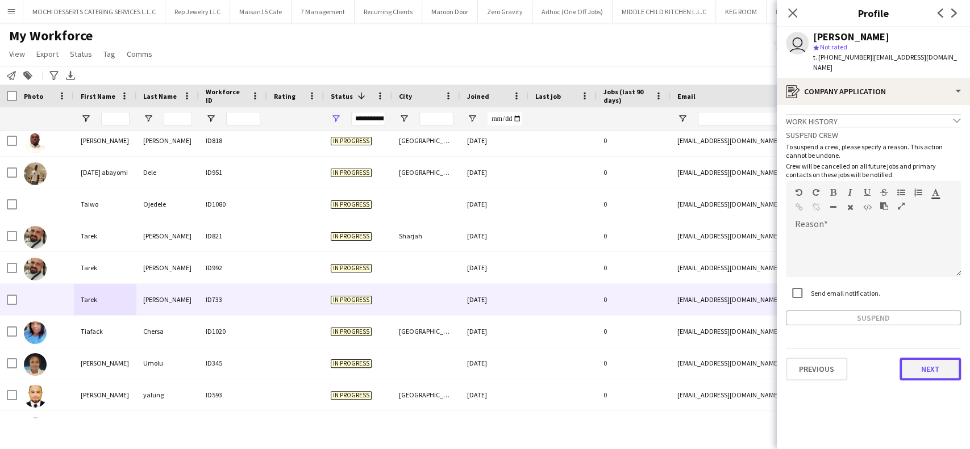
click at [927, 360] on button "Next" at bounding box center [929, 369] width 61 height 23
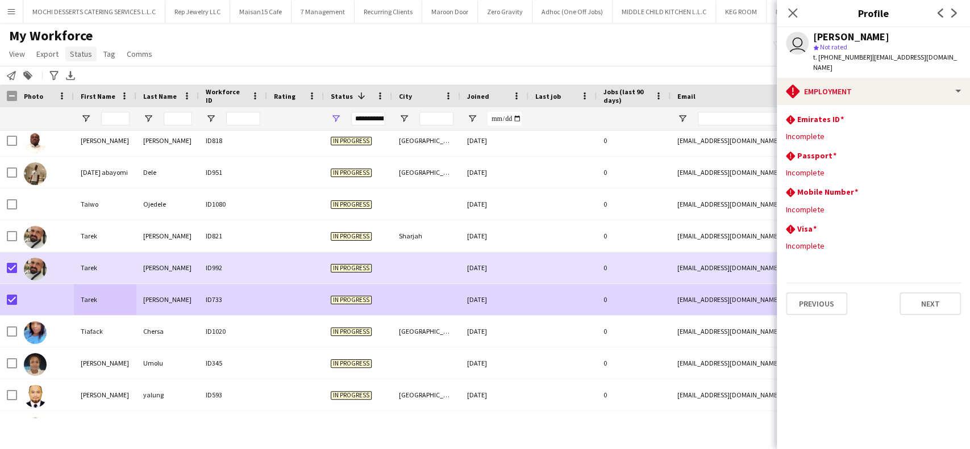
click at [91, 59] on link "Status" at bounding box center [80, 54] width 31 height 15
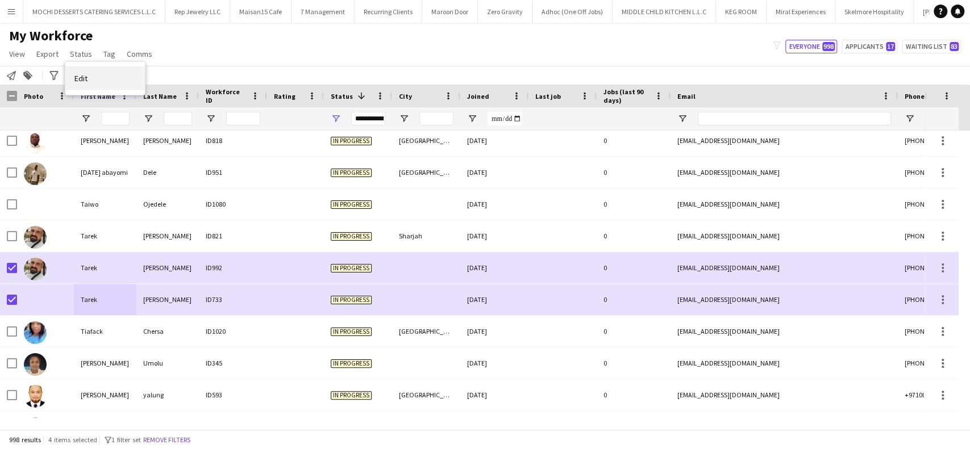
click at [117, 82] on link "Edit" at bounding box center [105, 78] width 80 height 24
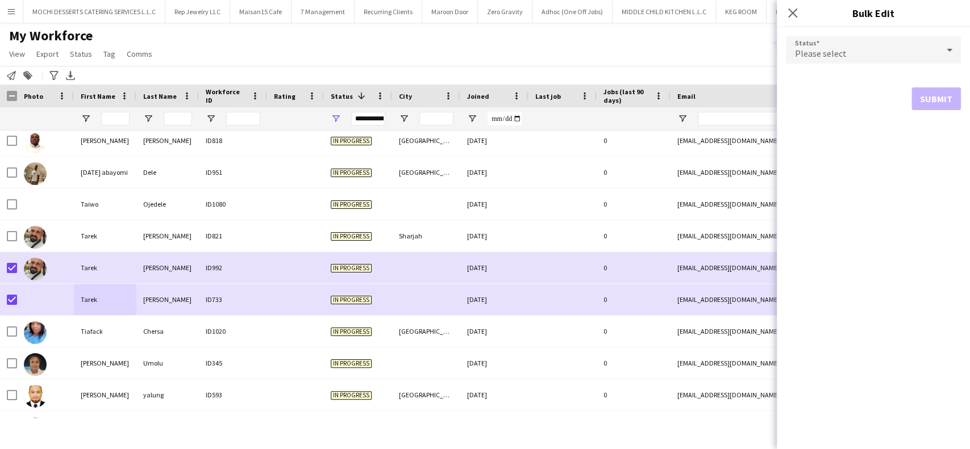
click at [882, 51] on div "Please select" at bounding box center [862, 49] width 152 height 27
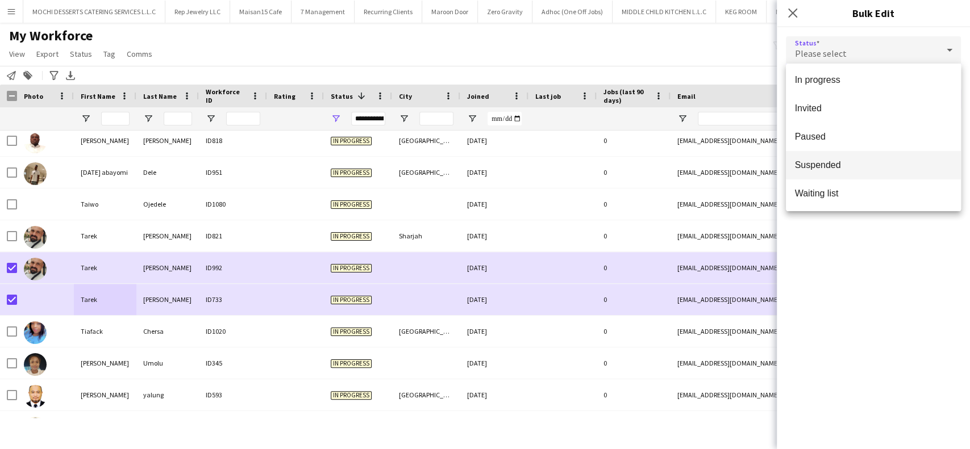
scroll to position [116, 0]
click at [862, 159] on span "Suspended" at bounding box center [873, 164] width 157 height 11
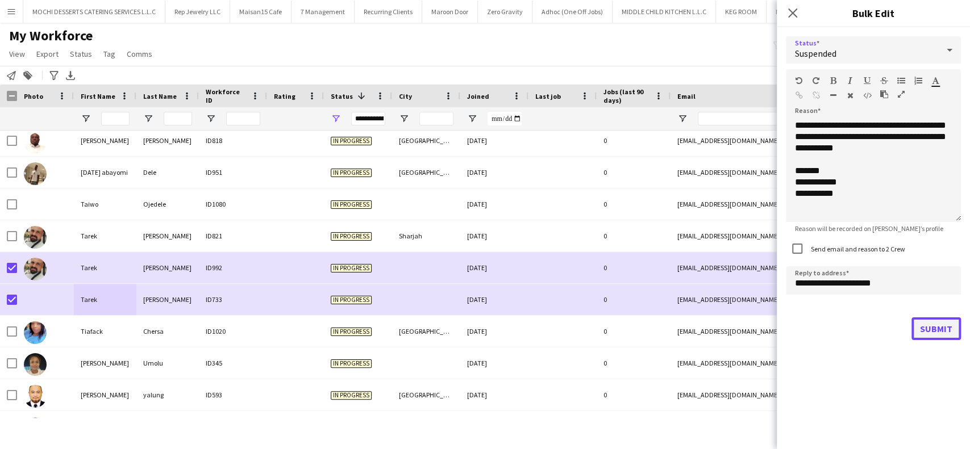
click at [924, 331] on button "Submit" at bounding box center [935, 329] width 49 height 23
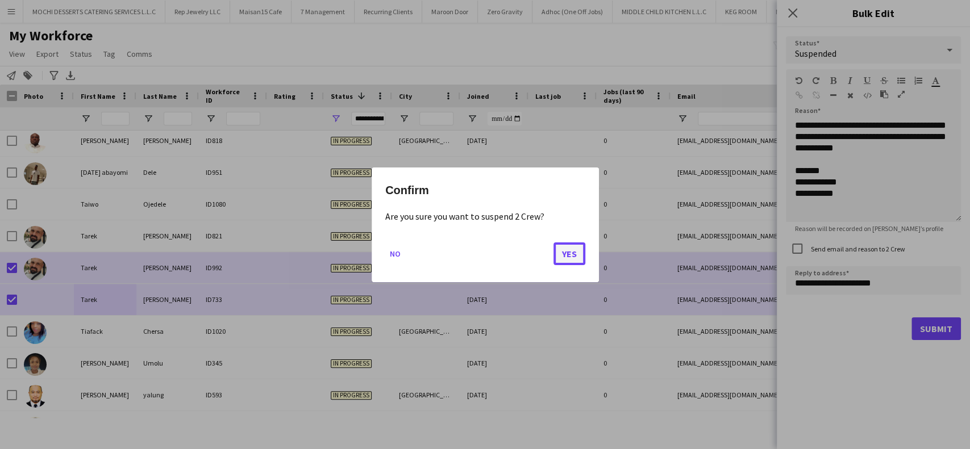
click at [570, 256] on button "Yes" at bounding box center [569, 253] width 32 height 23
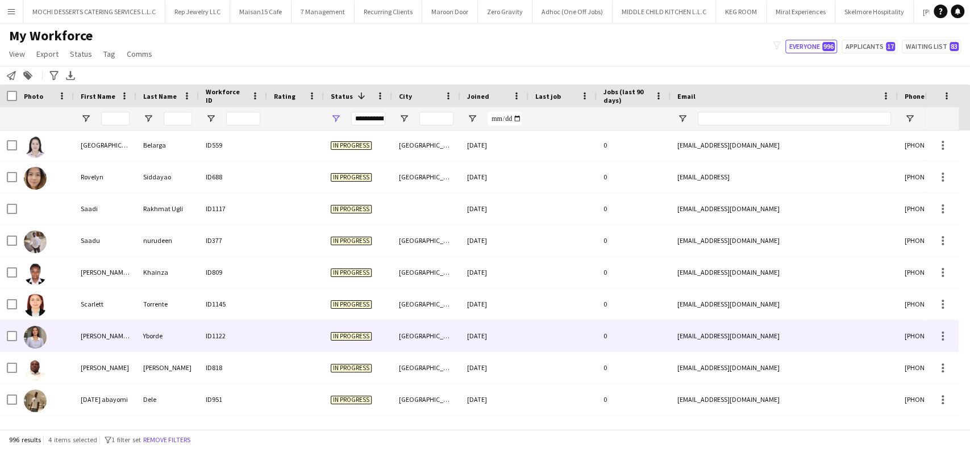
scroll to position [10118, 0]
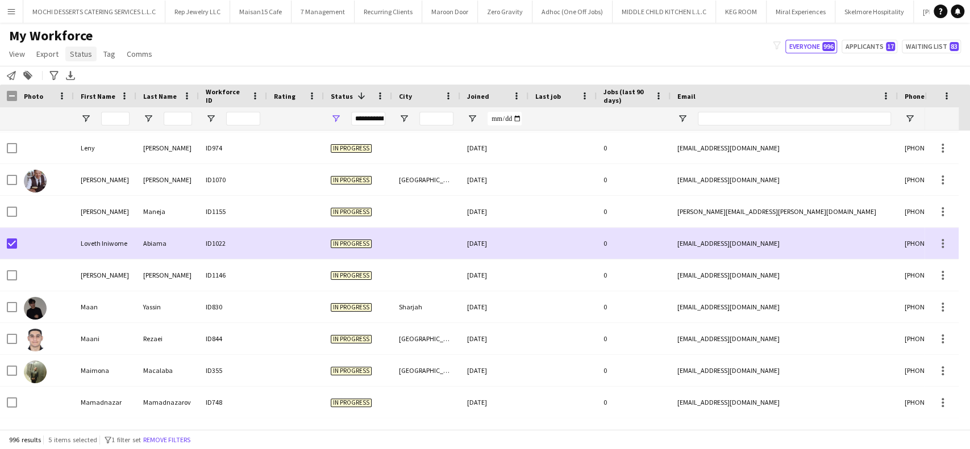
click at [70, 52] on span "Status" at bounding box center [81, 54] width 22 height 10
click at [103, 72] on link "Edit" at bounding box center [105, 78] width 80 height 24
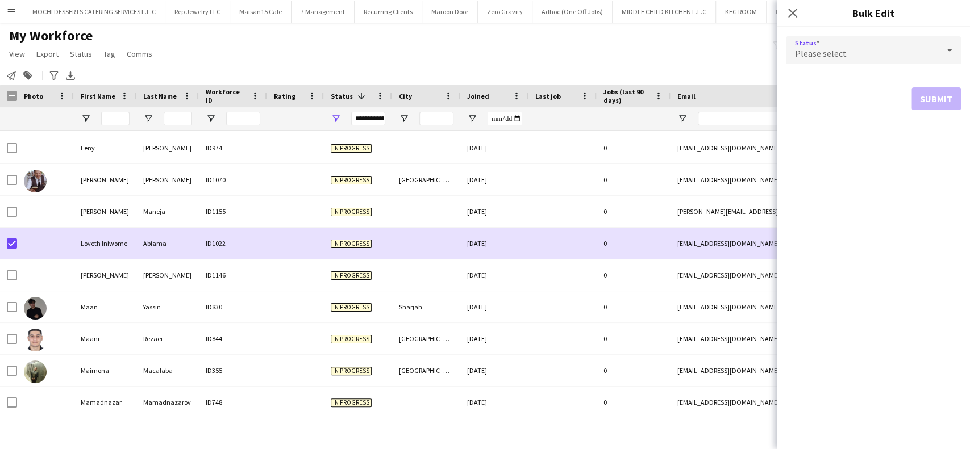
click at [935, 44] on div "Please select" at bounding box center [862, 49] width 152 height 27
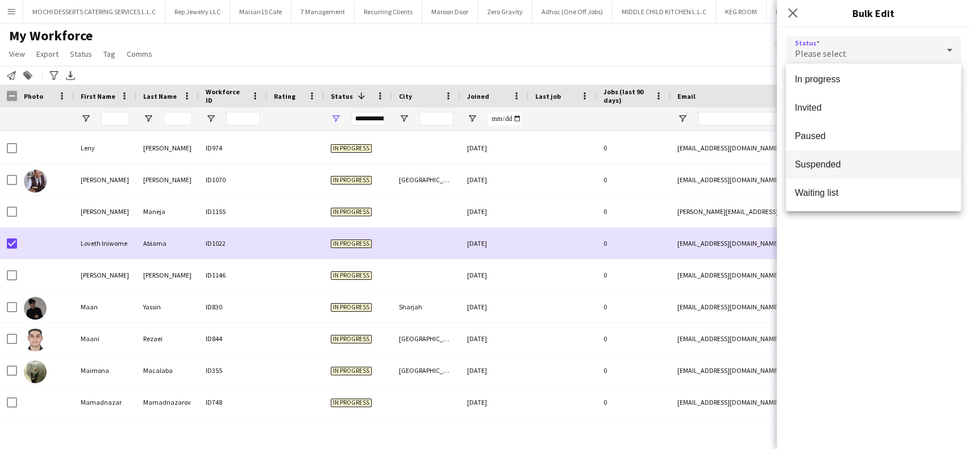
click at [889, 160] on span "Suspended" at bounding box center [873, 164] width 157 height 11
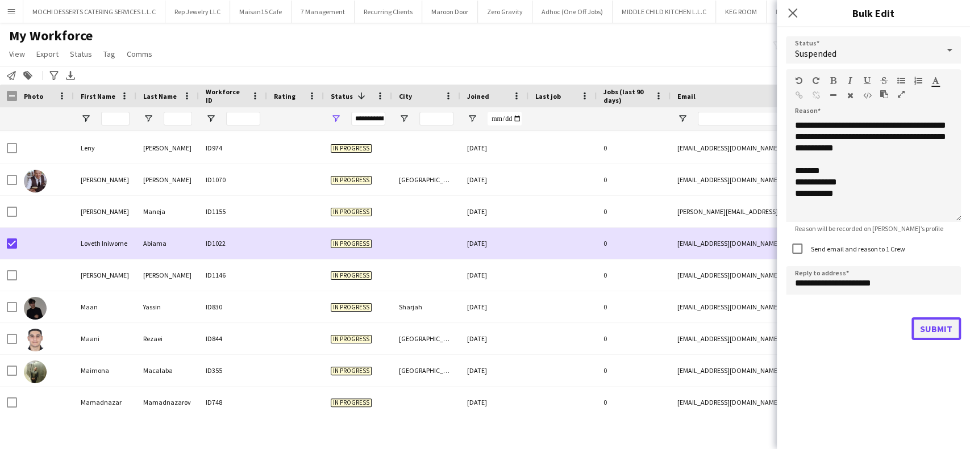
click at [932, 329] on button "Submit" at bounding box center [935, 329] width 49 height 23
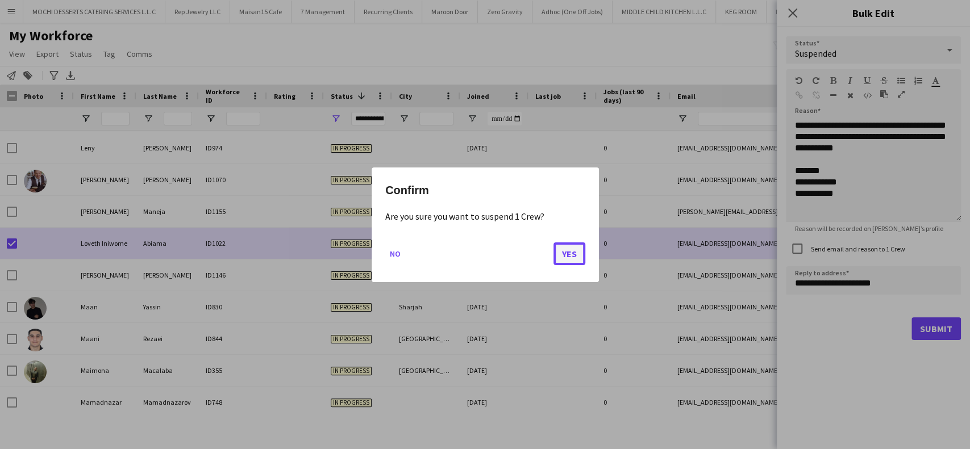
click at [577, 258] on button "Yes" at bounding box center [569, 253] width 32 height 23
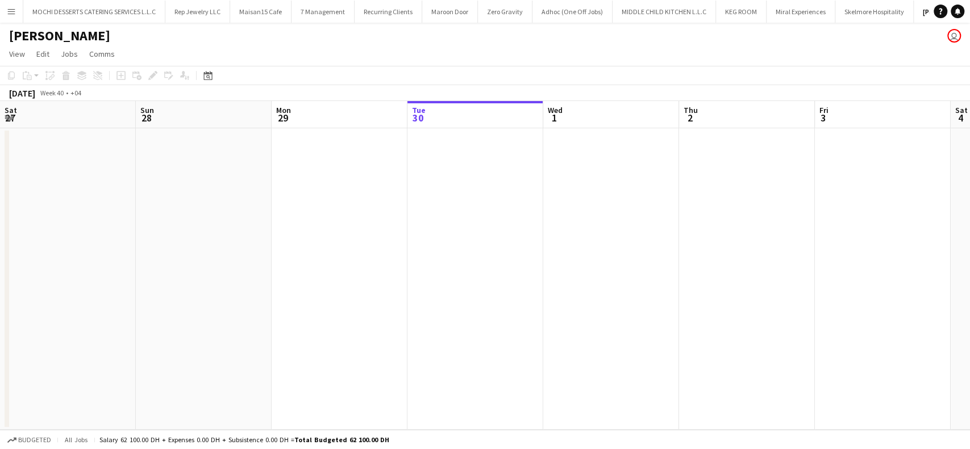
scroll to position [0, 272]
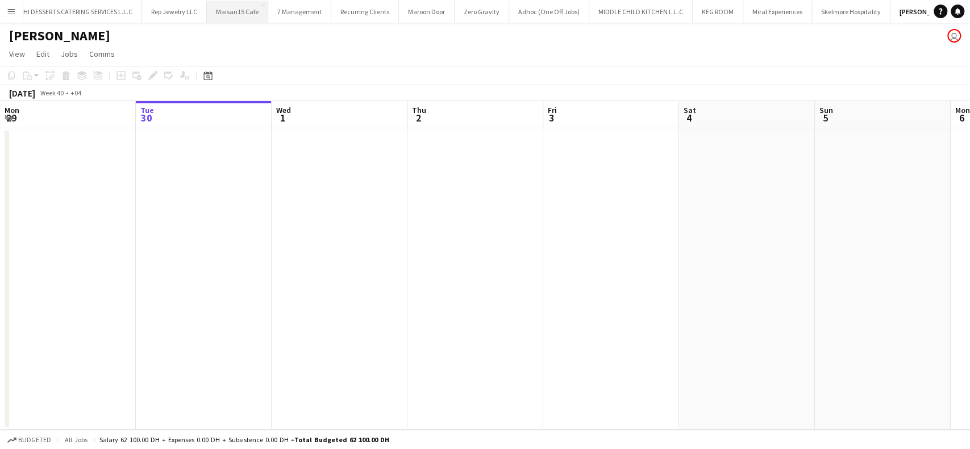
click at [232, 11] on button "Maisan15 Cafe Close" at bounding box center [237, 12] width 61 height 22
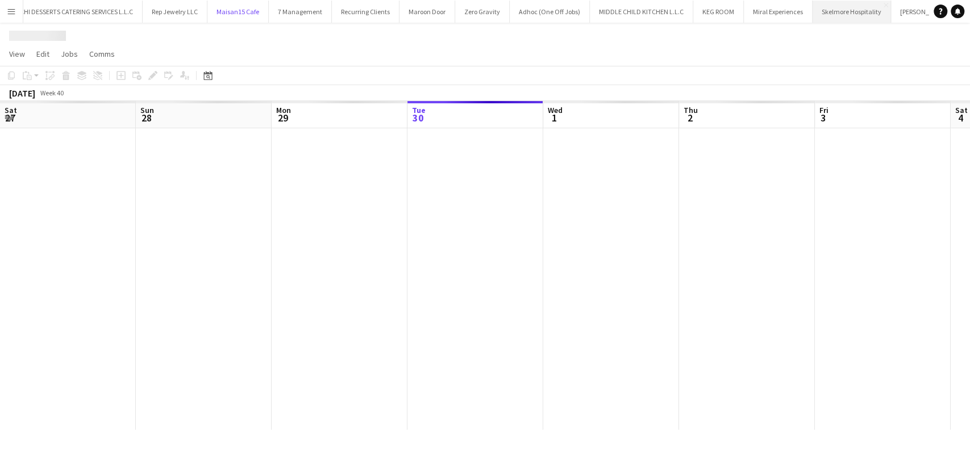
scroll to position [0, 272]
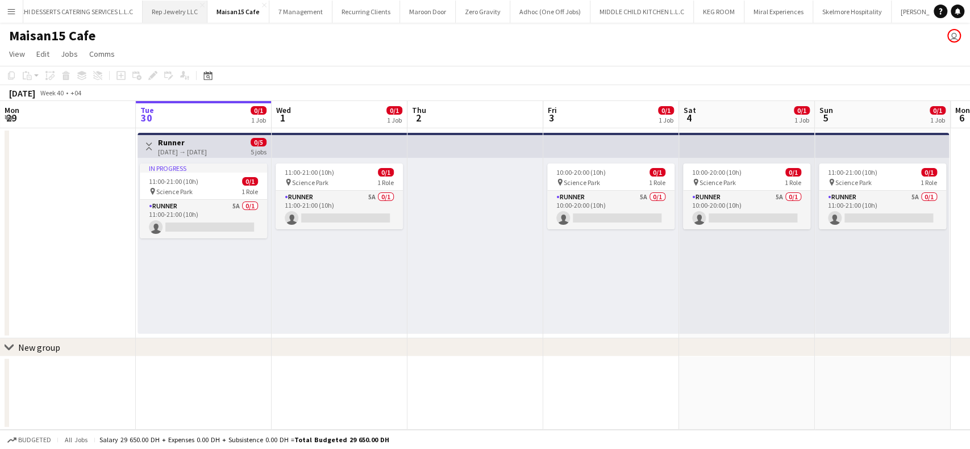
click at [177, 8] on button "Rep Jewelry LLC Close" at bounding box center [175, 12] width 65 height 22
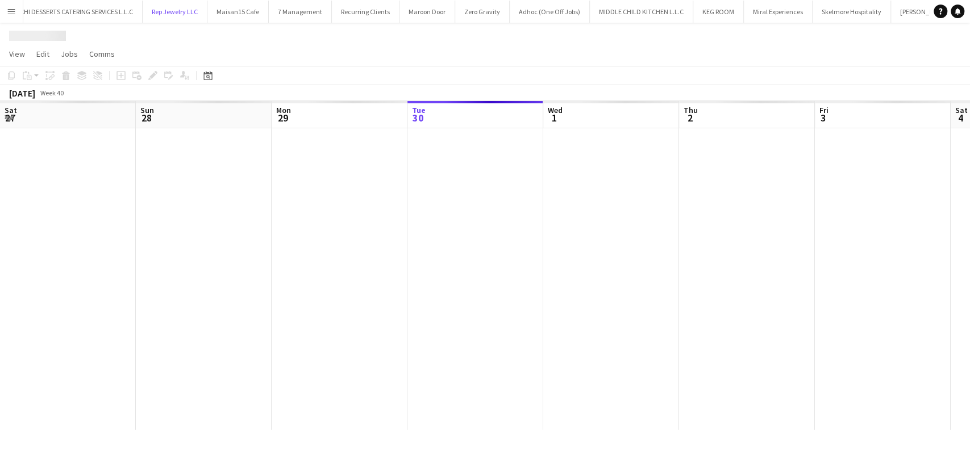
scroll to position [0, 272]
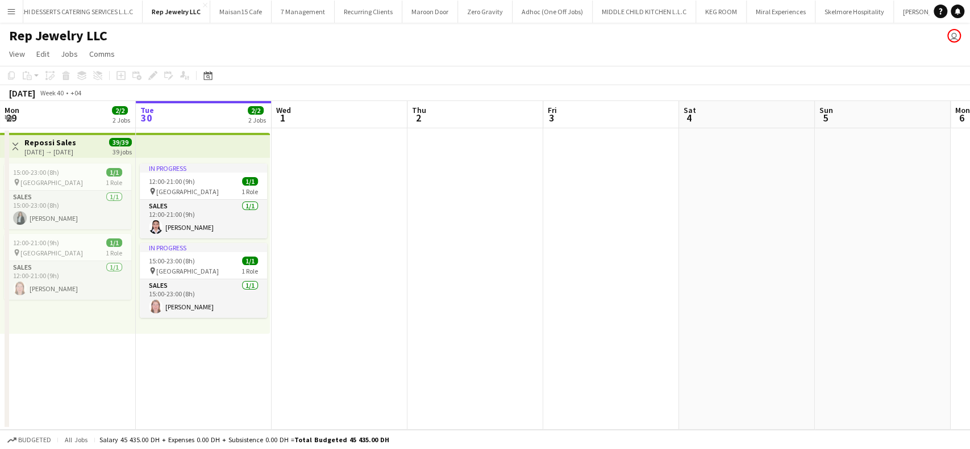
click at [544, 208] on app-date-cell at bounding box center [611, 279] width 136 height 302
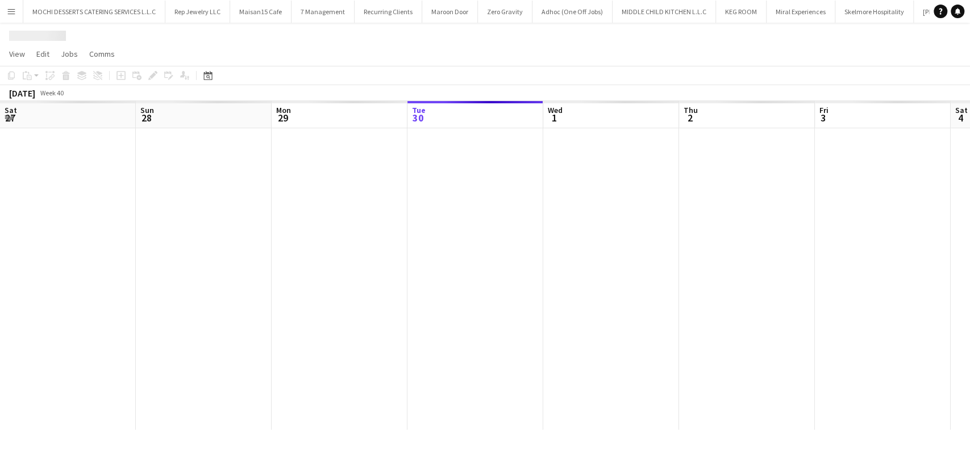
scroll to position [0, 272]
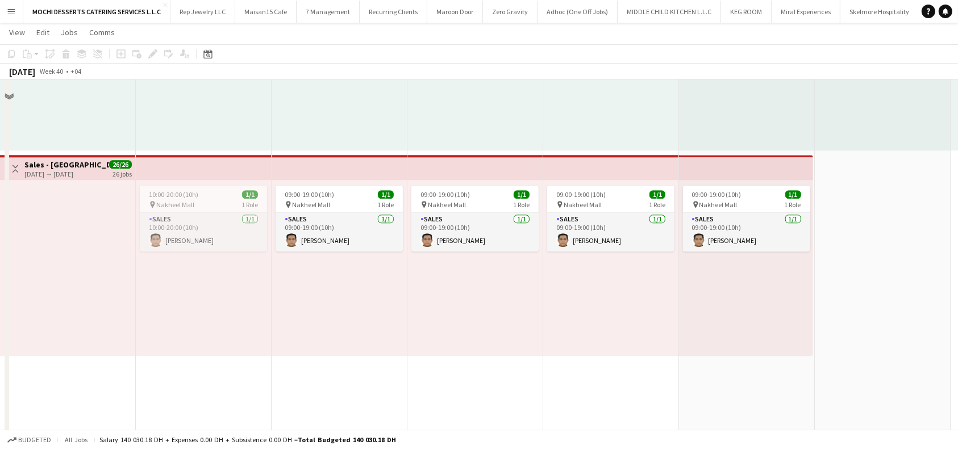
scroll to position [2819, 0]
